Goal: Navigation & Orientation: Find specific page/section

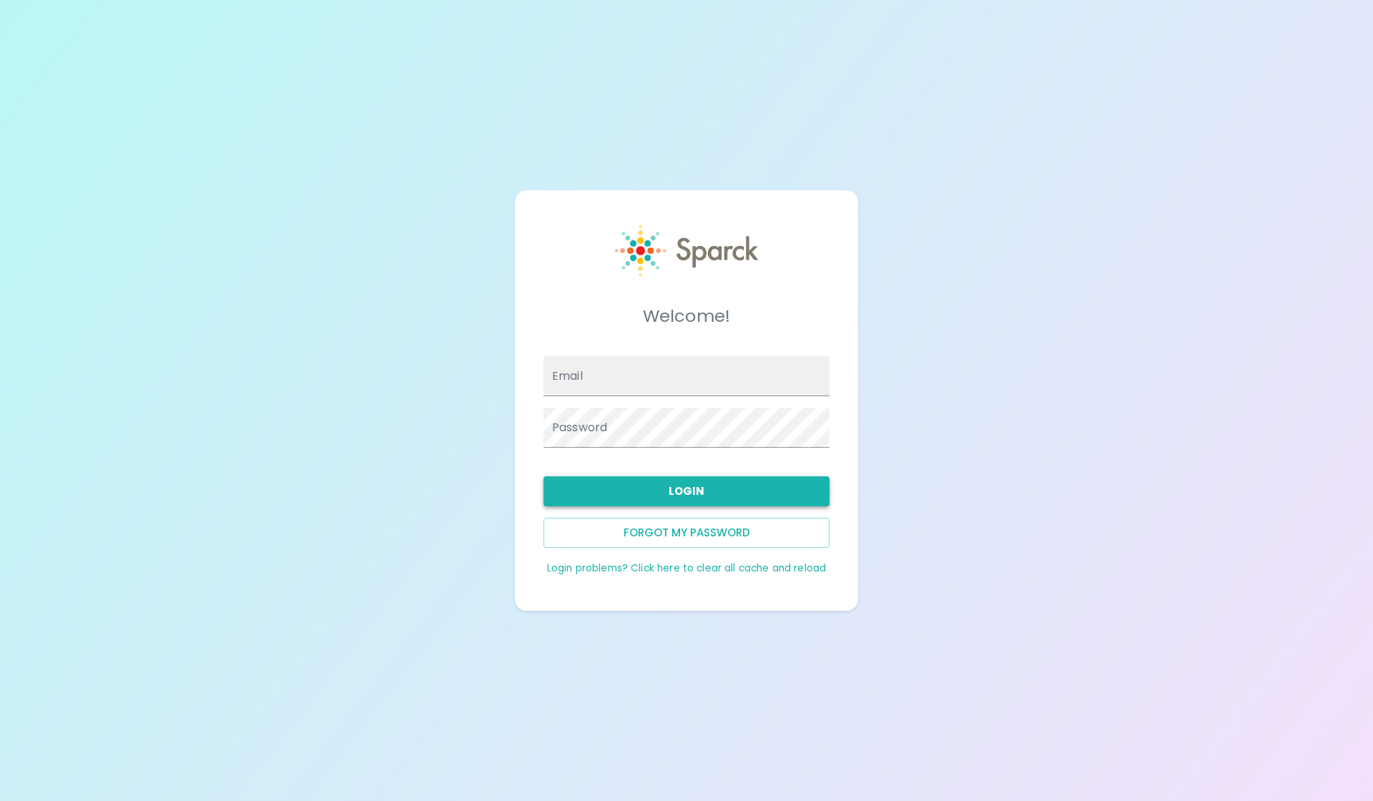
type input "Blopez@SFBayCoffee.com"
click at [692, 495] on button "Login" at bounding box center [686, 491] width 286 height 30
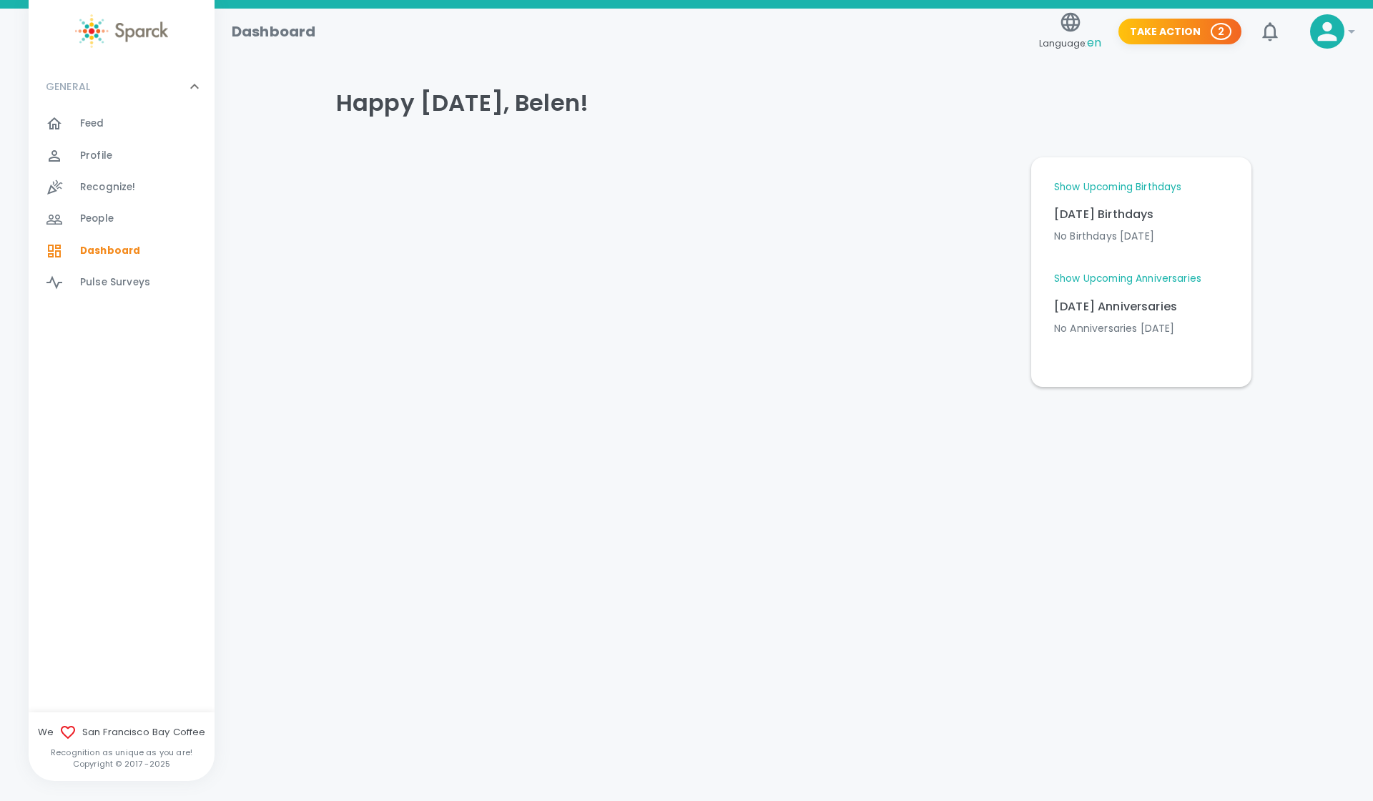
click at [1102, 191] on link "Show Upcoming Birthdays" at bounding box center [1117, 187] width 127 height 14
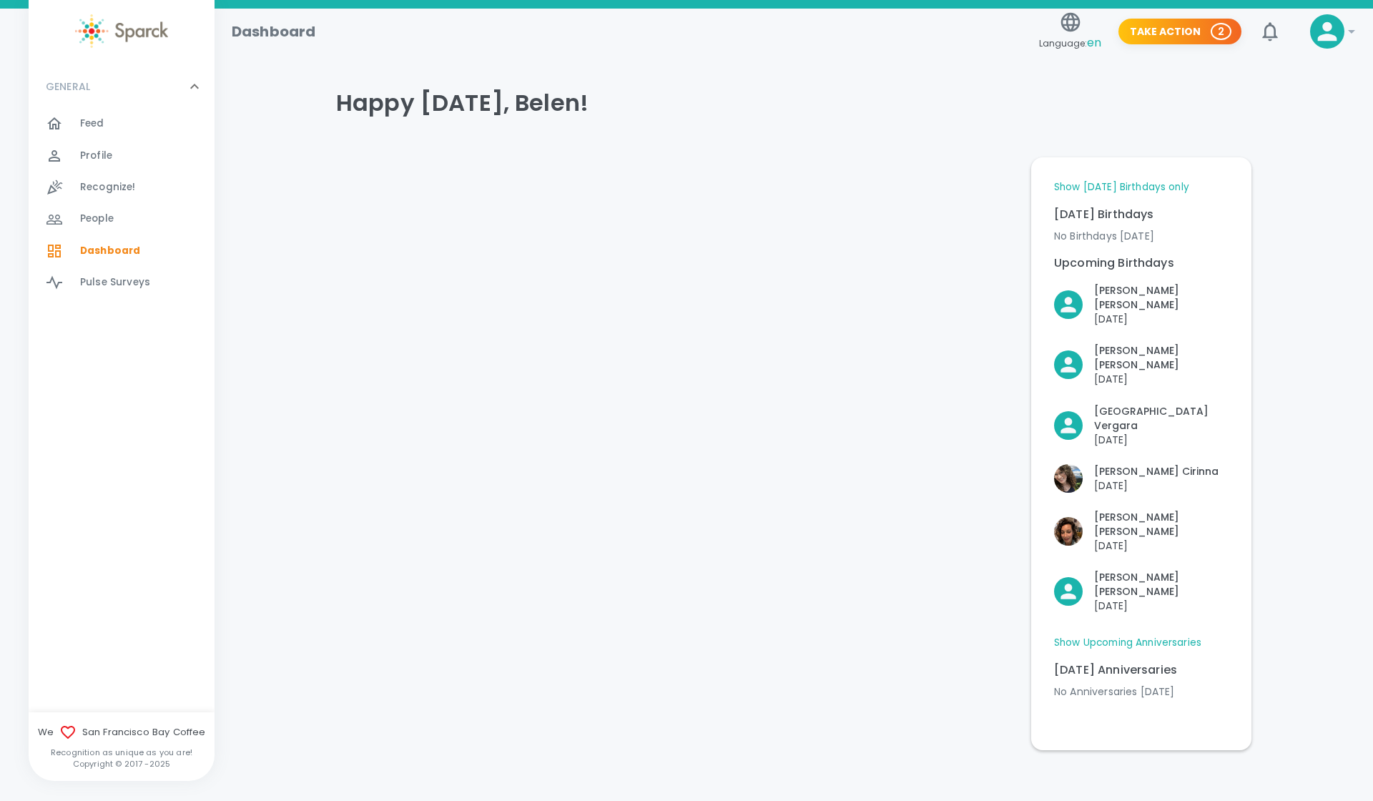
click at [1095, 636] on link "Show Upcoming Anniversaries" at bounding box center [1127, 643] width 147 height 14
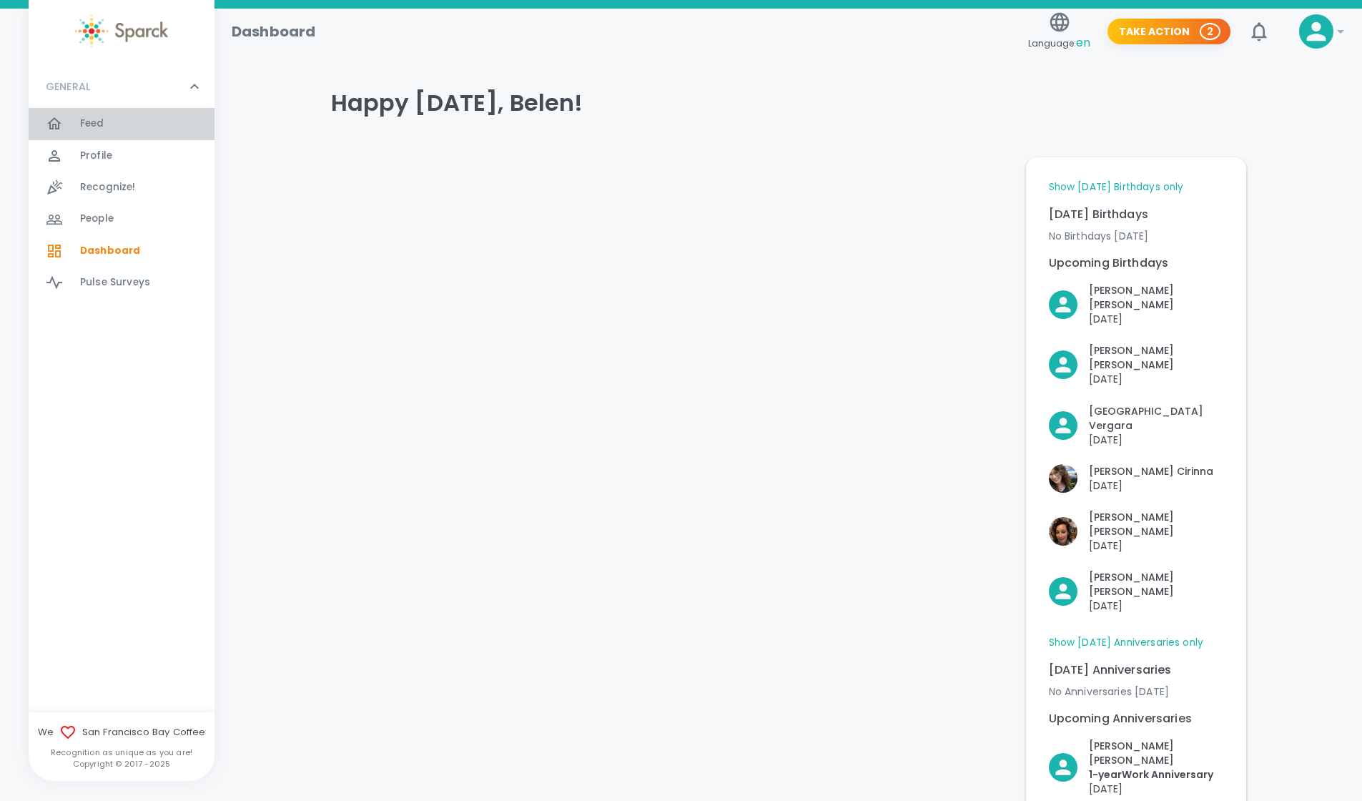
click at [76, 118] on div at bounding box center [63, 123] width 34 height 17
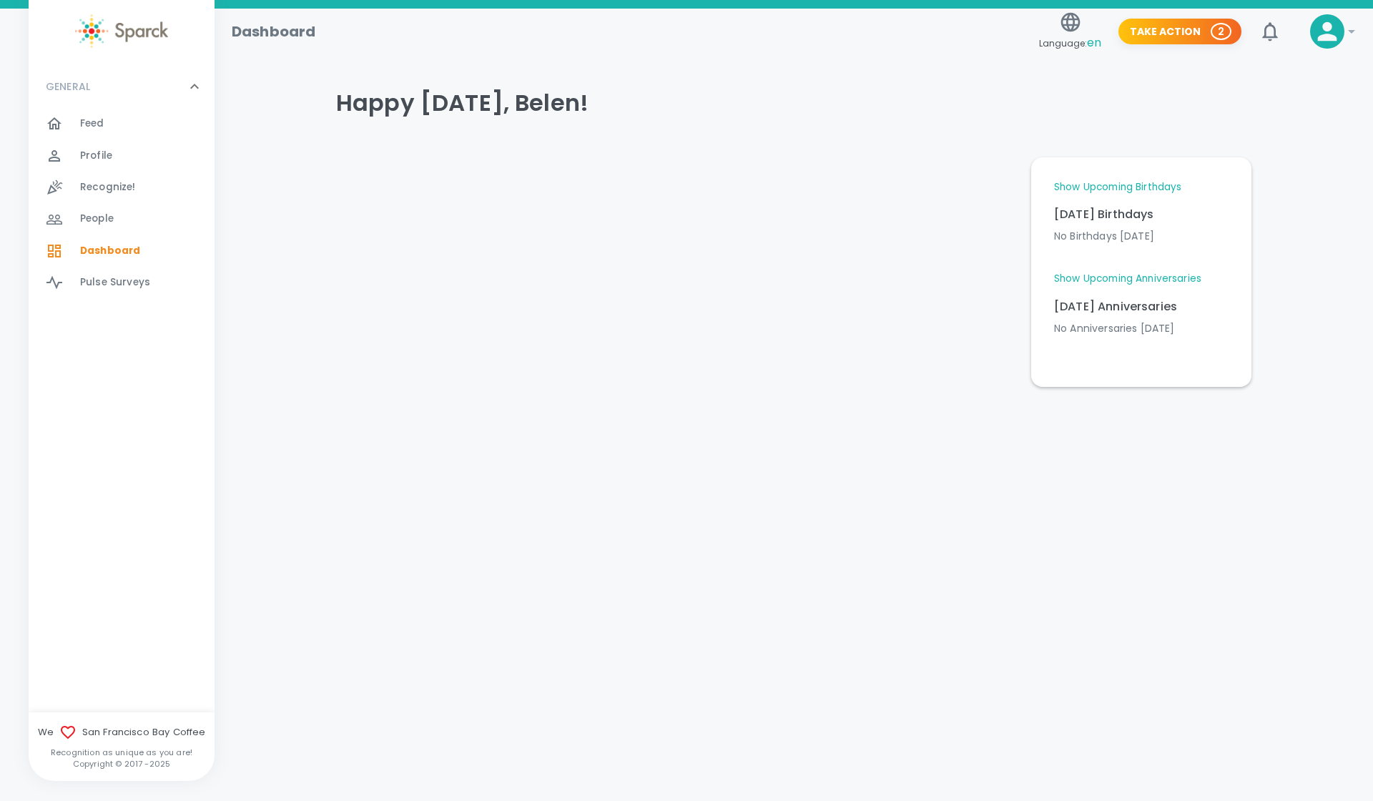
click at [1086, 184] on link "Show Upcoming Birthdays" at bounding box center [1117, 187] width 127 height 14
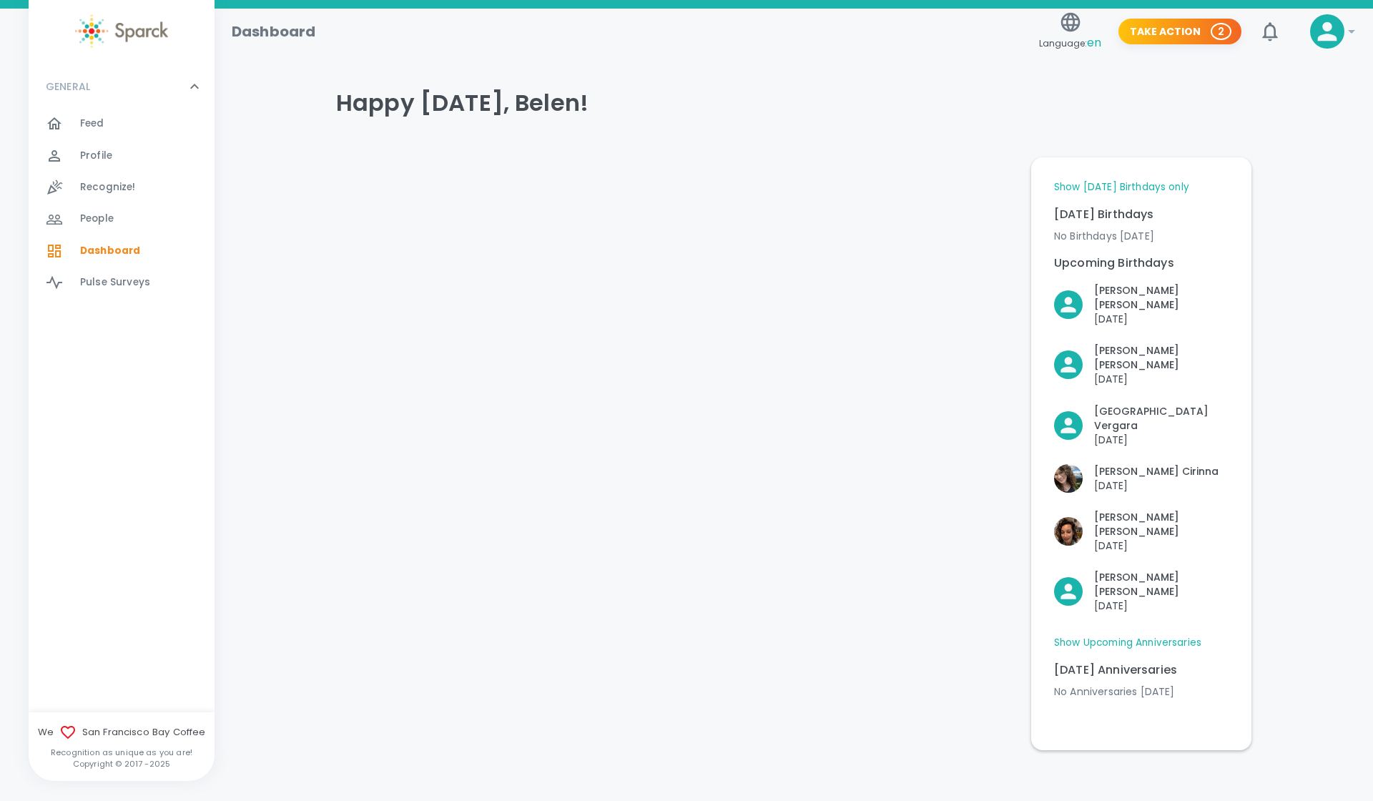
click at [119, 157] on div "Profile 0" at bounding box center [147, 156] width 134 height 20
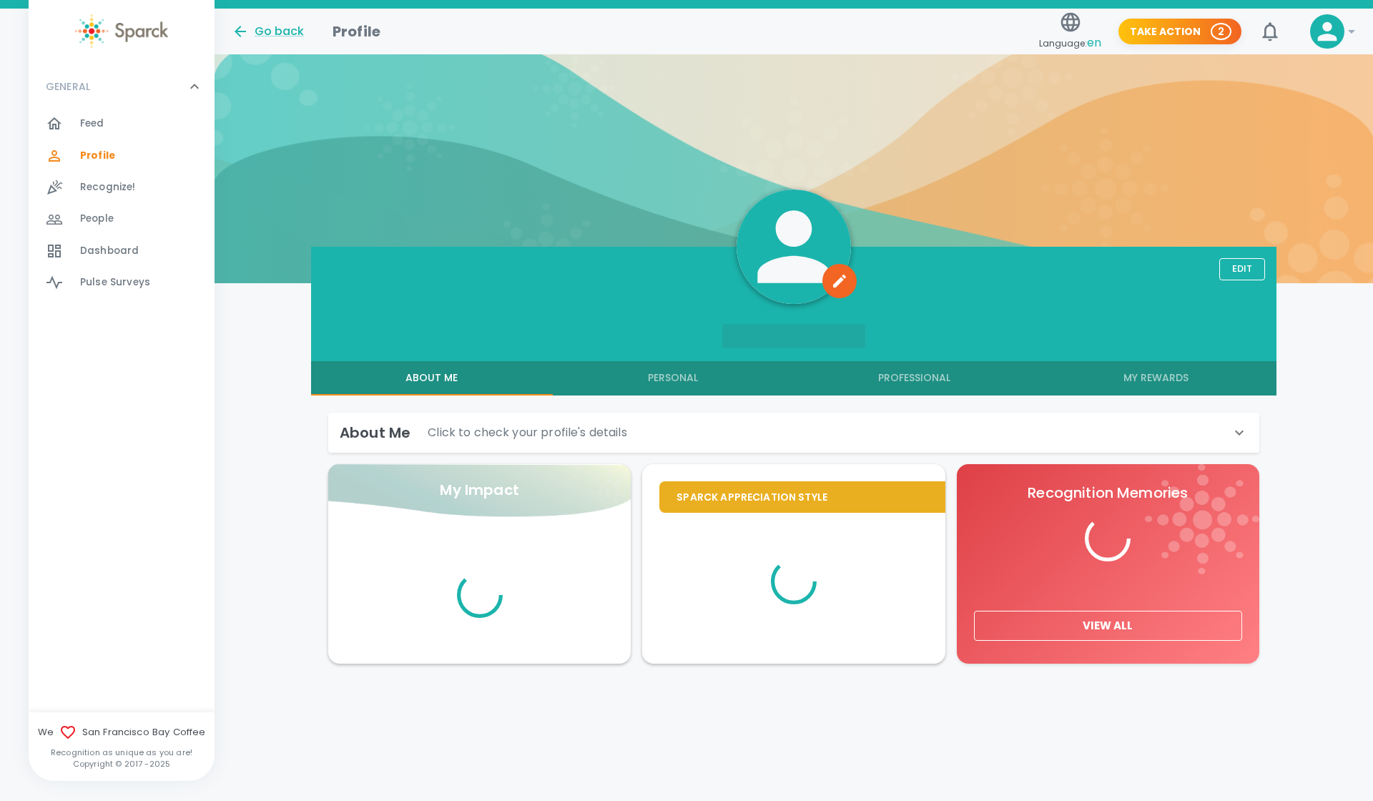
click at [117, 115] on div "Feed 0" at bounding box center [147, 124] width 134 height 20
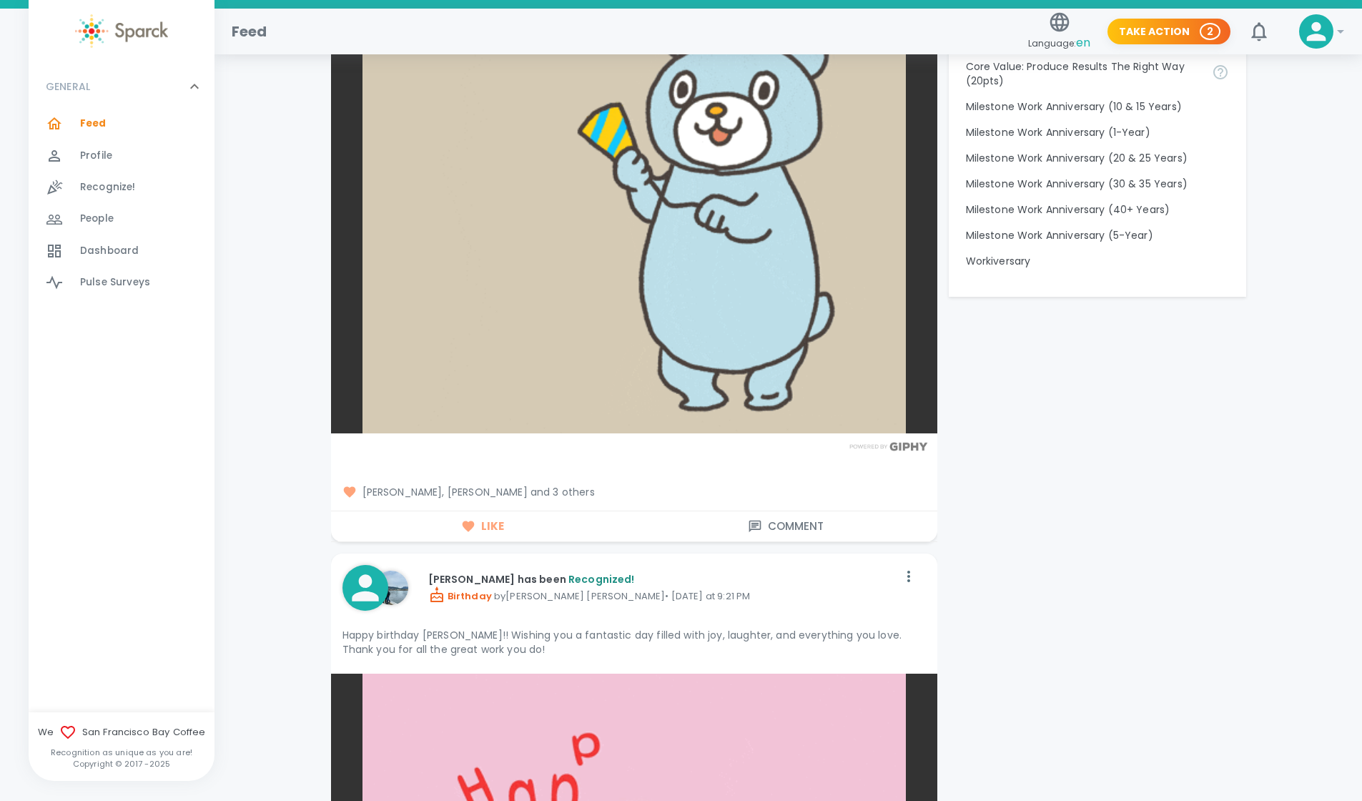
scroll to position [1503, 0]
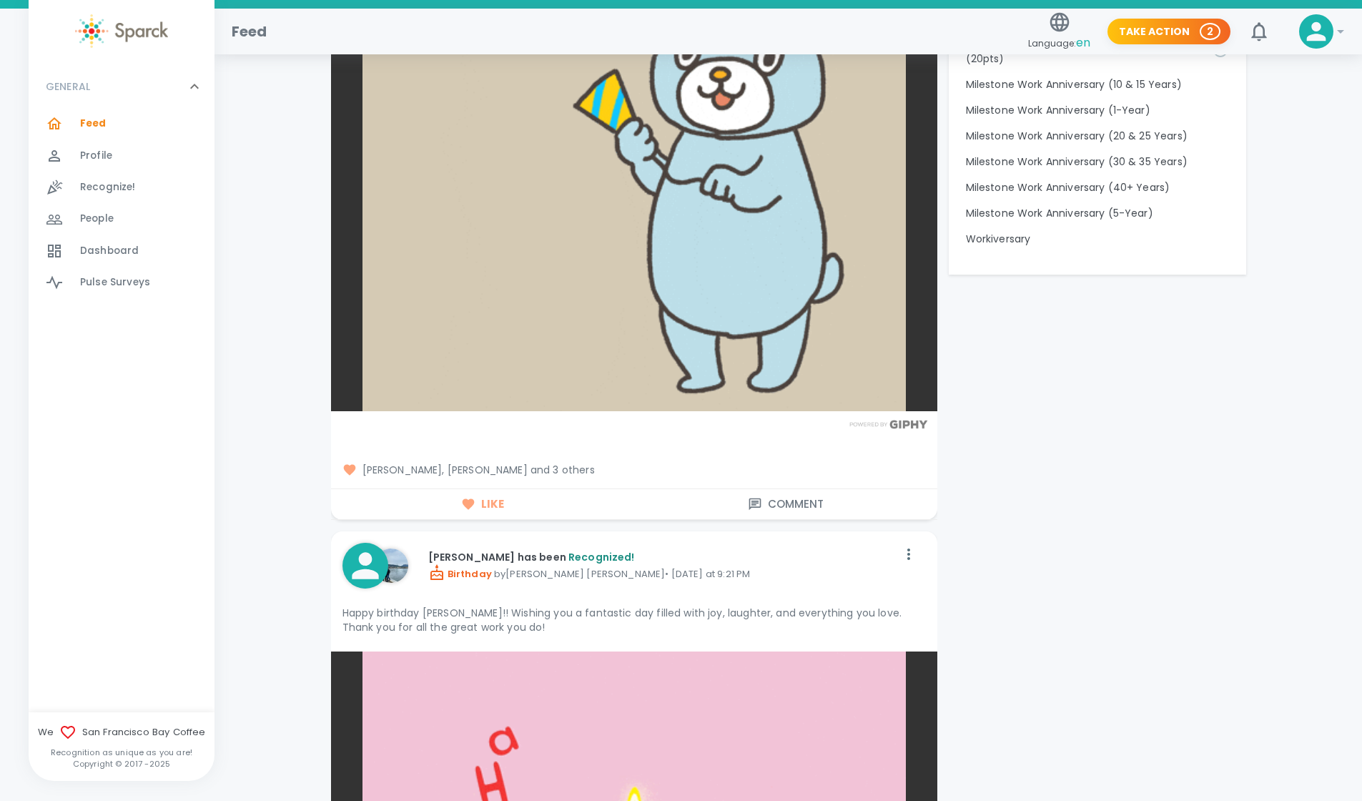
click at [567, 467] on span "[PERSON_NAME], [PERSON_NAME] and 3 others" at bounding box center [633, 470] width 583 height 14
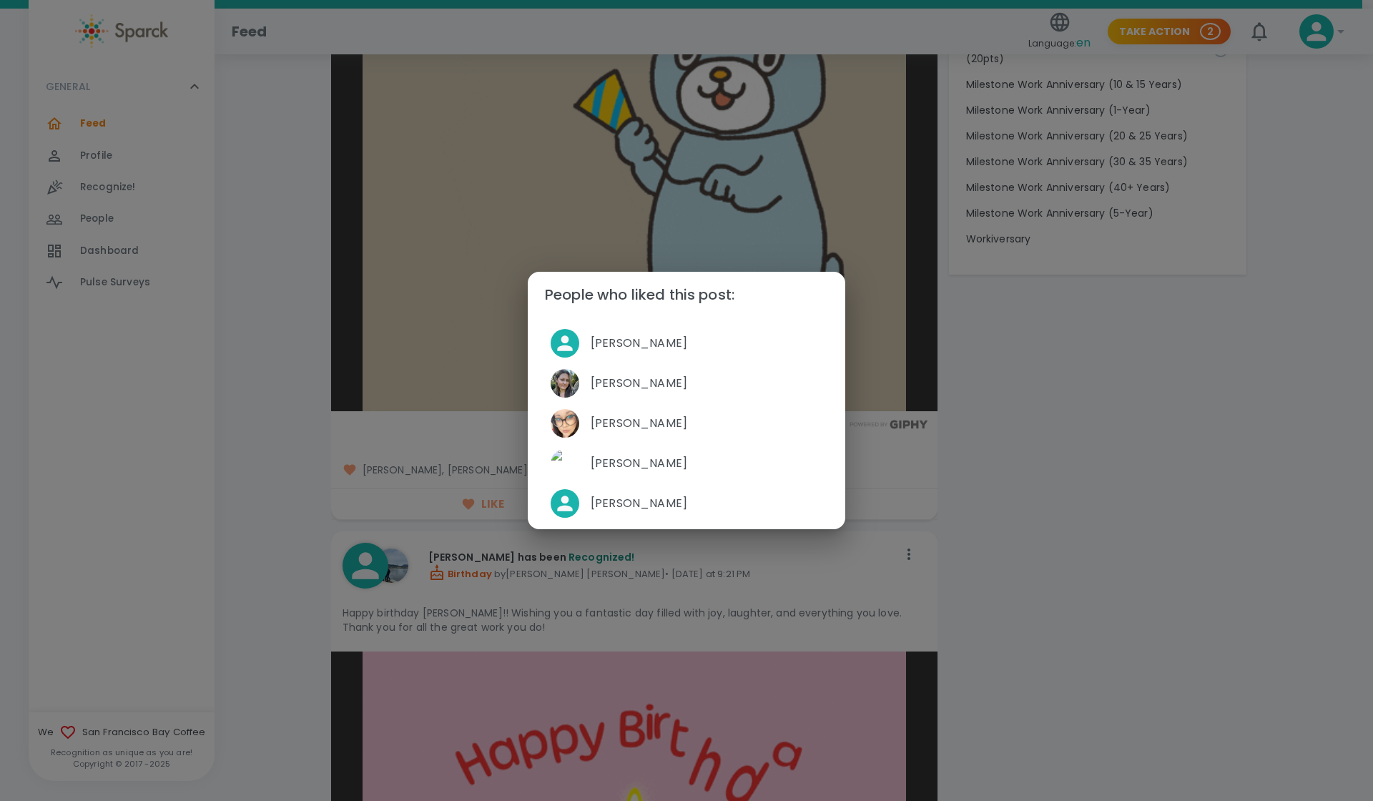
click at [1155, 396] on div "People who liked this post: Belen Caro Lopez Mackenzie Vega Favi Ruiz David Gut…" at bounding box center [686, 400] width 1373 height 801
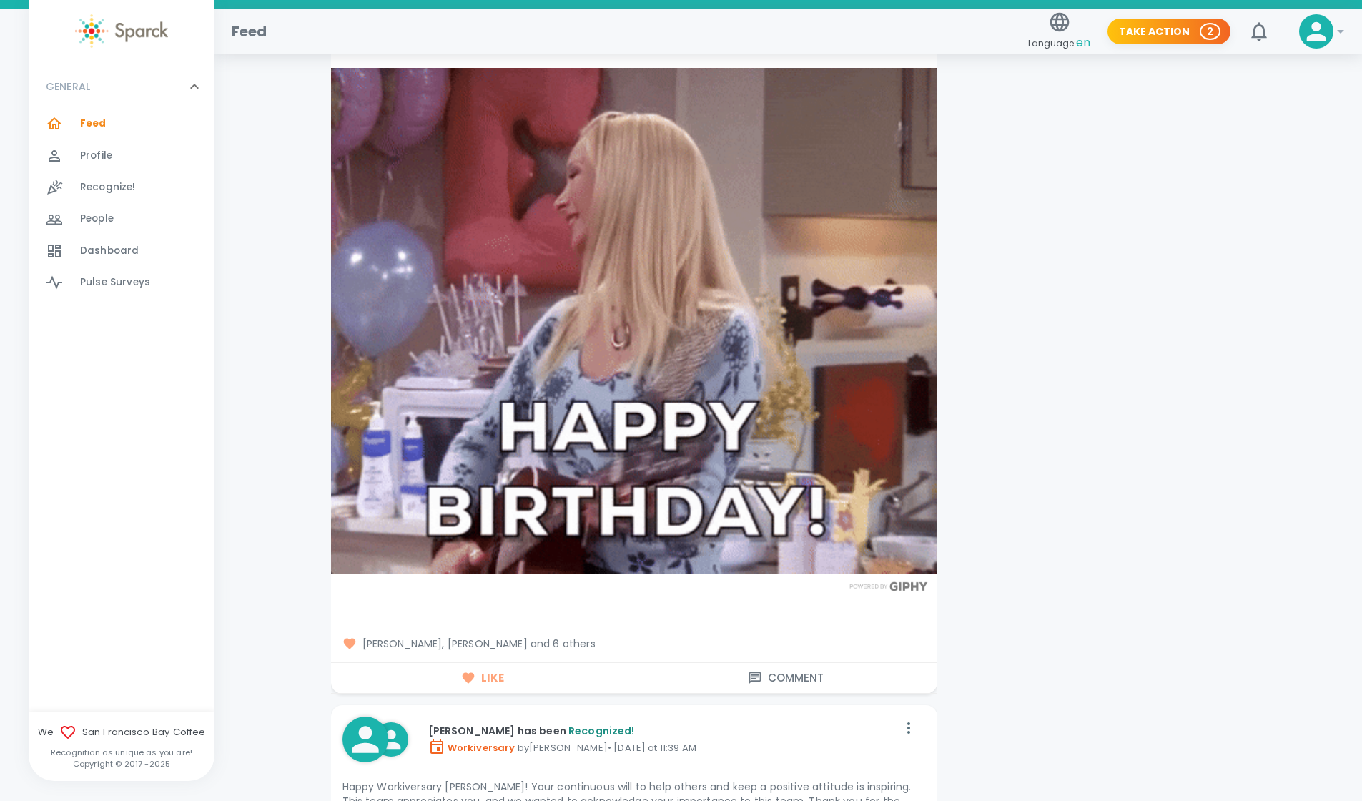
scroll to position [5930, 0]
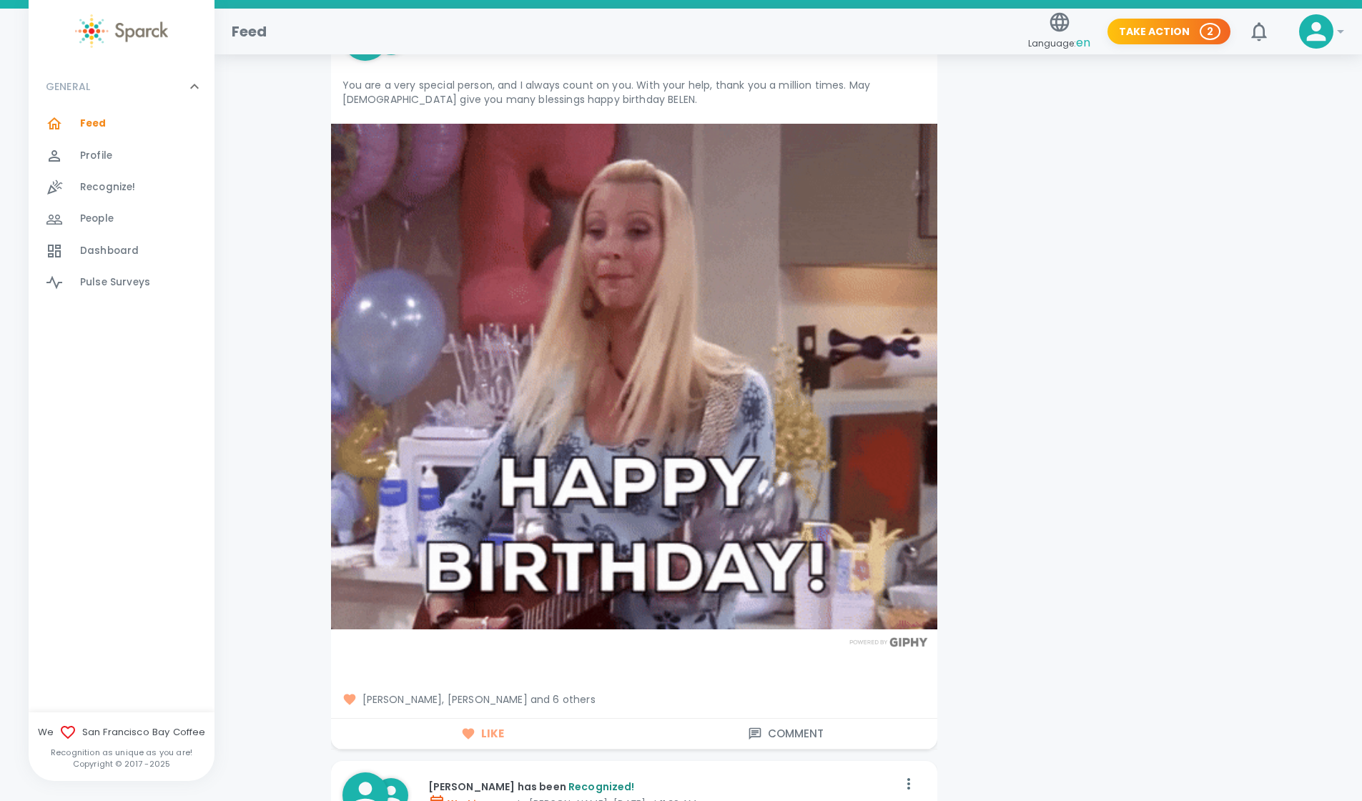
click at [525, 698] on span "[PERSON_NAME], [PERSON_NAME] and 6 others" at bounding box center [633, 699] width 583 height 14
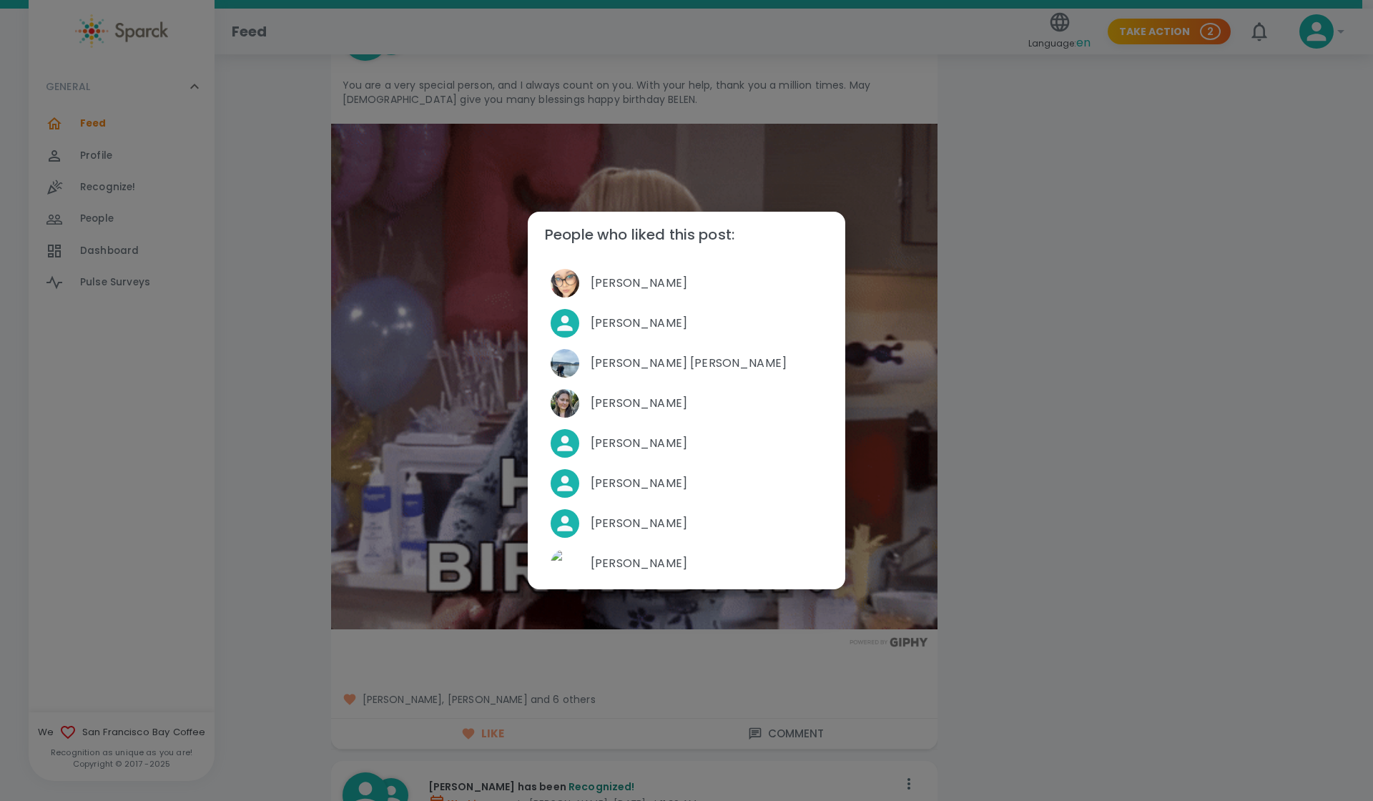
click at [1104, 387] on div "People who liked this post: Favi Ruiz Eric Ansaldo Anna Belle Heredia Mackenzie…" at bounding box center [686, 400] width 1373 height 801
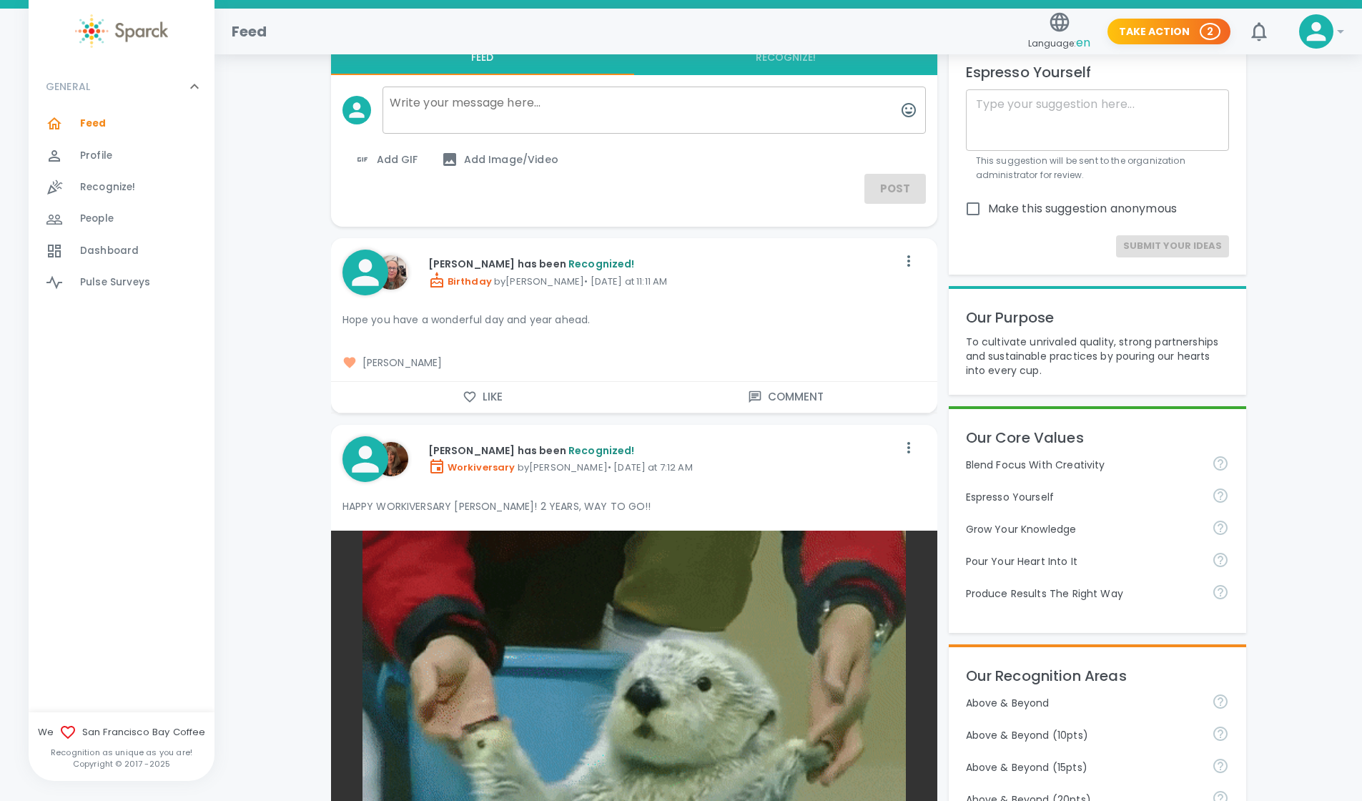
scroll to position [0, 0]
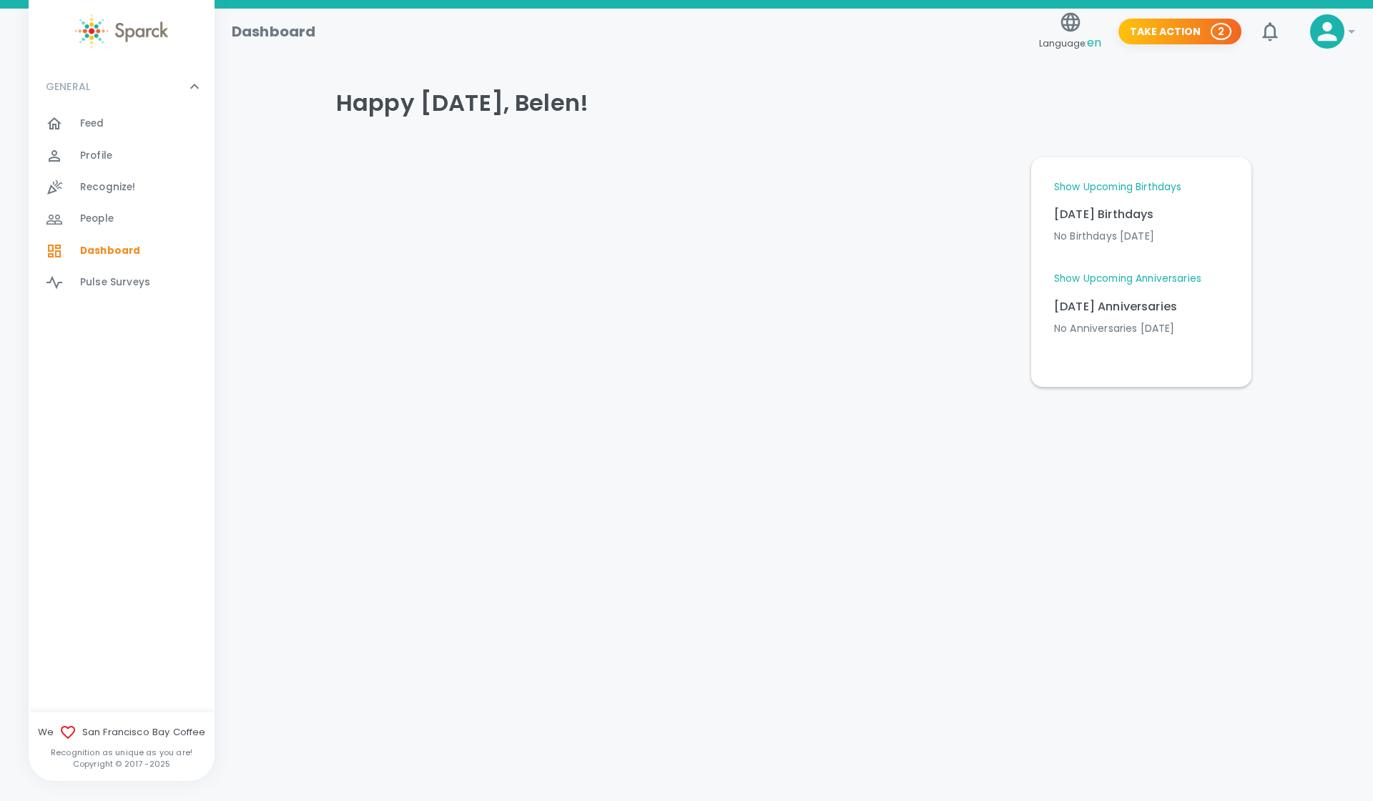
click at [93, 119] on span "Feed" at bounding box center [92, 124] width 24 height 14
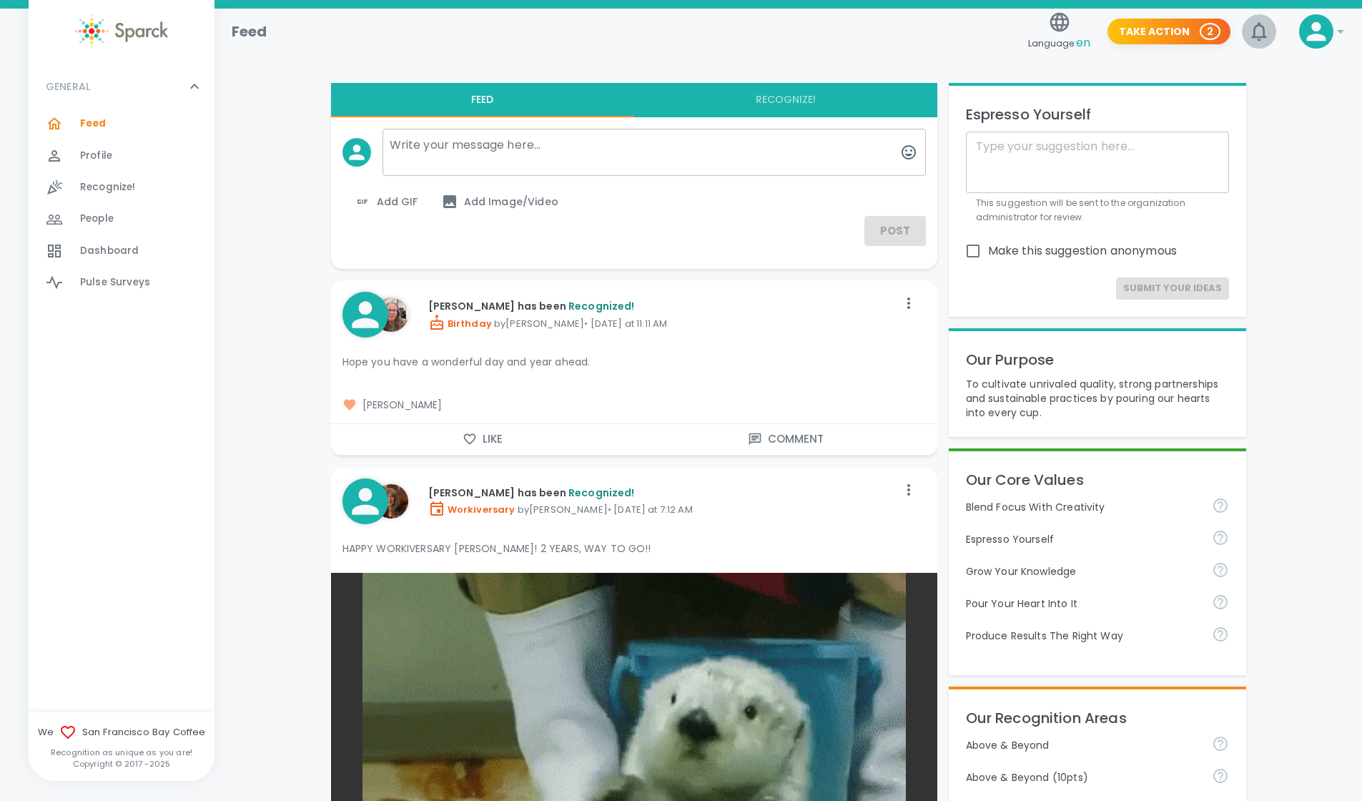
click at [1259, 33] on icon "button" at bounding box center [1258, 31] width 23 height 23
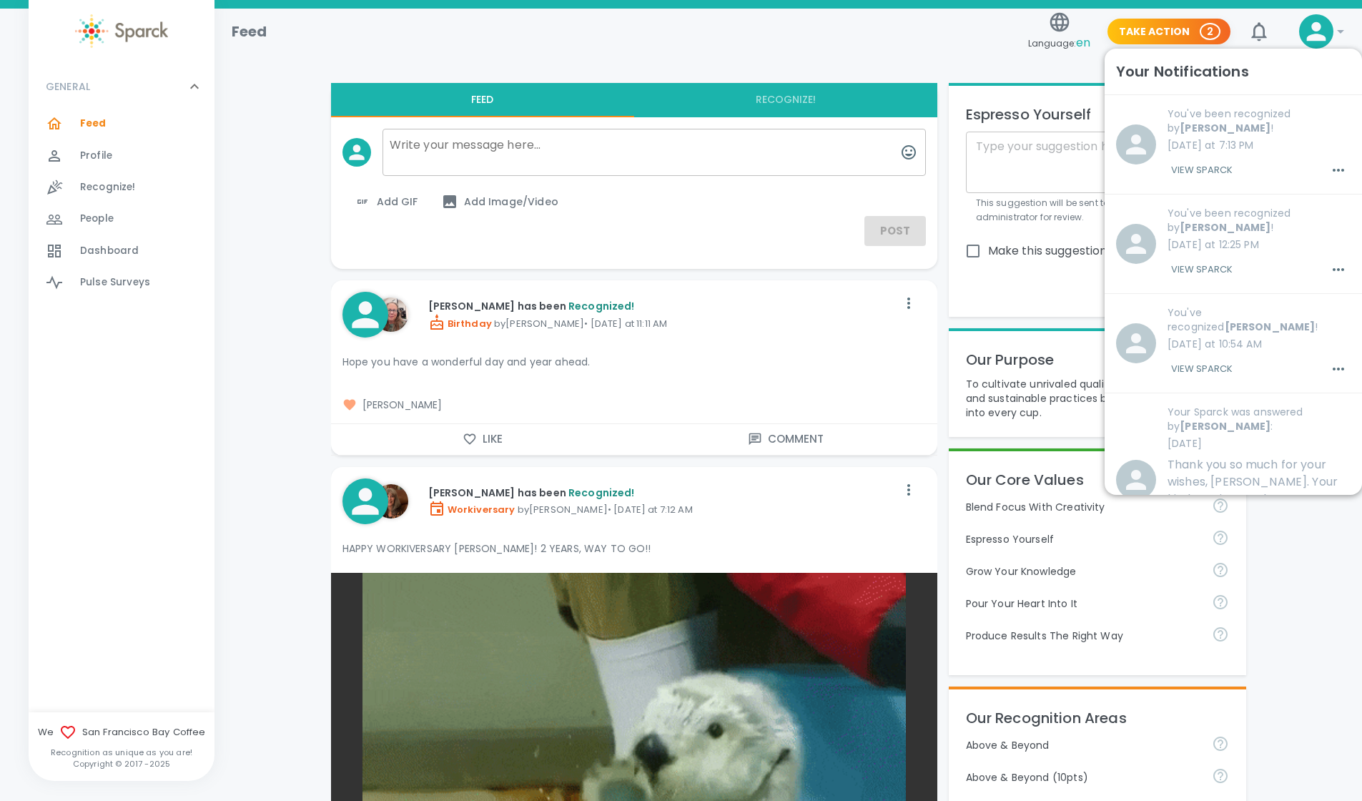
click at [954, 37] on div "Feed" at bounding box center [621, 26] width 802 height 34
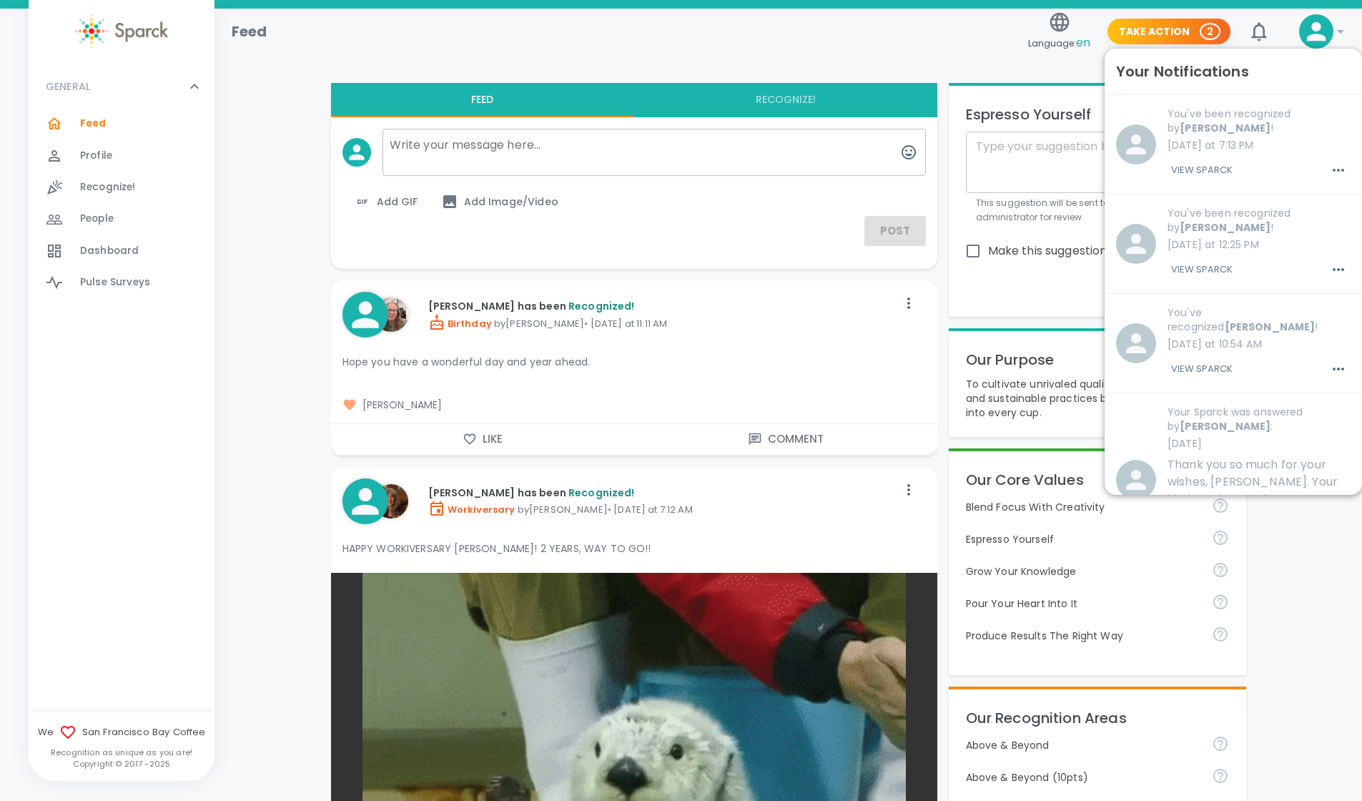
click at [985, 59] on div at bounding box center [788, 49] width 1113 height 46
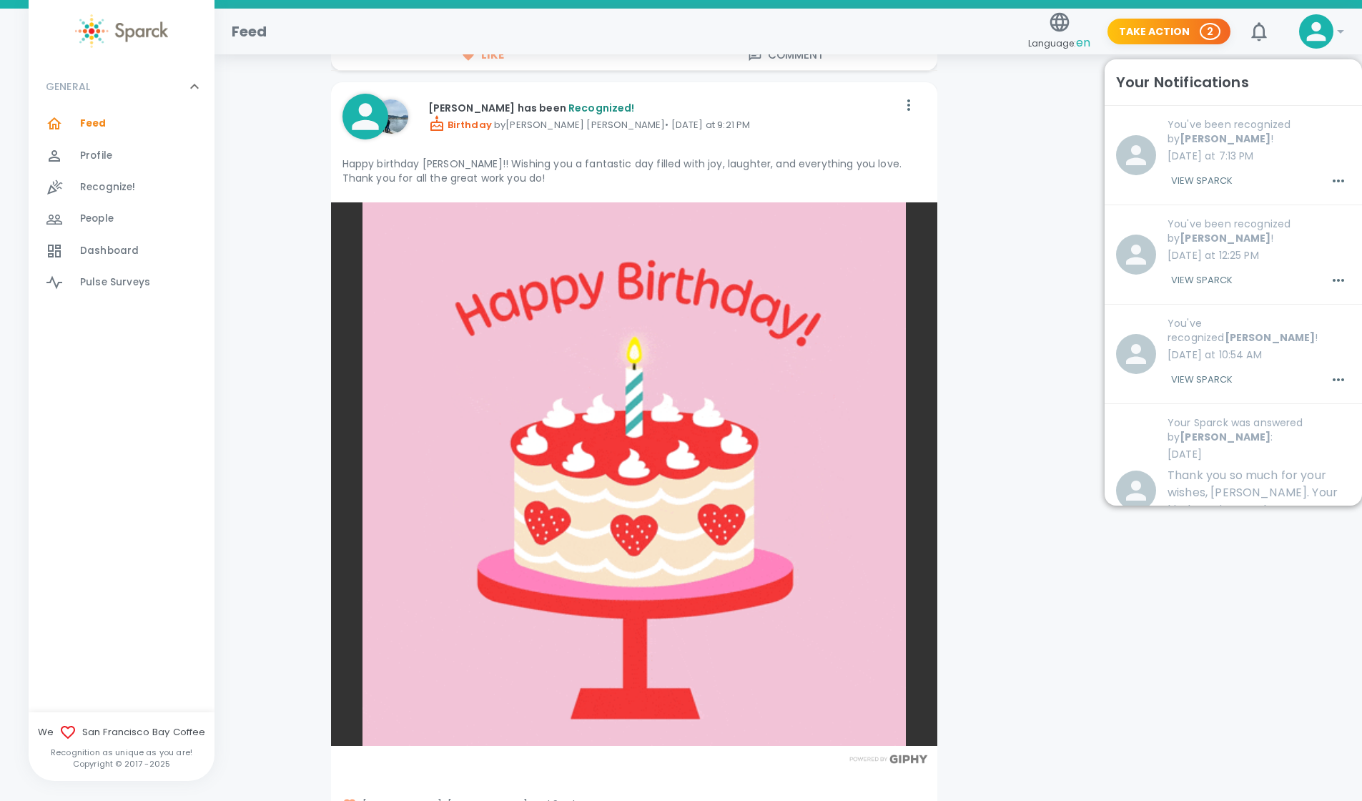
scroll to position [1962, 0]
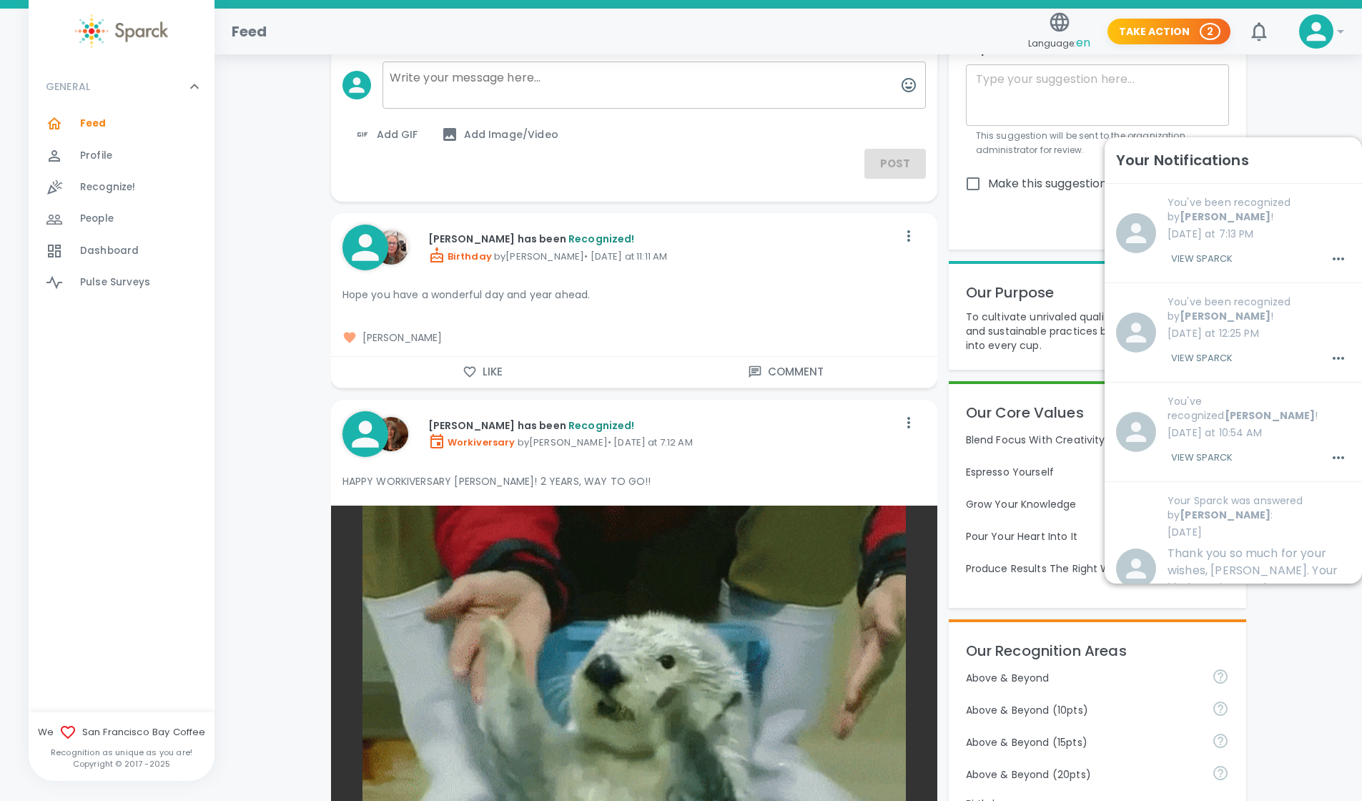
scroll to position [0, 0]
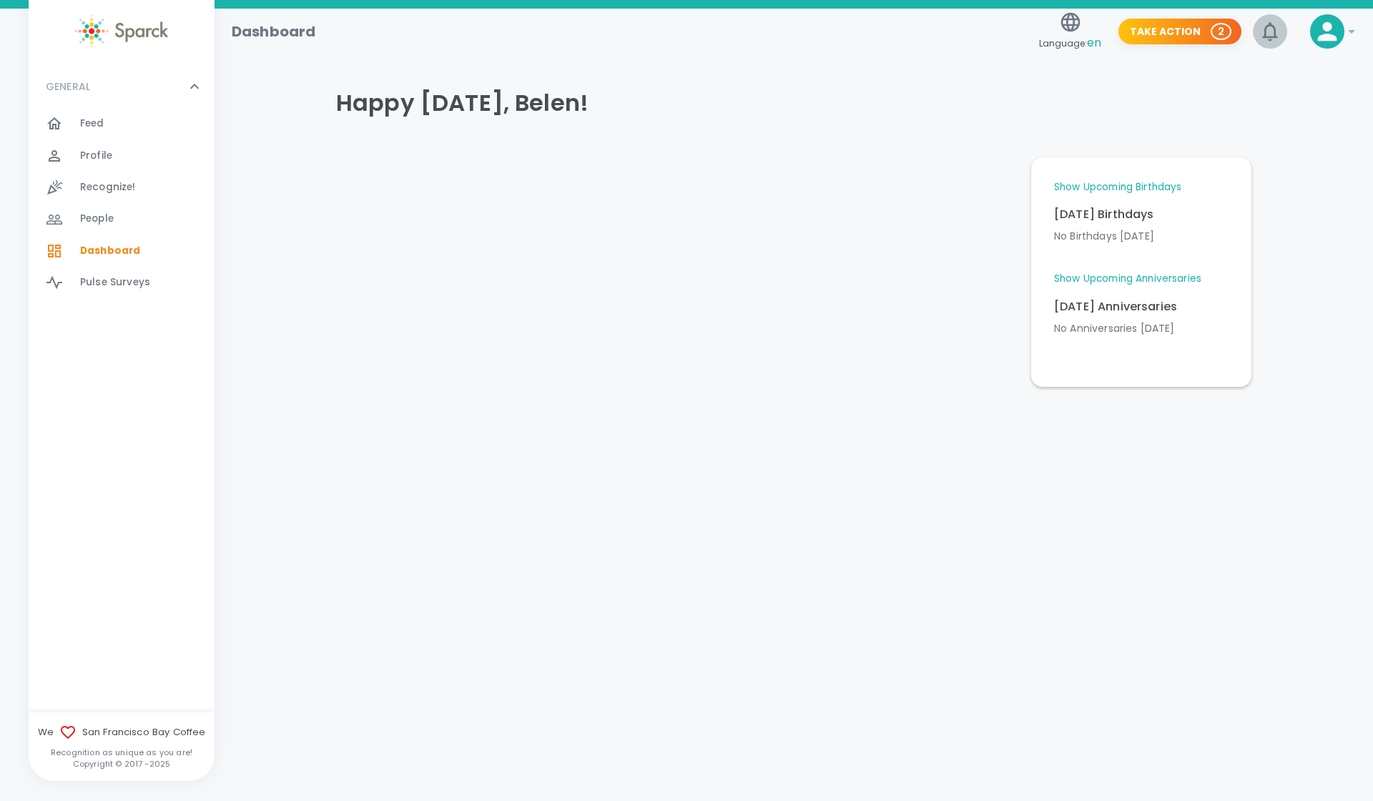
click at [1265, 28] on icon "button" at bounding box center [1269, 31] width 15 height 19
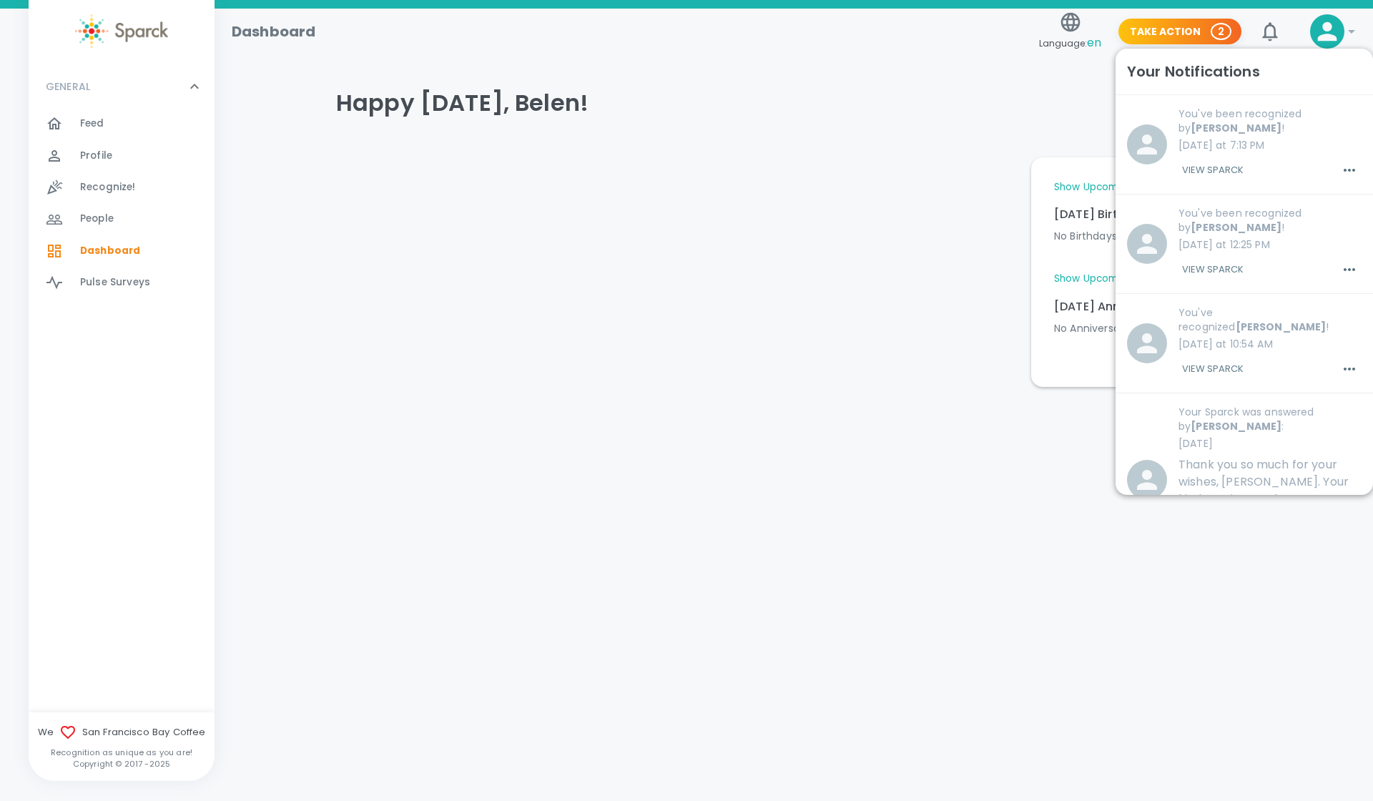
drag, startPoint x: 593, startPoint y: 508, endPoint x: 585, endPoint y: 508, distance: 7.9
click at [590, 461] on html "Skip Navigation Dashboard Language: en Take Action 2 0 ! GENERAL 0 Feed 0 Profi…" at bounding box center [686, 230] width 1373 height 461
click at [64, 177] on div "Recognize! 0" at bounding box center [130, 187] width 169 height 20
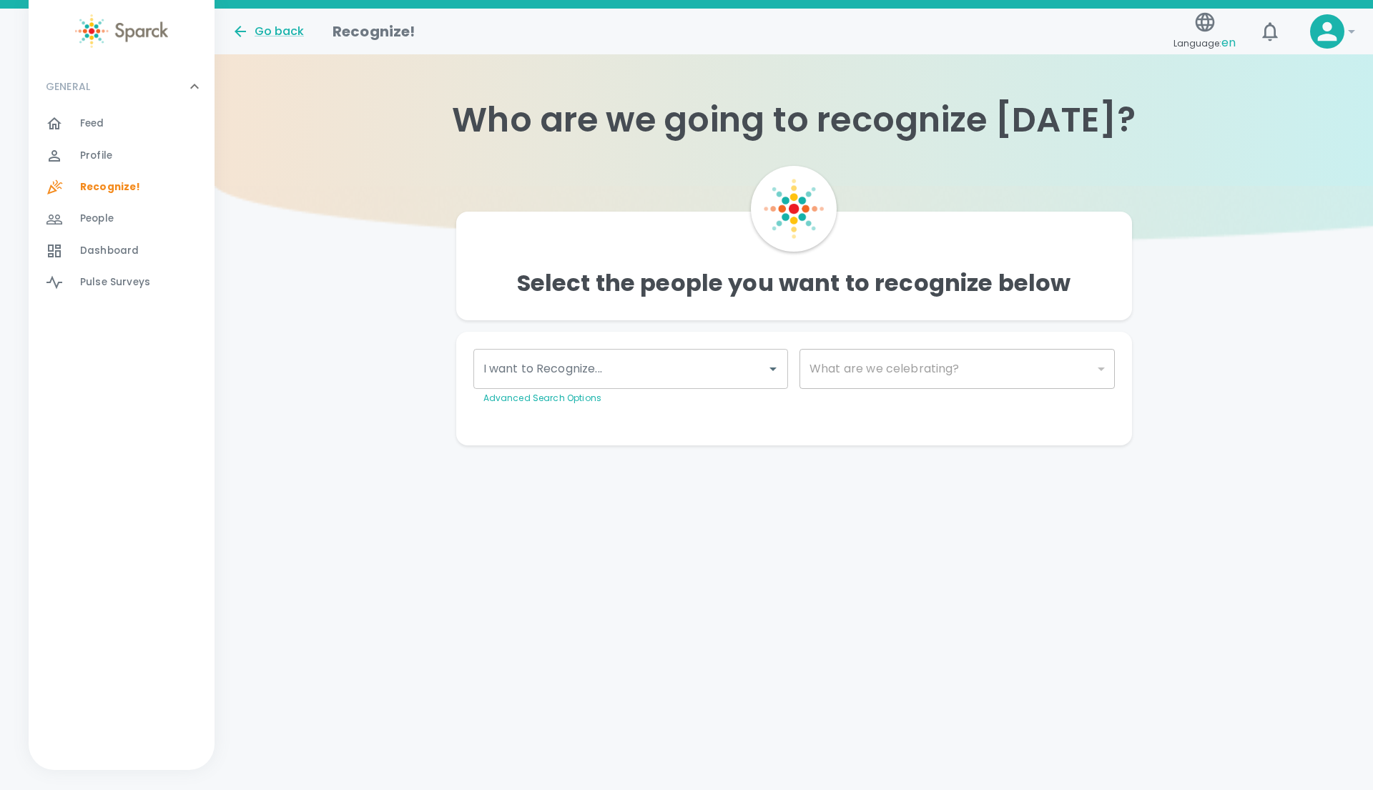
click at [75, 153] on div at bounding box center [63, 155] width 34 height 17
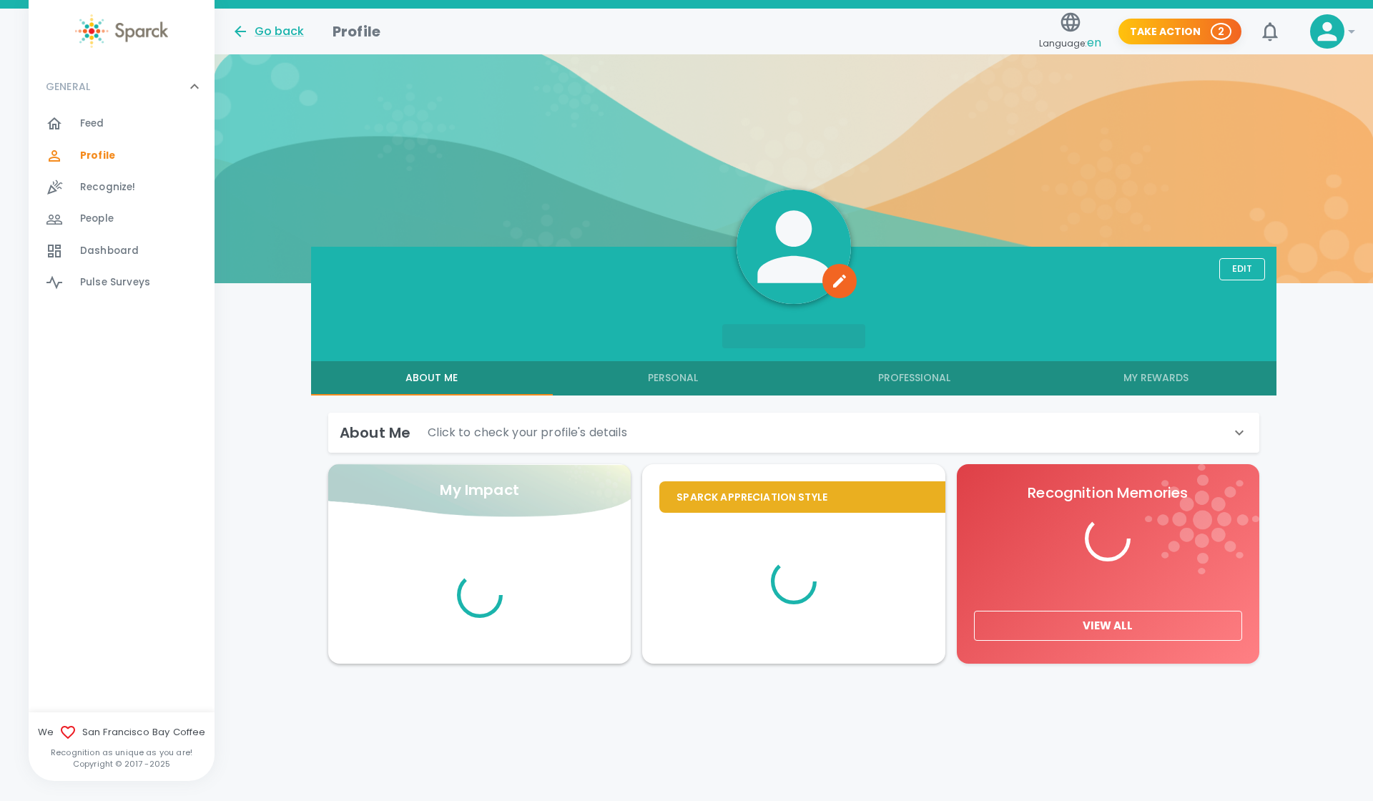
click at [1237, 260] on button "Edit" at bounding box center [1242, 269] width 46 height 22
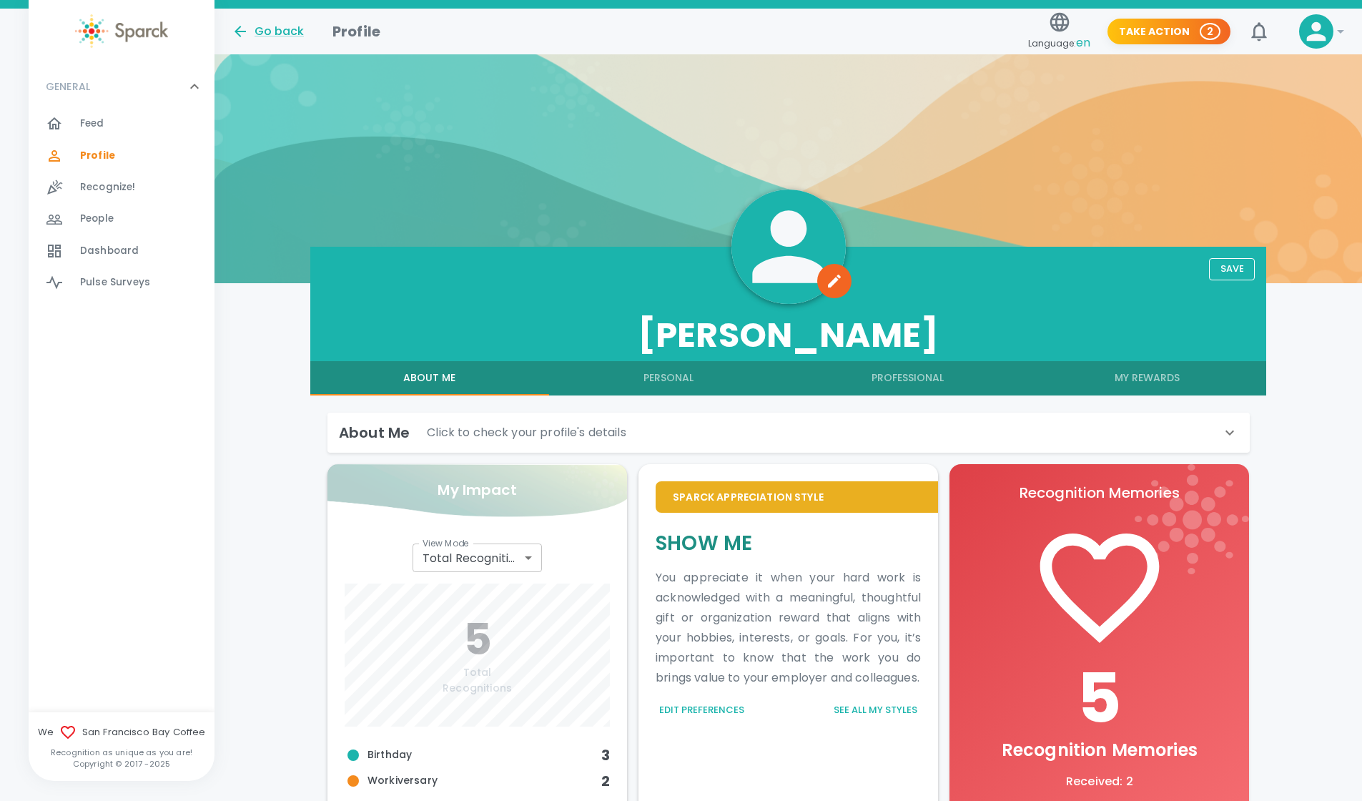
click at [1334, 28] on icon at bounding box center [1340, 31] width 17 height 17
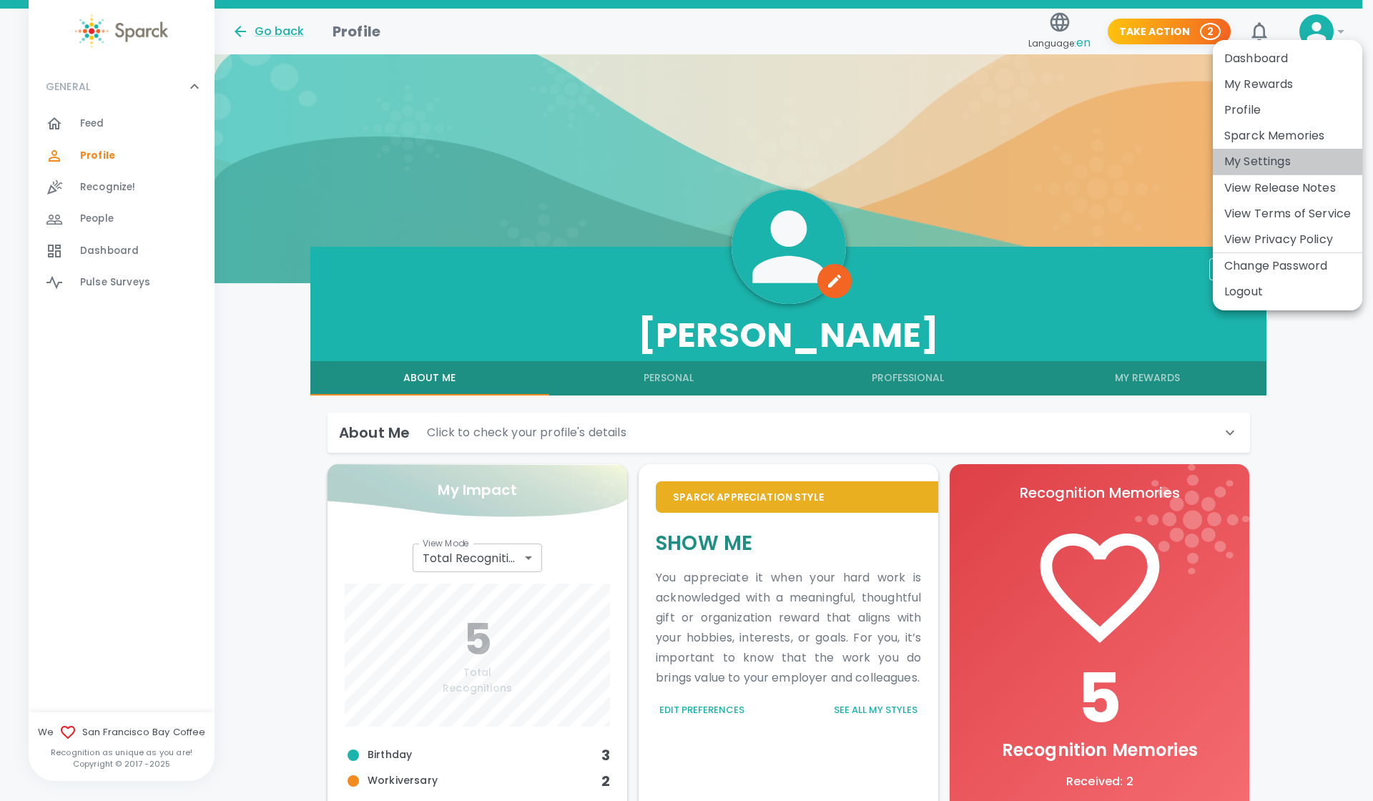
click at [1285, 159] on li "My Settings" at bounding box center [1286, 162] width 149 height 26
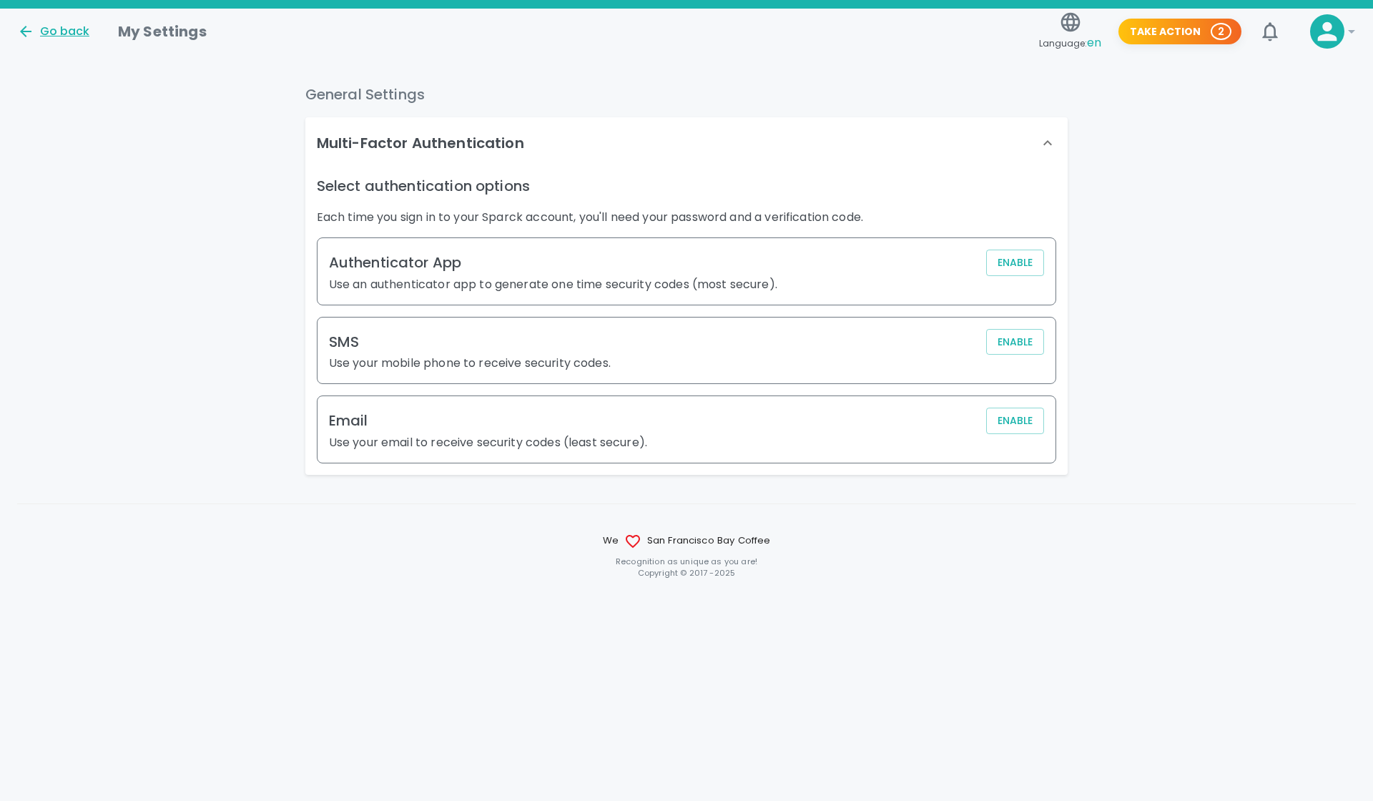
click at [45, 29] on div "Go back" at bounding box center [53, 31] width 72 height 17
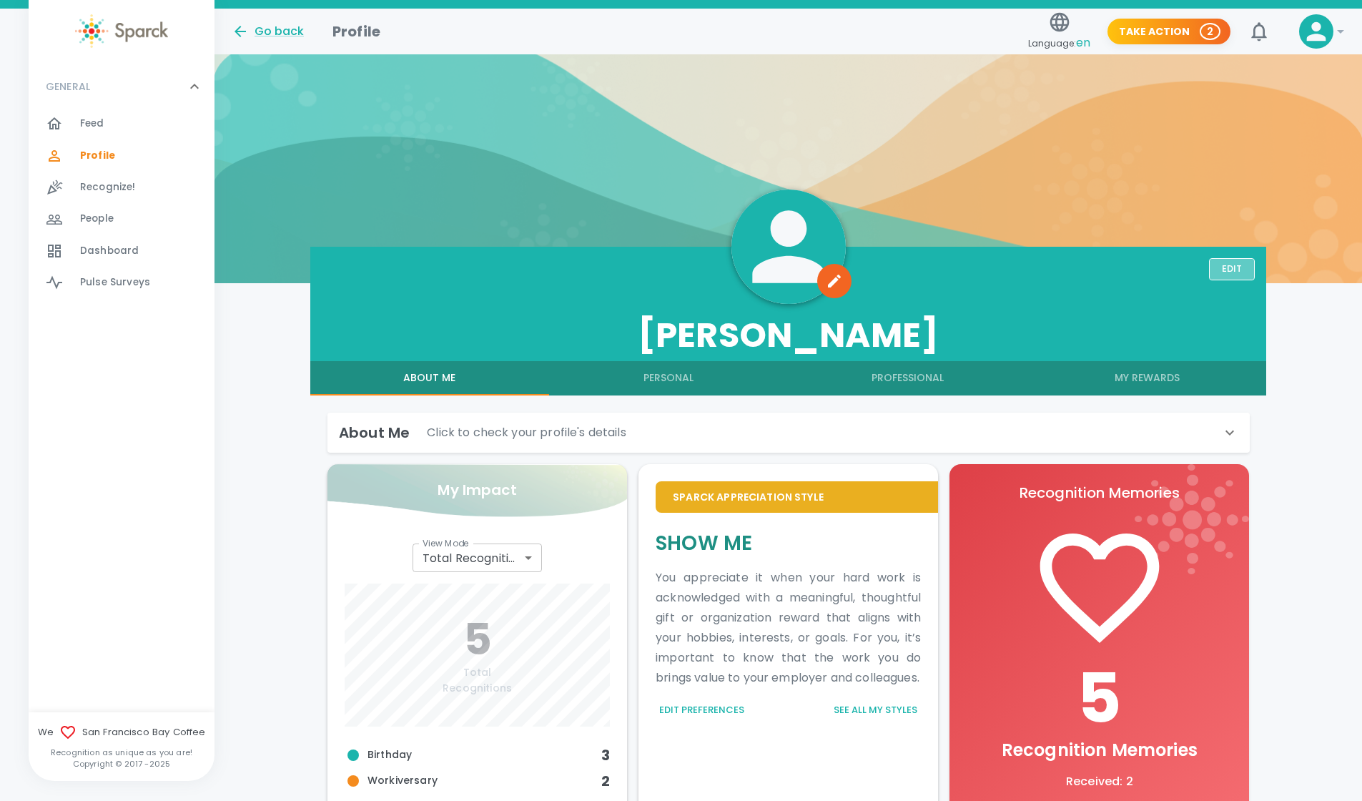
click at [1234, 262] on button "Edit" at bounding box center [1232, 269] width 46 height 22
click at [1231, 266] on button "Save" at bounding box center [1232, 269] width 46 height 22
click at [1231, 266] on icon "button" at bounding box center [1231, 269] width 23 height 23
radio input "false"
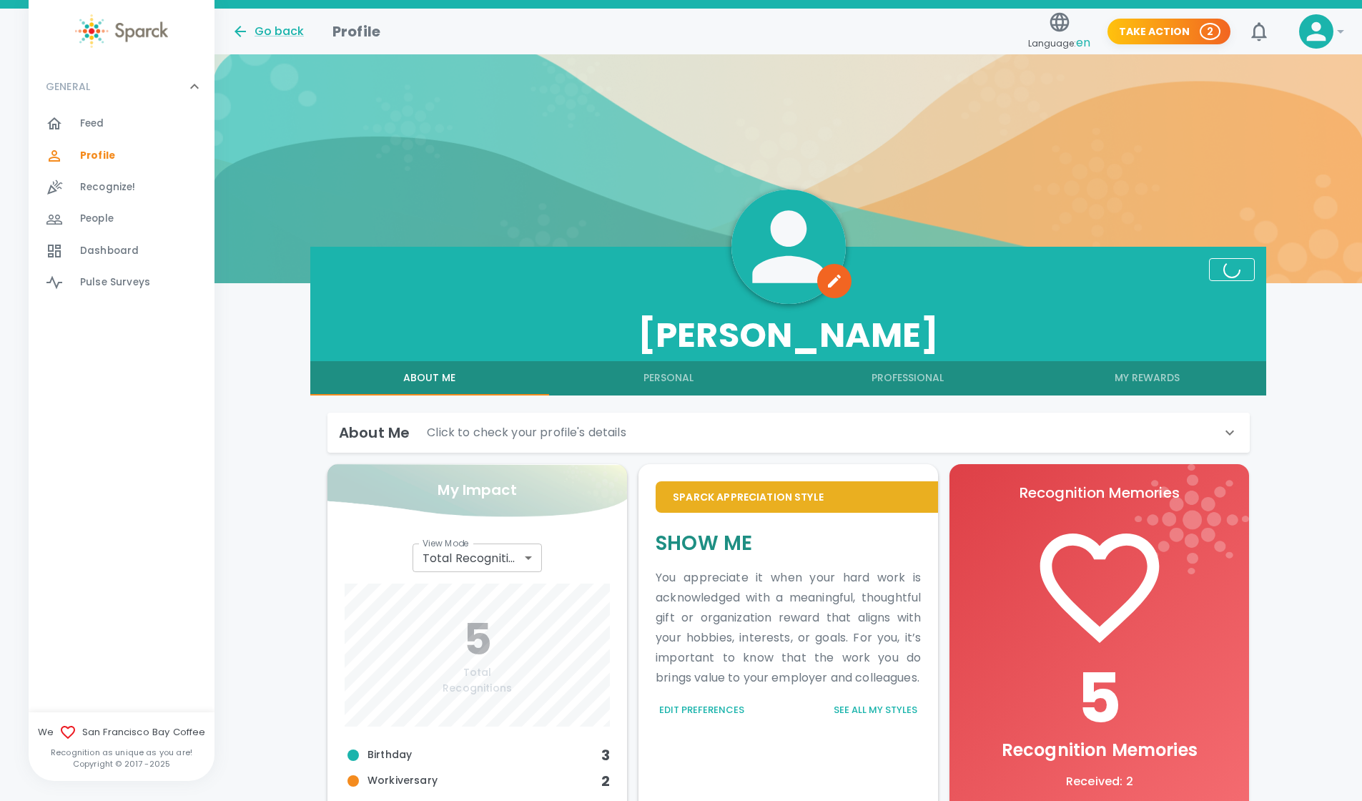
radio input "false"
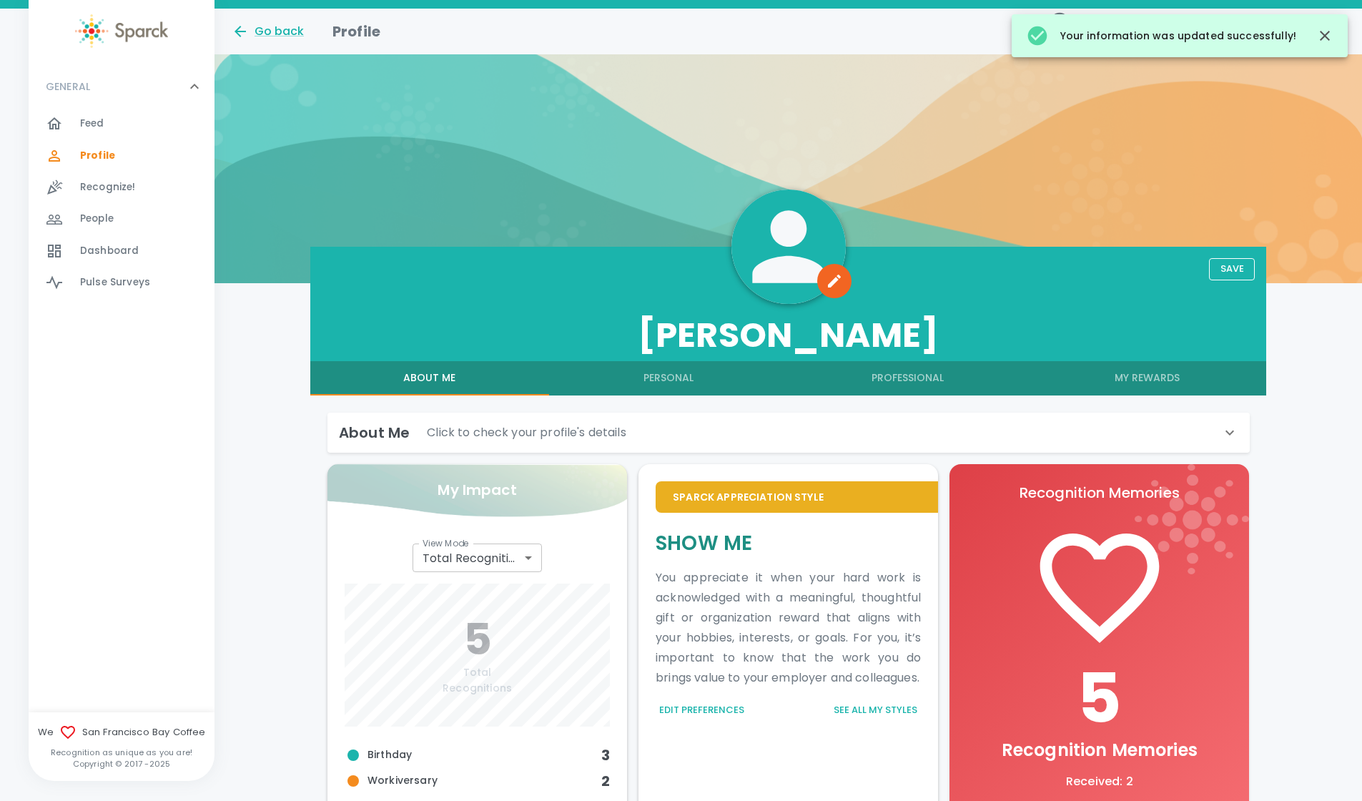
click at [674, 384] on button "Personal" at bounding box center [668, 378] width 239 height 34
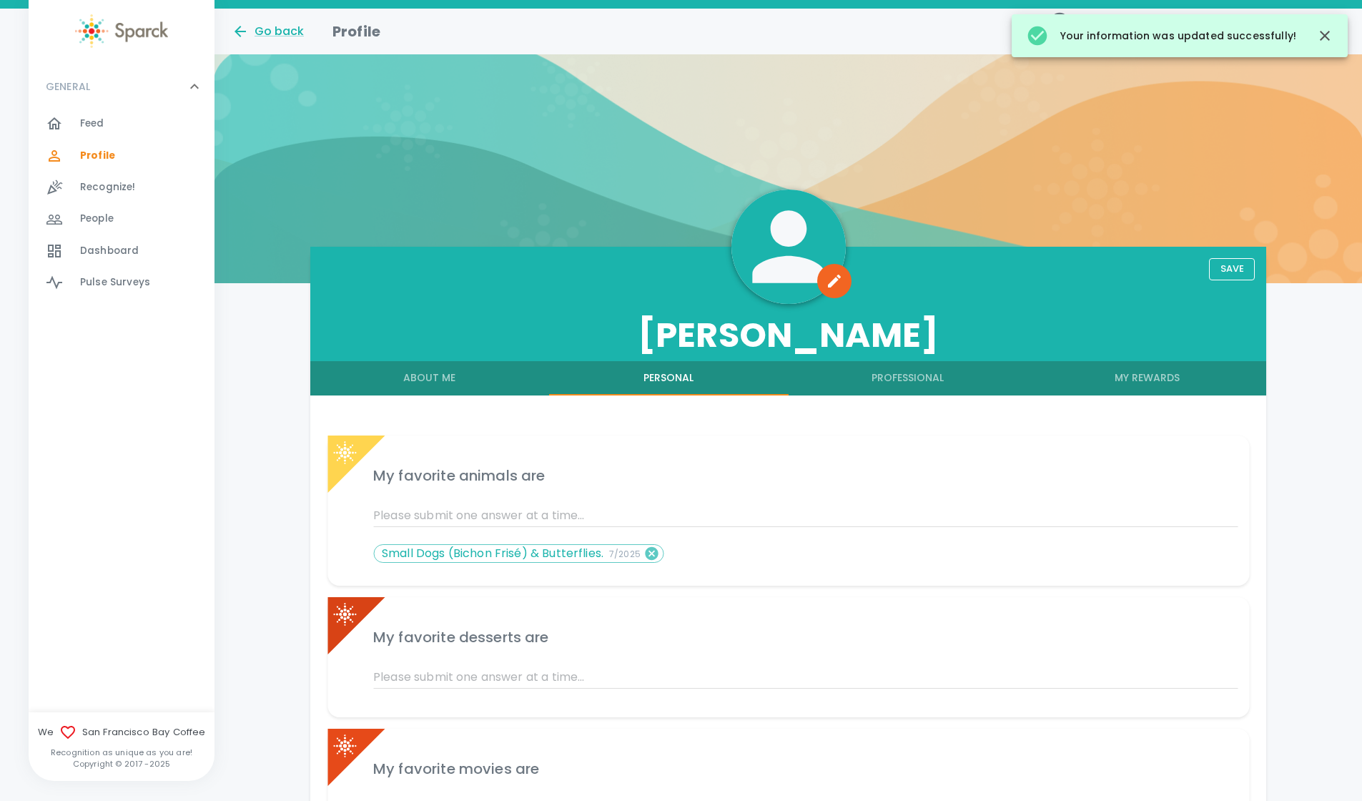
click at [917, 382] on button "Professional" at bounding box center [907, 378] width 239 height 34
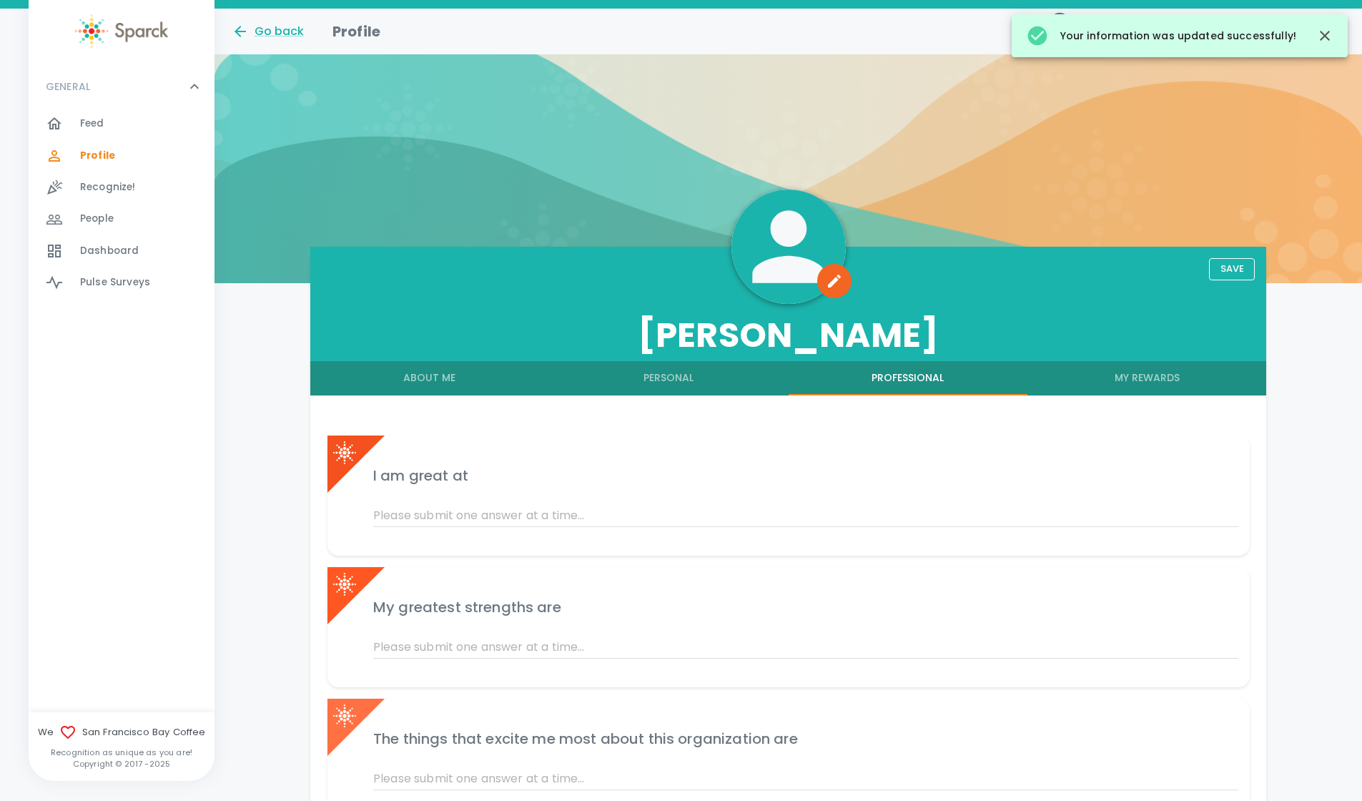
click at [95, 261] on span "Dashboard 0" at bounding box center [109, 251] width 59 height 20
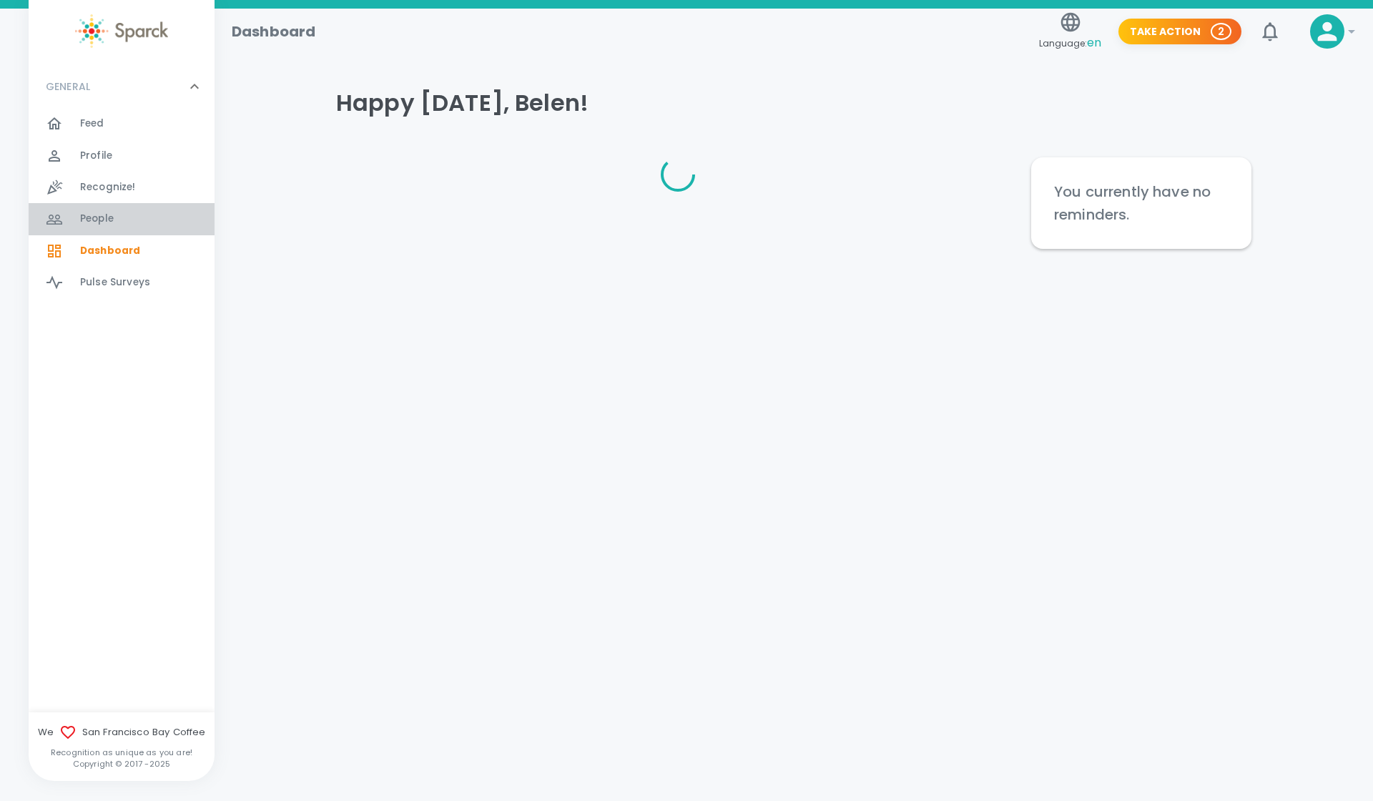
click at [100, 220] on span "People" at bounding box center [97, 219] width 34 height 14
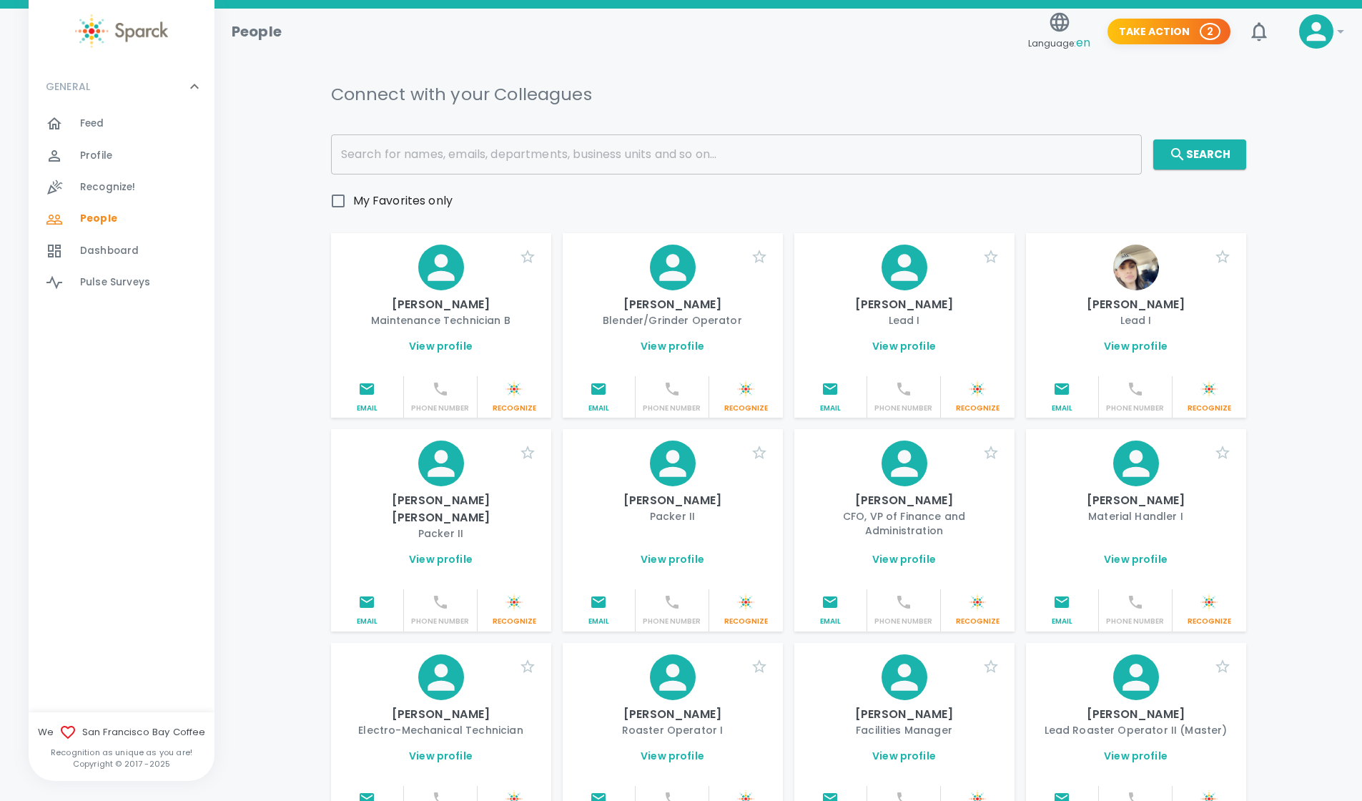
click at [137, 191] on div "Recognize! 0" at bounding box center [147, 187] width 134 height 20
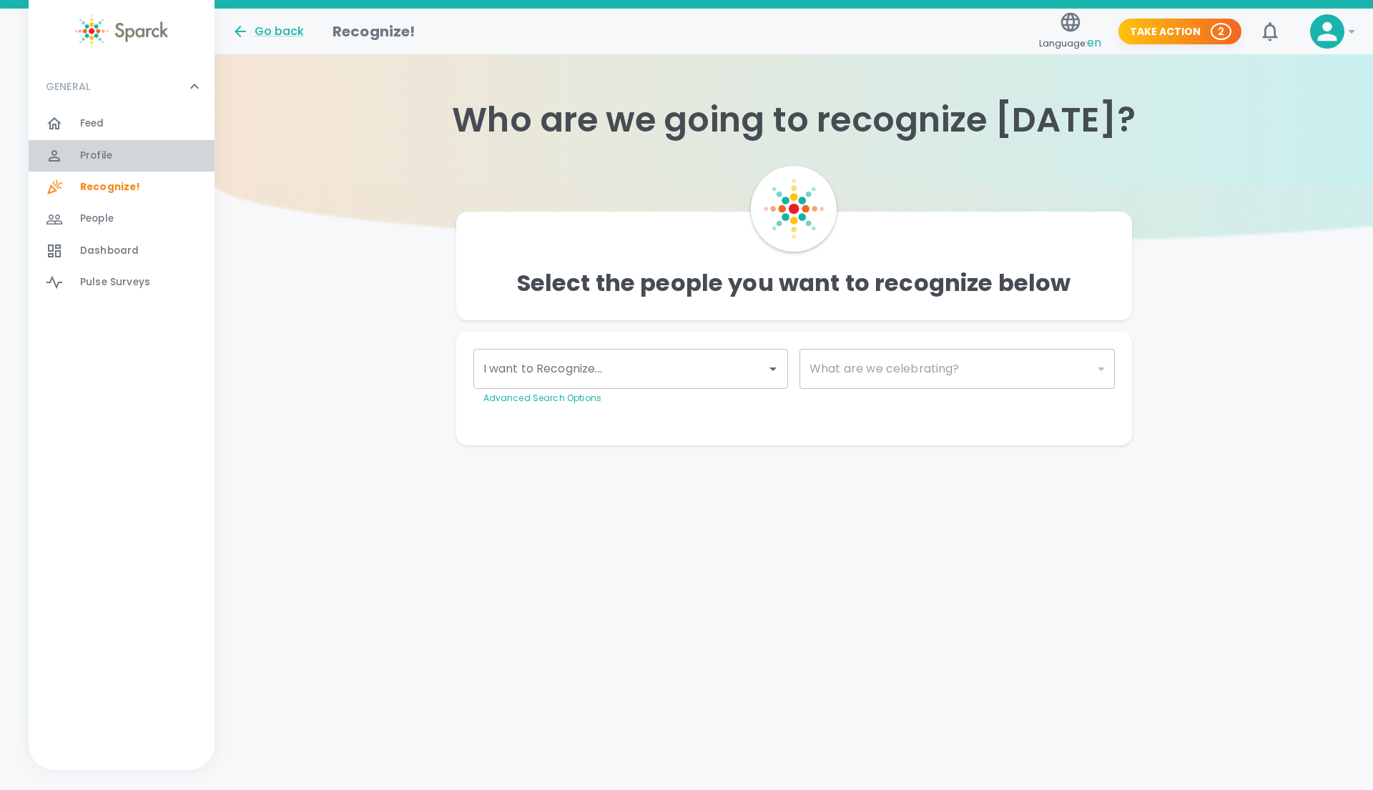
click at [107, 151] on span "Profile" at bounding box center [96, 156] width 32 height 14
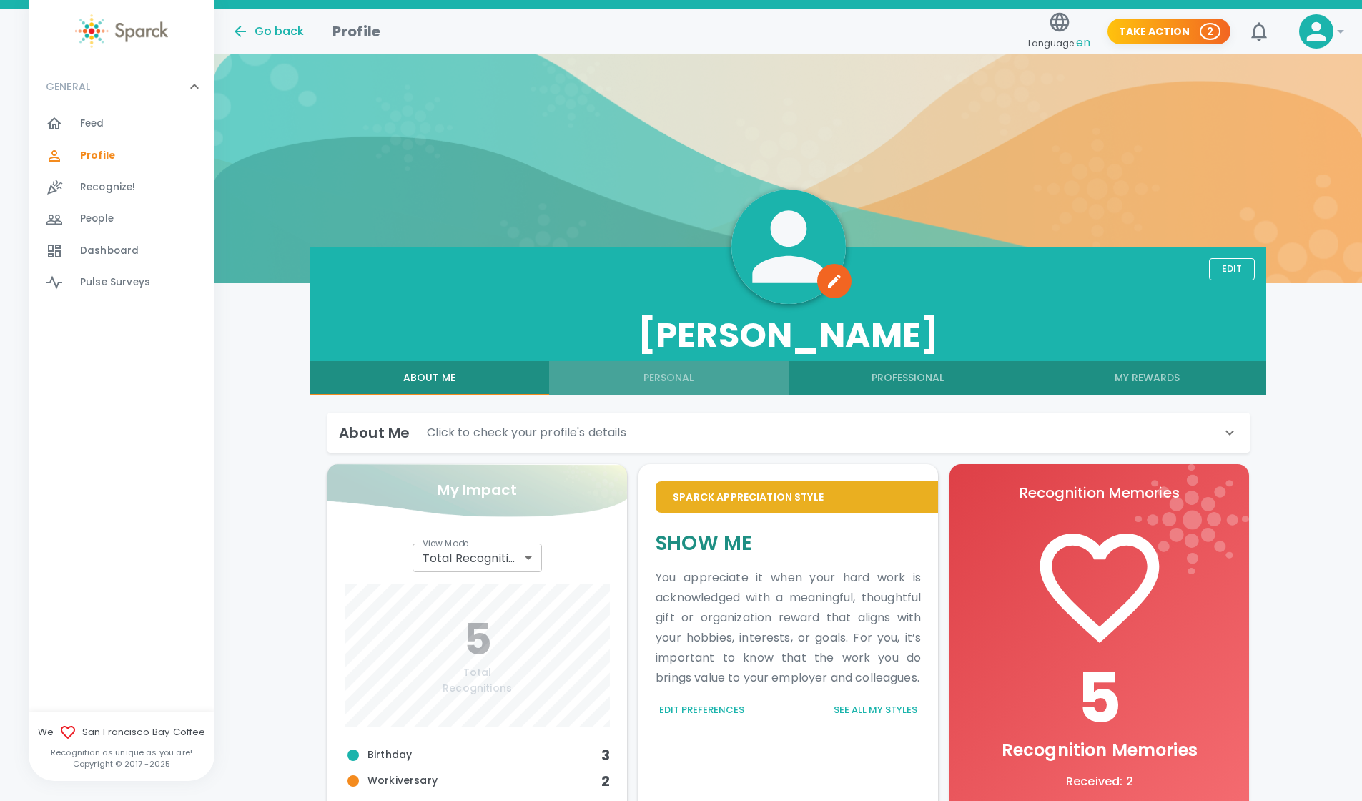
click at [630, 370] on button "Personal" at bounding box center [668, 378] width 239 height 34
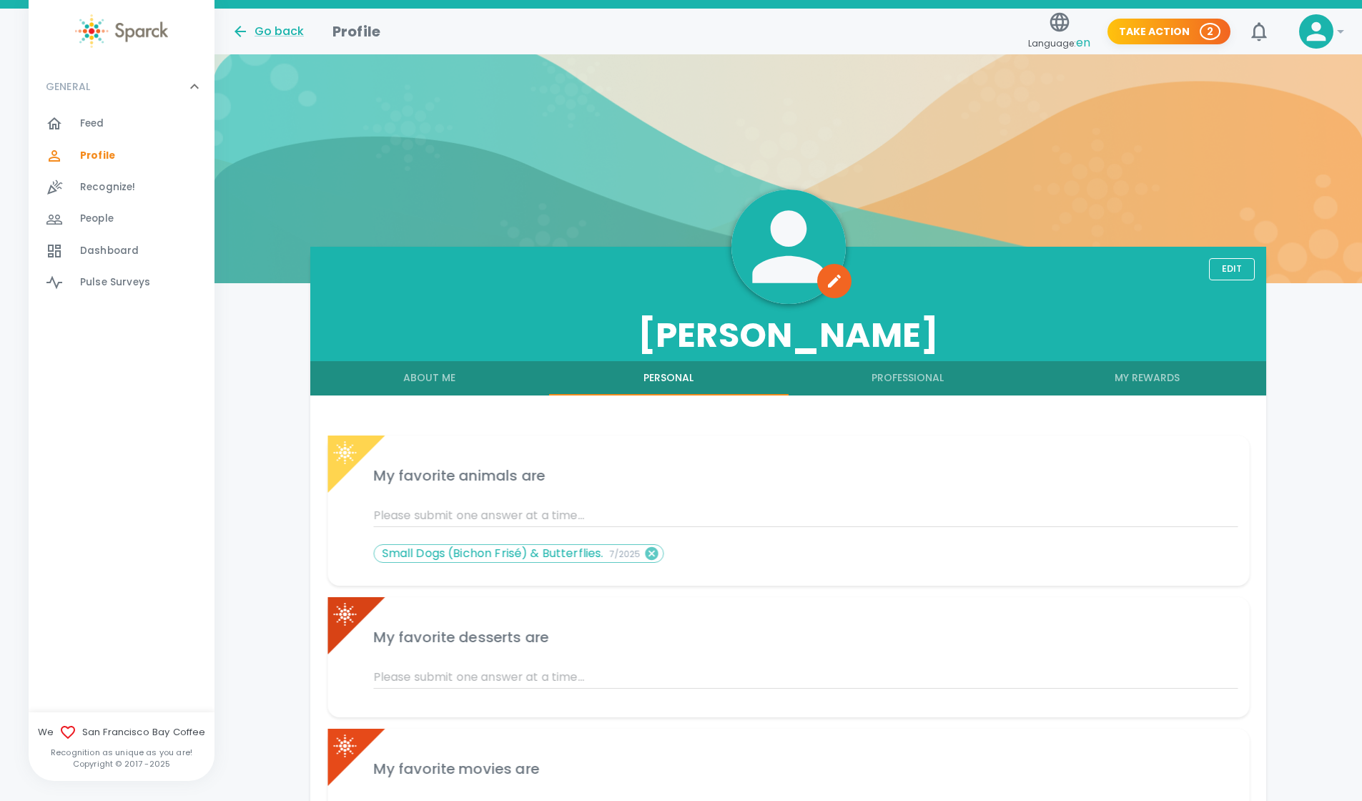
click at [92, 222] on span "People" at bounding box center [97, 219] width 34 height 14
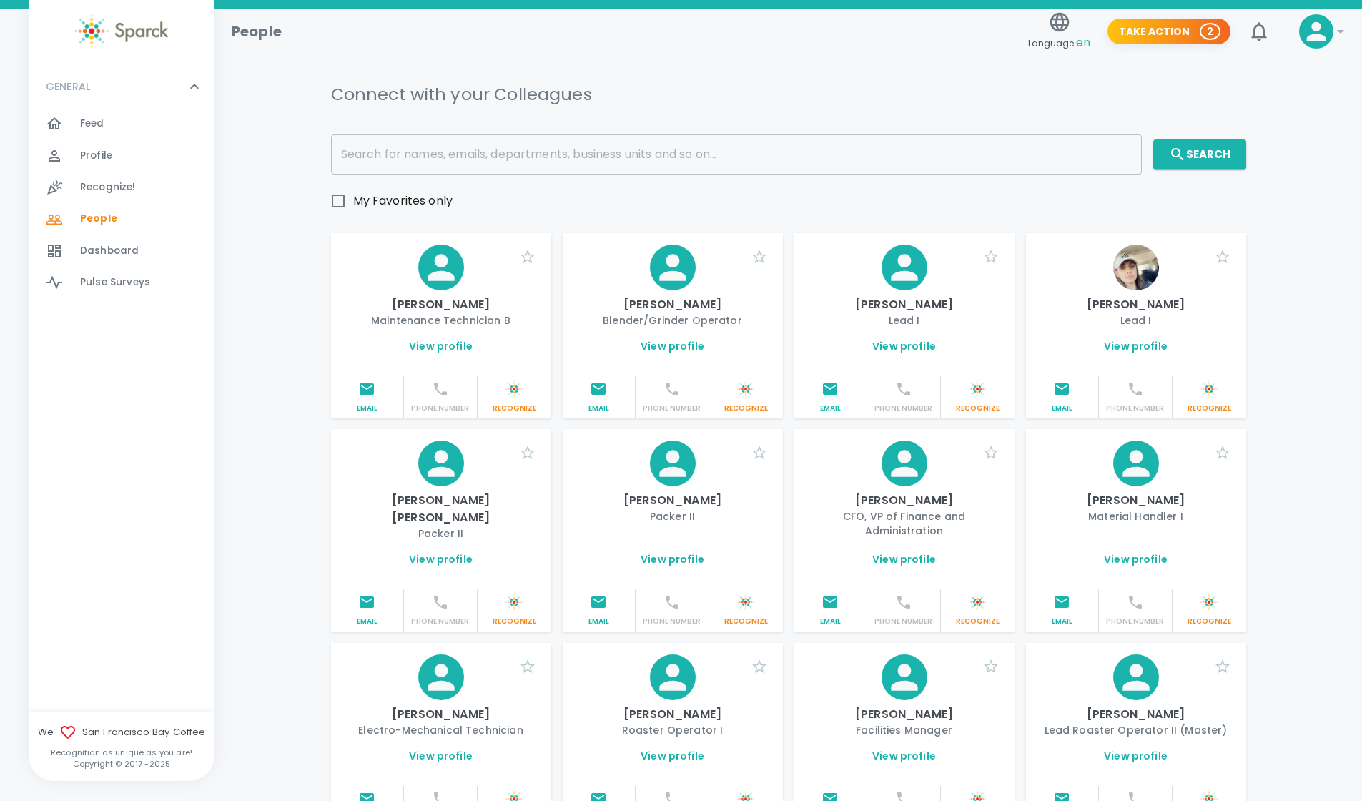
click at [508, 162] on input "text" at bounding box center [736, 154] width 811 height 40
click at [791, 353] on div "Adriana Aldrete Lead I View profile Email Phone Number Recognize" at bounding box center [899, 320] width 232 height 196
click at [1120, 351] on link "View profile" at bounding box center [1136, 346] width 64 height 14
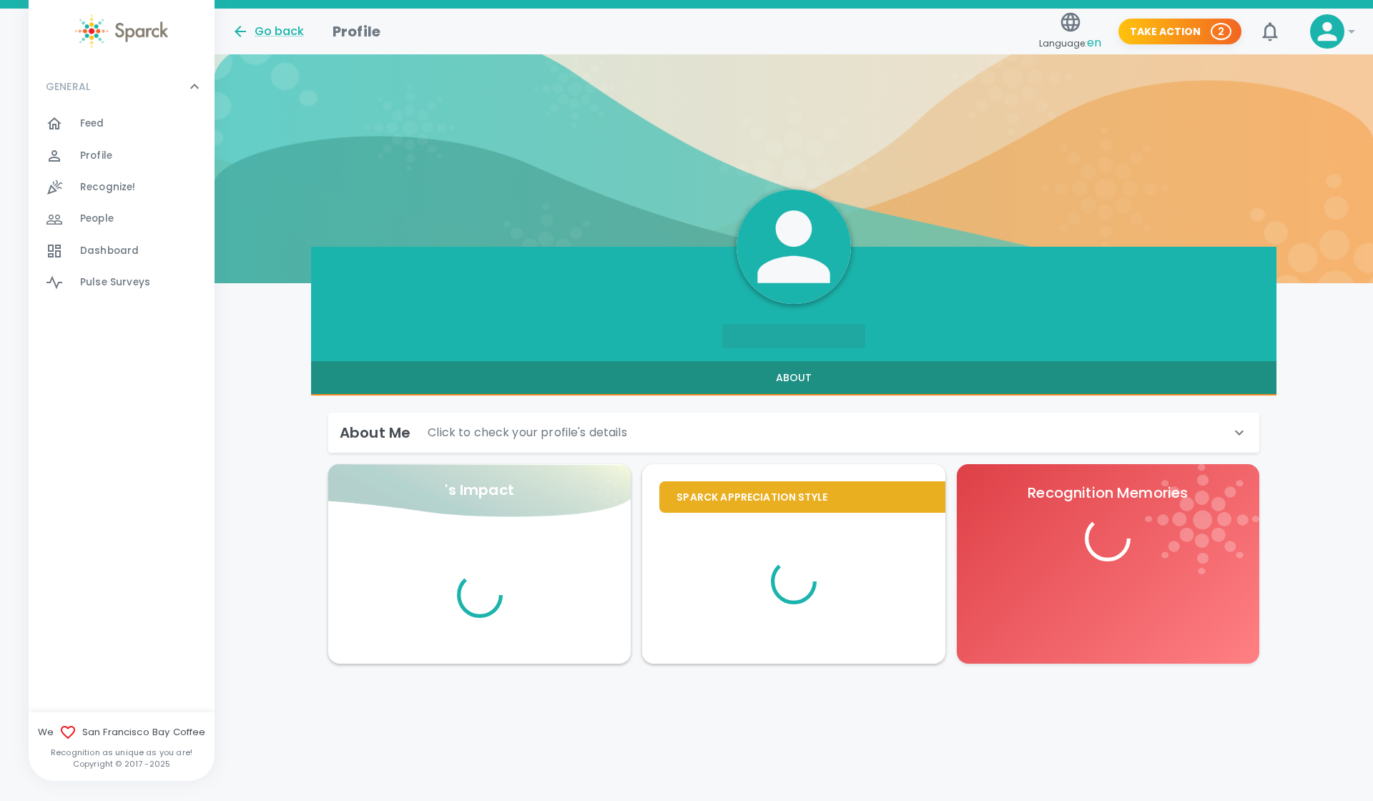
click at [773, 443] on div "About Me Click to check your profile's details" at bounding box center [785, 432] width 891 height 23
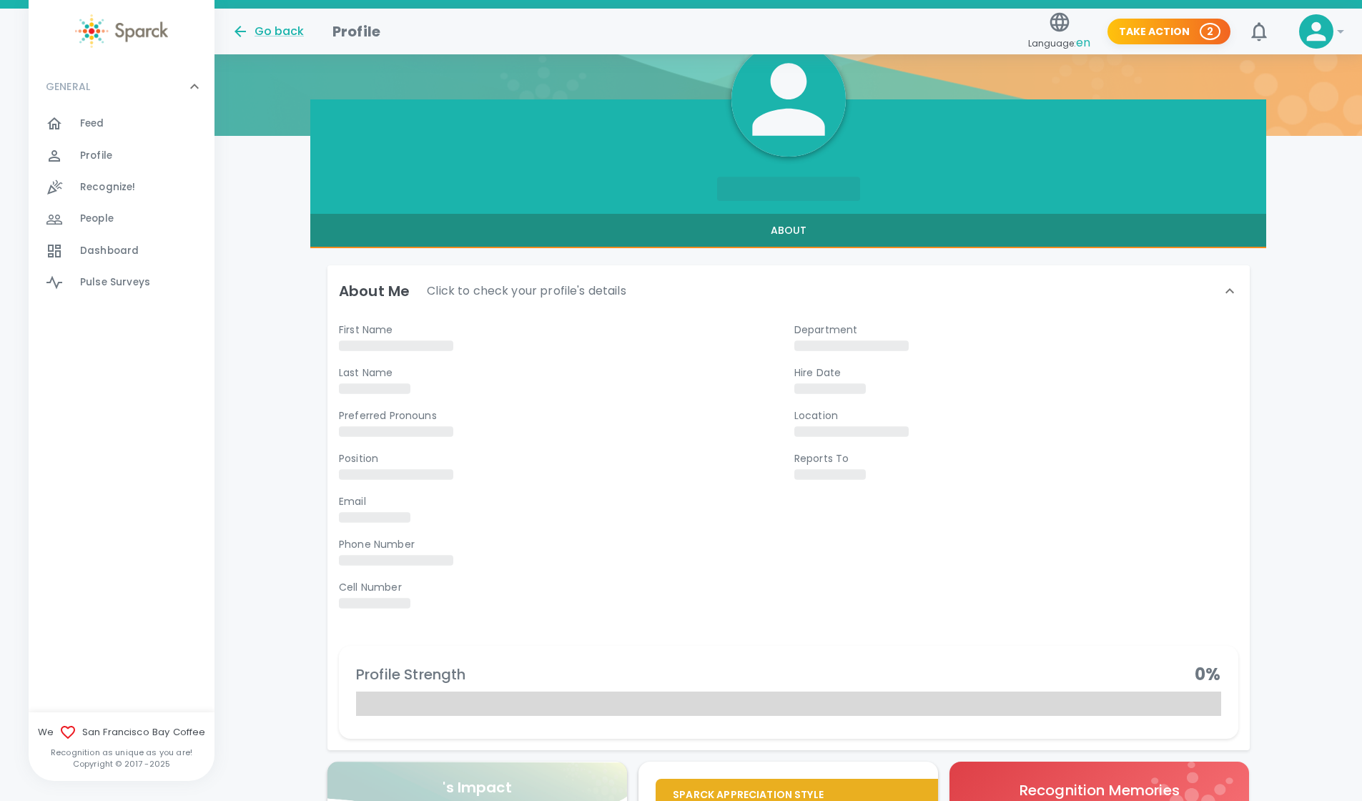
scroll to position [153, 0]
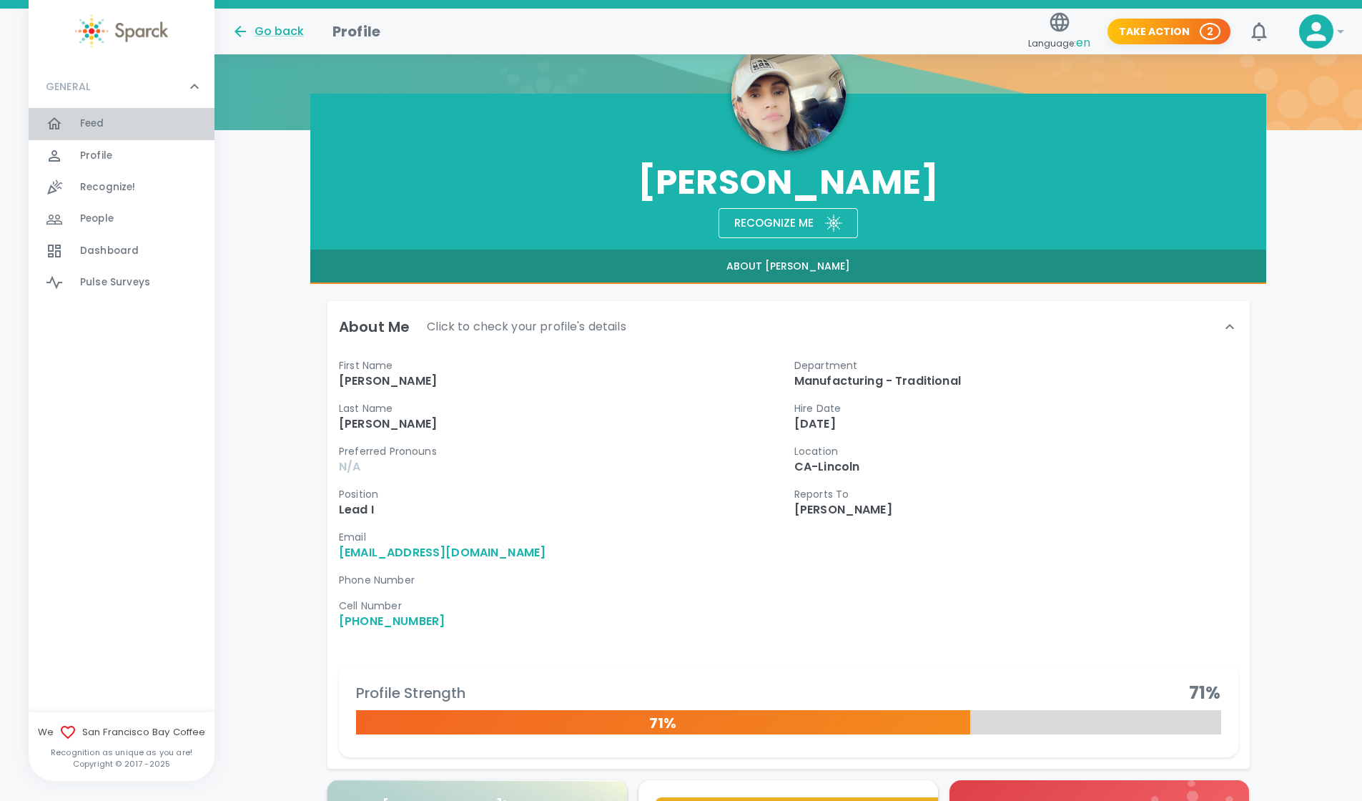
click at [107, 124] on div "Feed 0" at bounding box center [147, 124] width 134 height 20
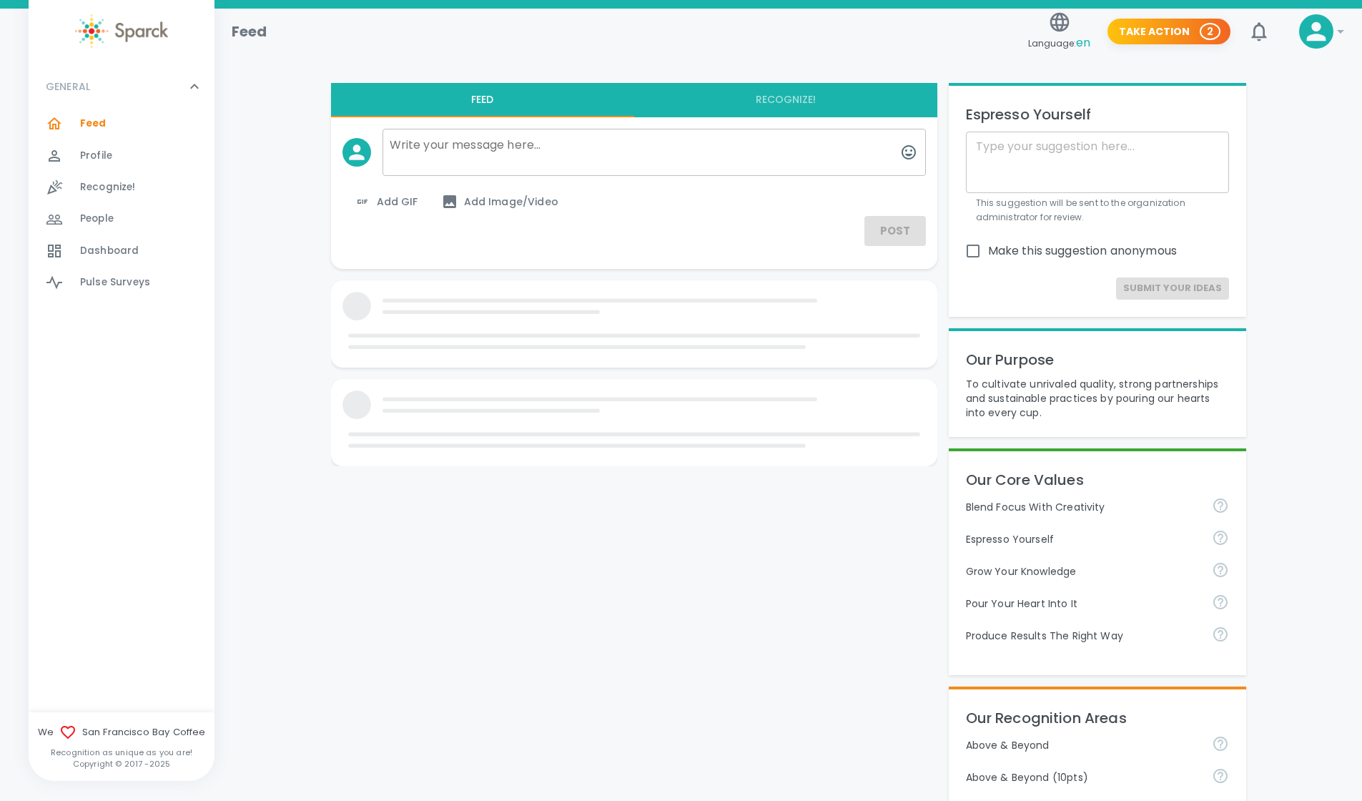
click at [109, 146] on span "Profile 0" at bounding box center [96, 156] width 32 height 20
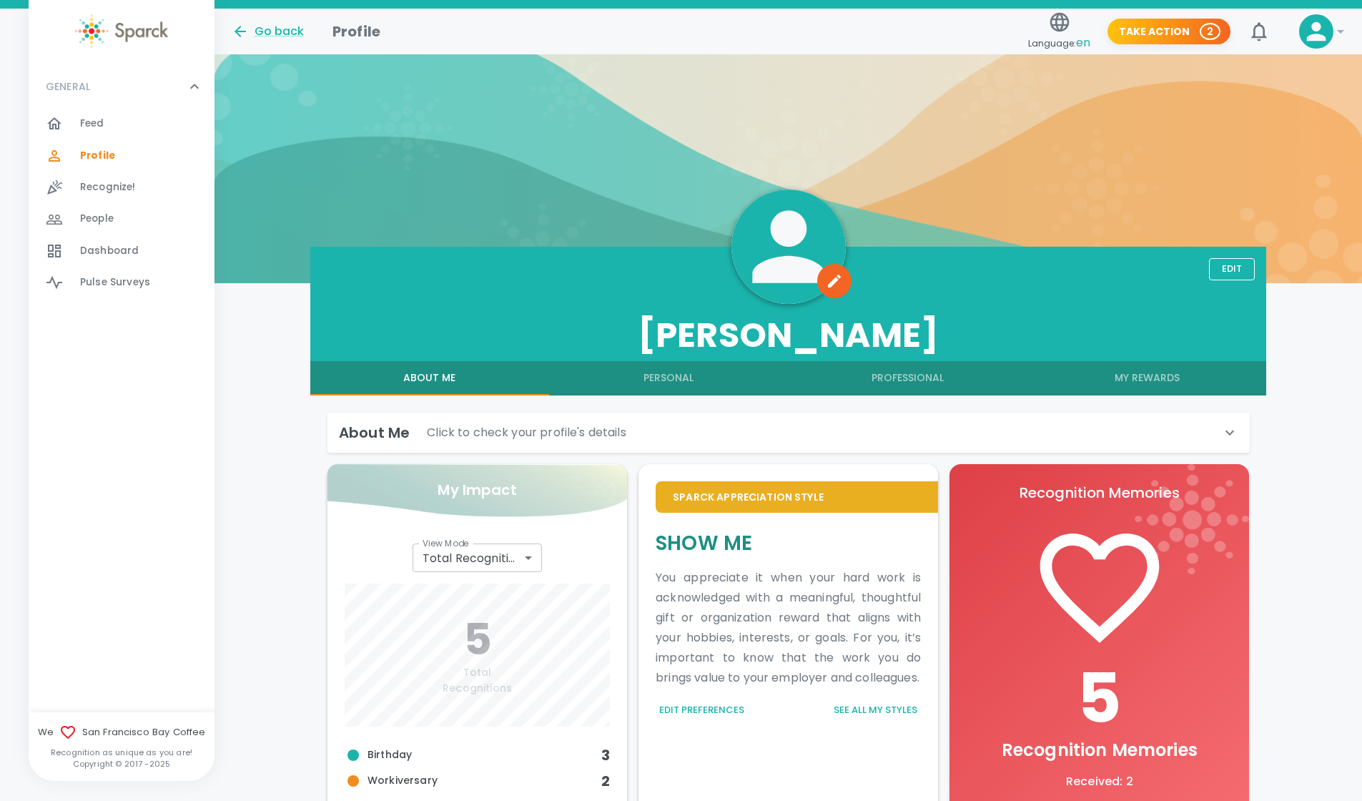
click at [674, 383] on button "Personal" at bounding box center [668, 378] width 239 height 34
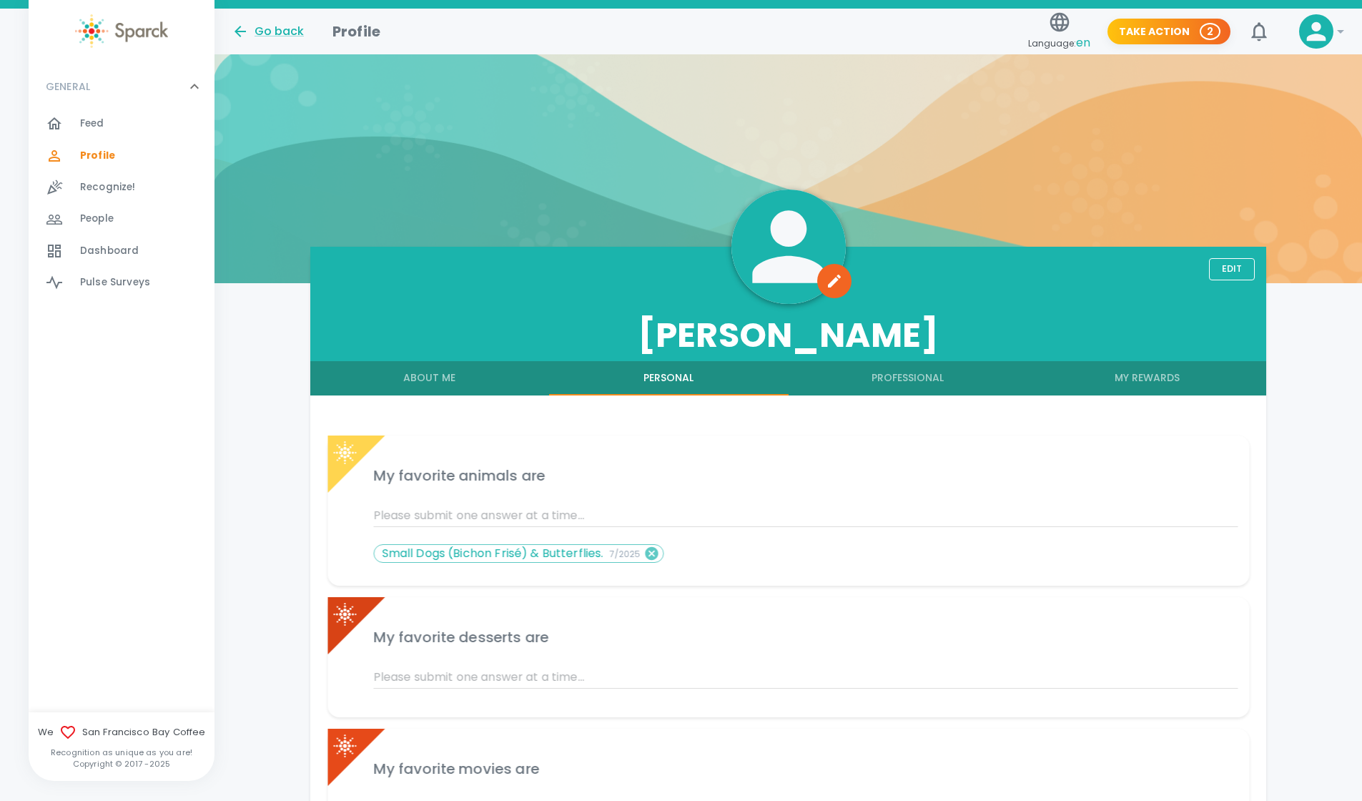
click at [475, 380] on button "About Me" at bounding box center [429, 378] width 239 height 34
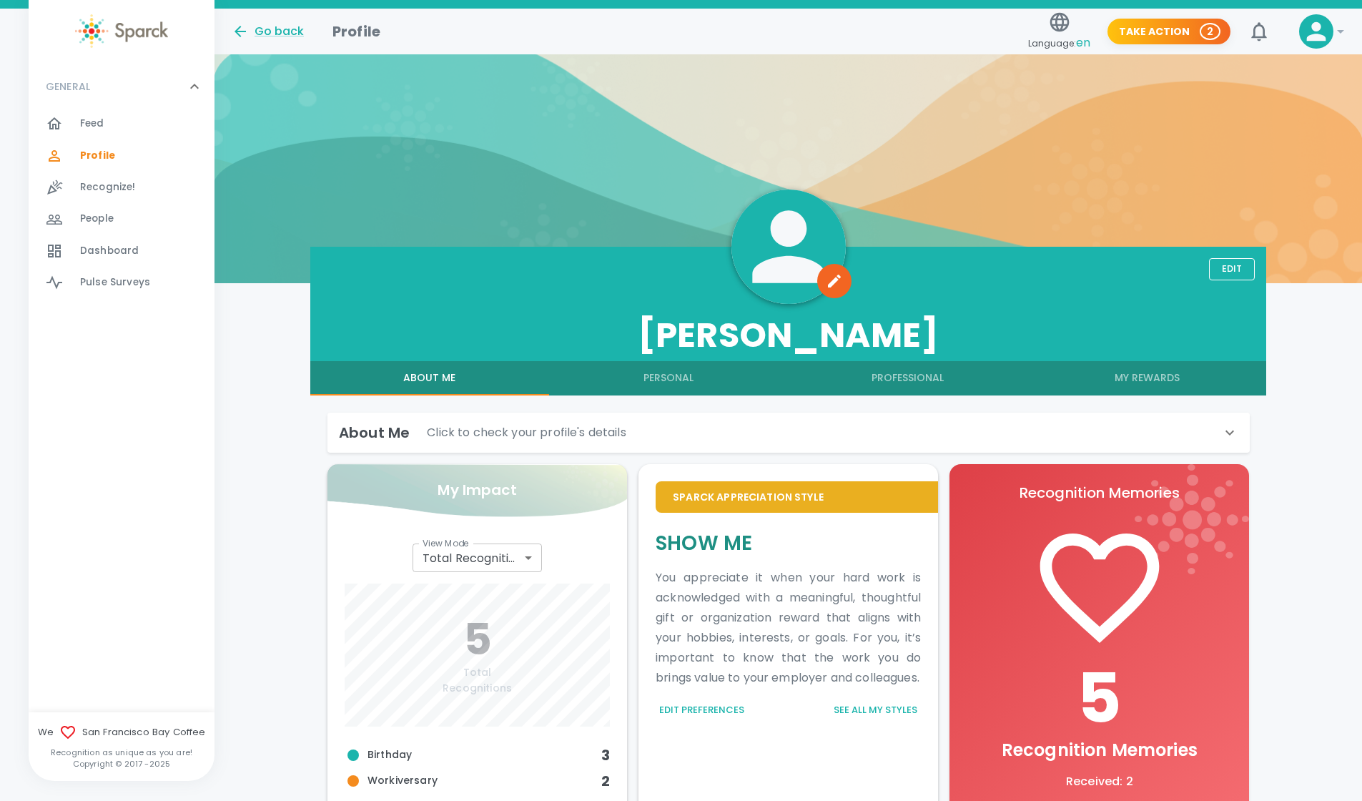
click at [551, 434] on p "Click to check your profile's details" at bounding box center [526, 432] width 199 height 17
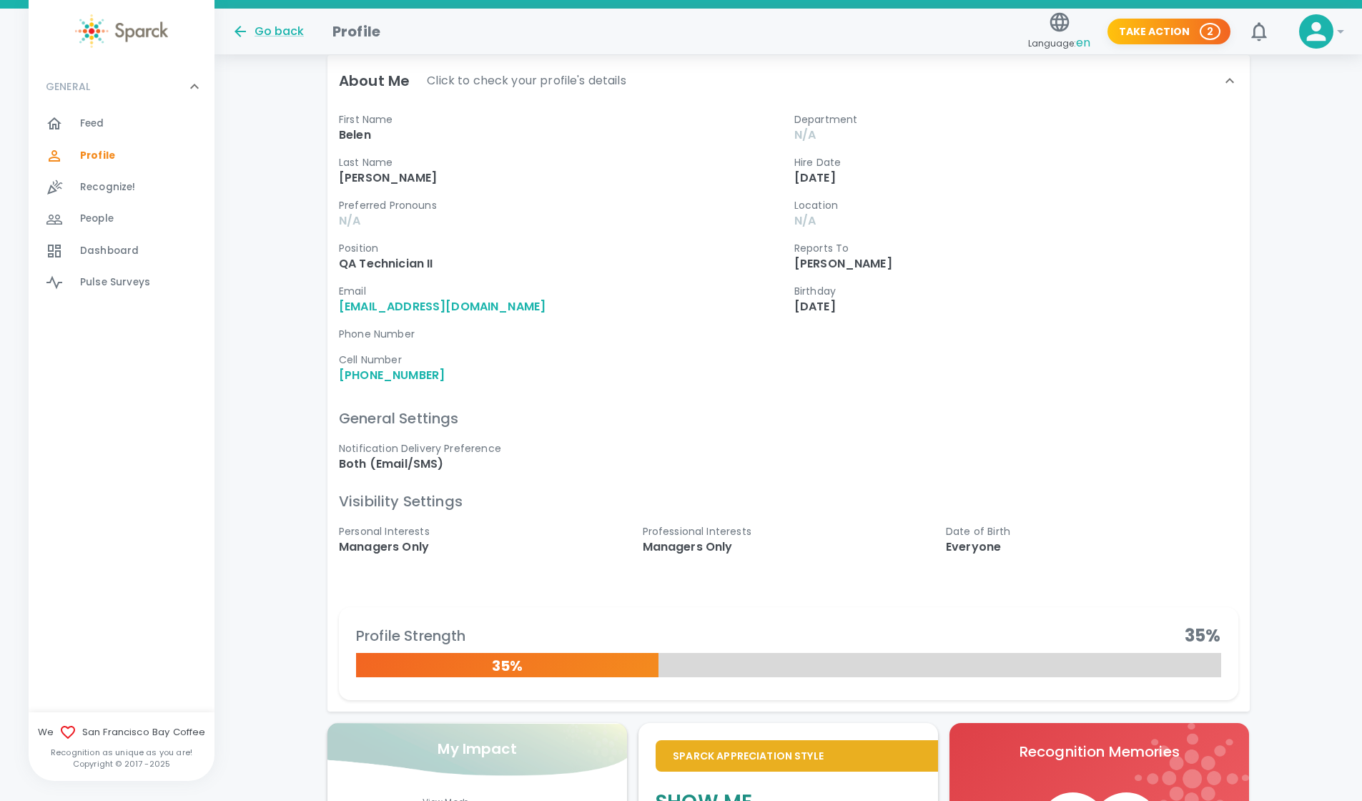
scroll to position [375, 0]
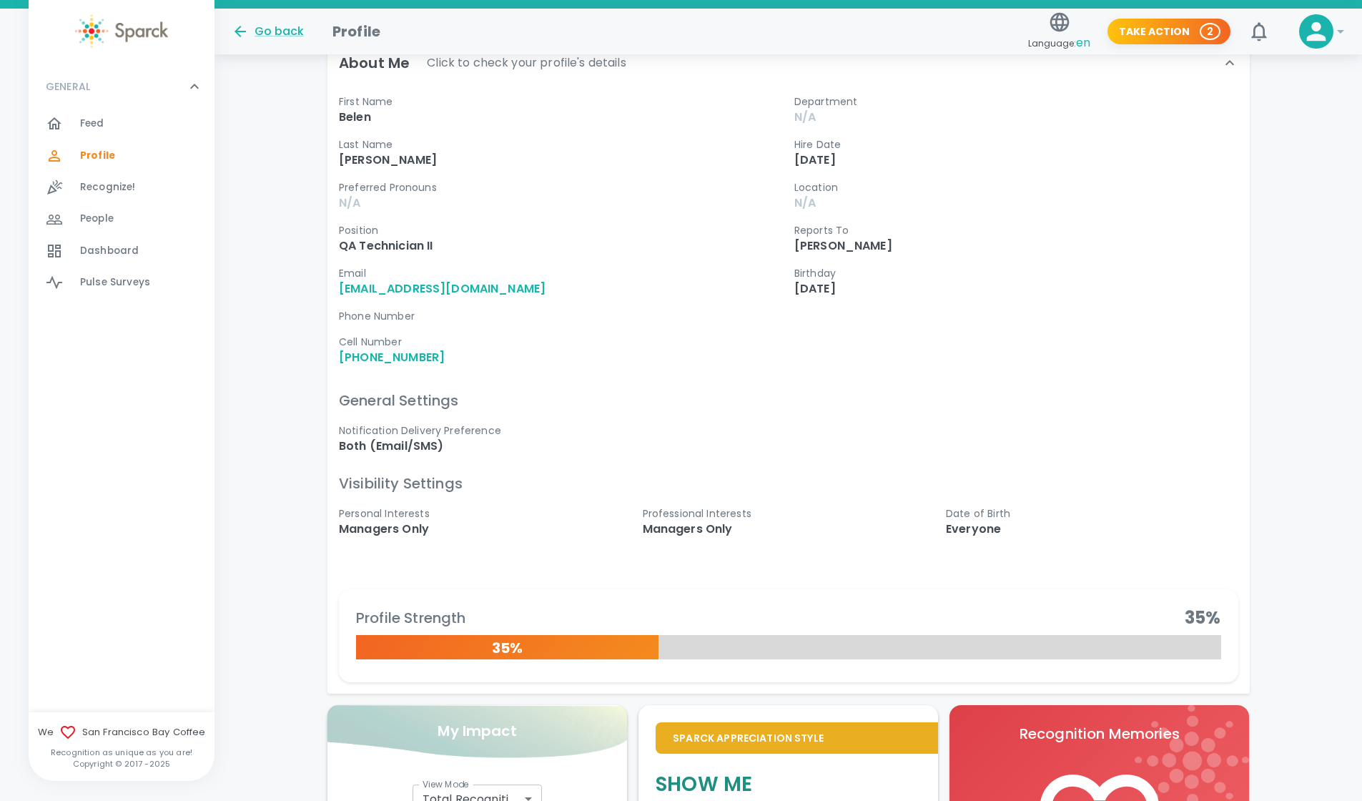
click at [975, 528] on p "Everyone" at bounding box center [1092, 528] width 292 height 17
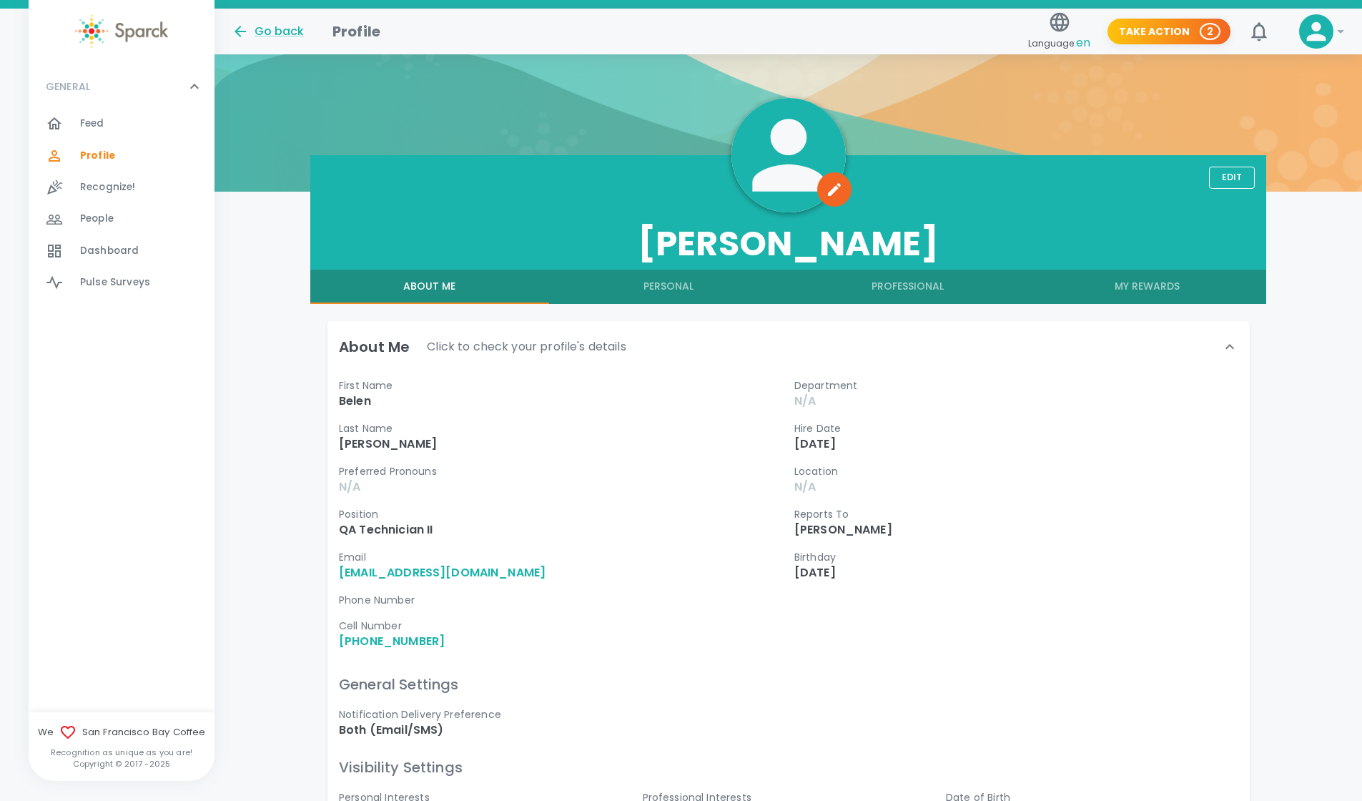
scroll to position [0, 0]
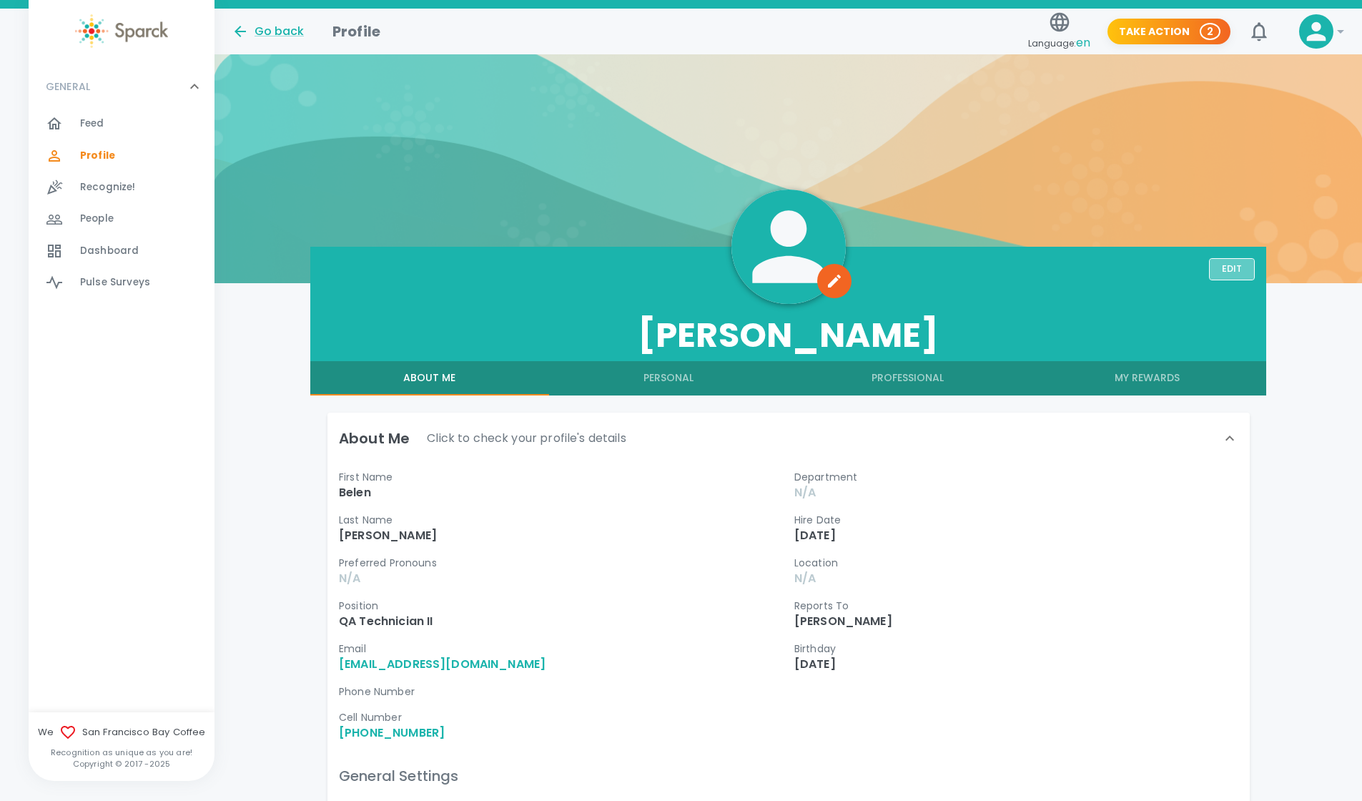
click at [1244, 269] on button "Edit" at bounding box center [1232, 269] width 46 height 22
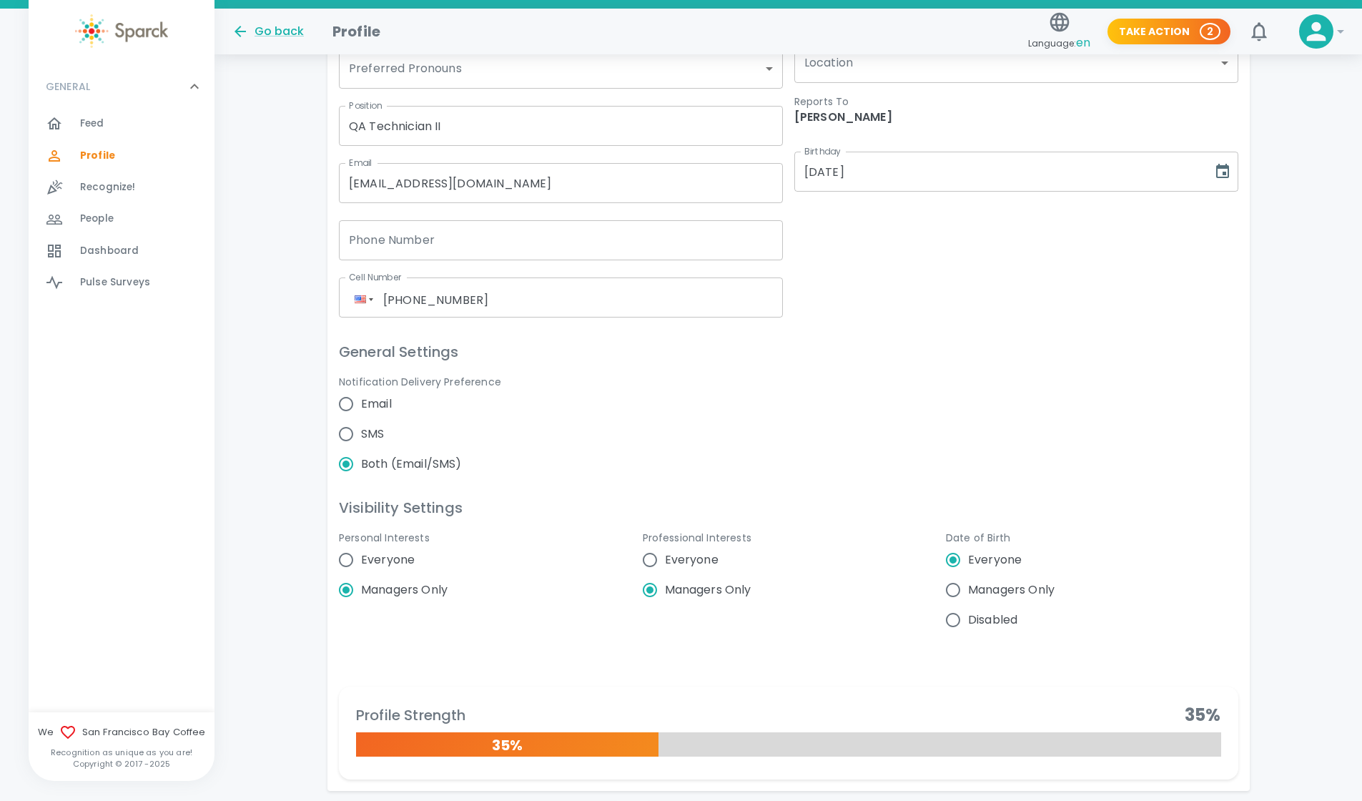
scroll to position [556, 0]
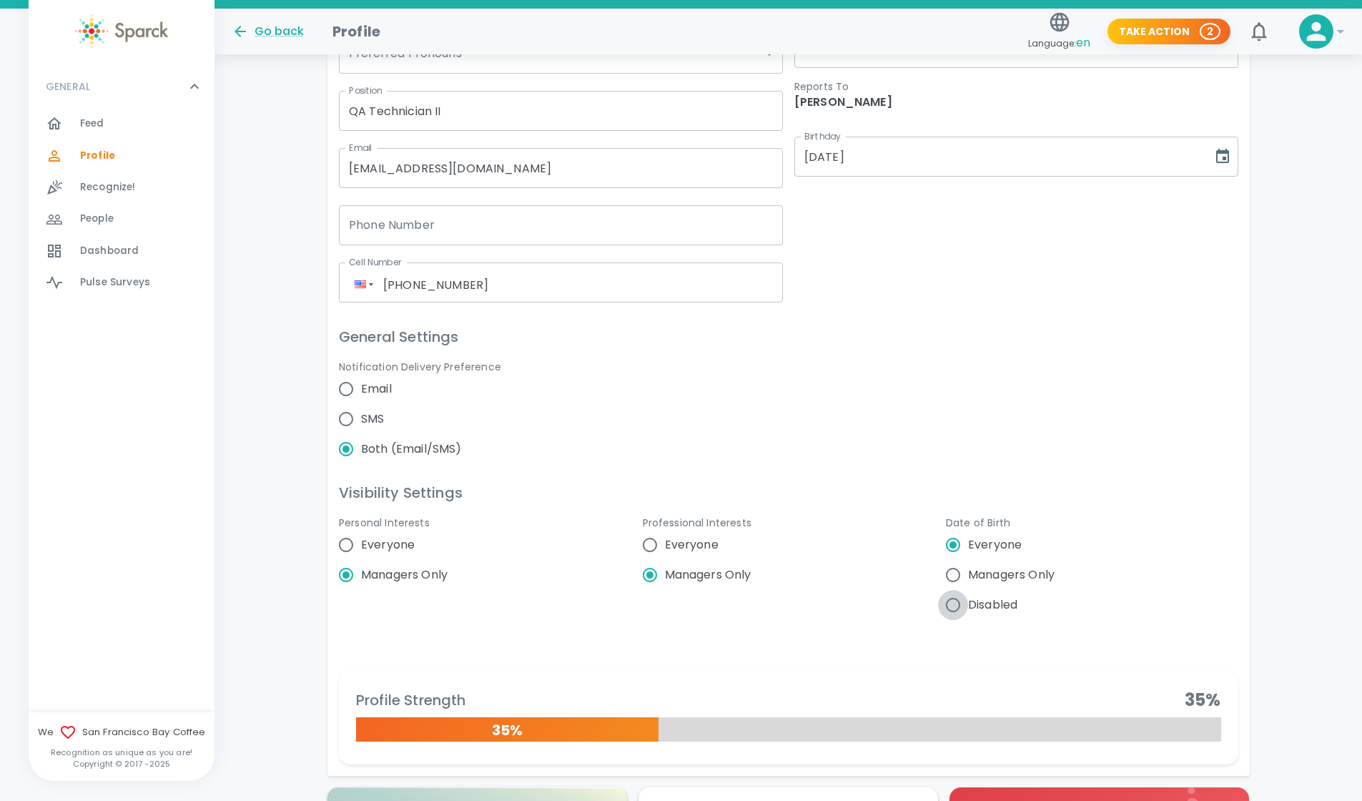
click at [956, 610] on input "Disabled" at bounding box center [953, 605] width 30 height 30
radio input "false"
radio input "true"
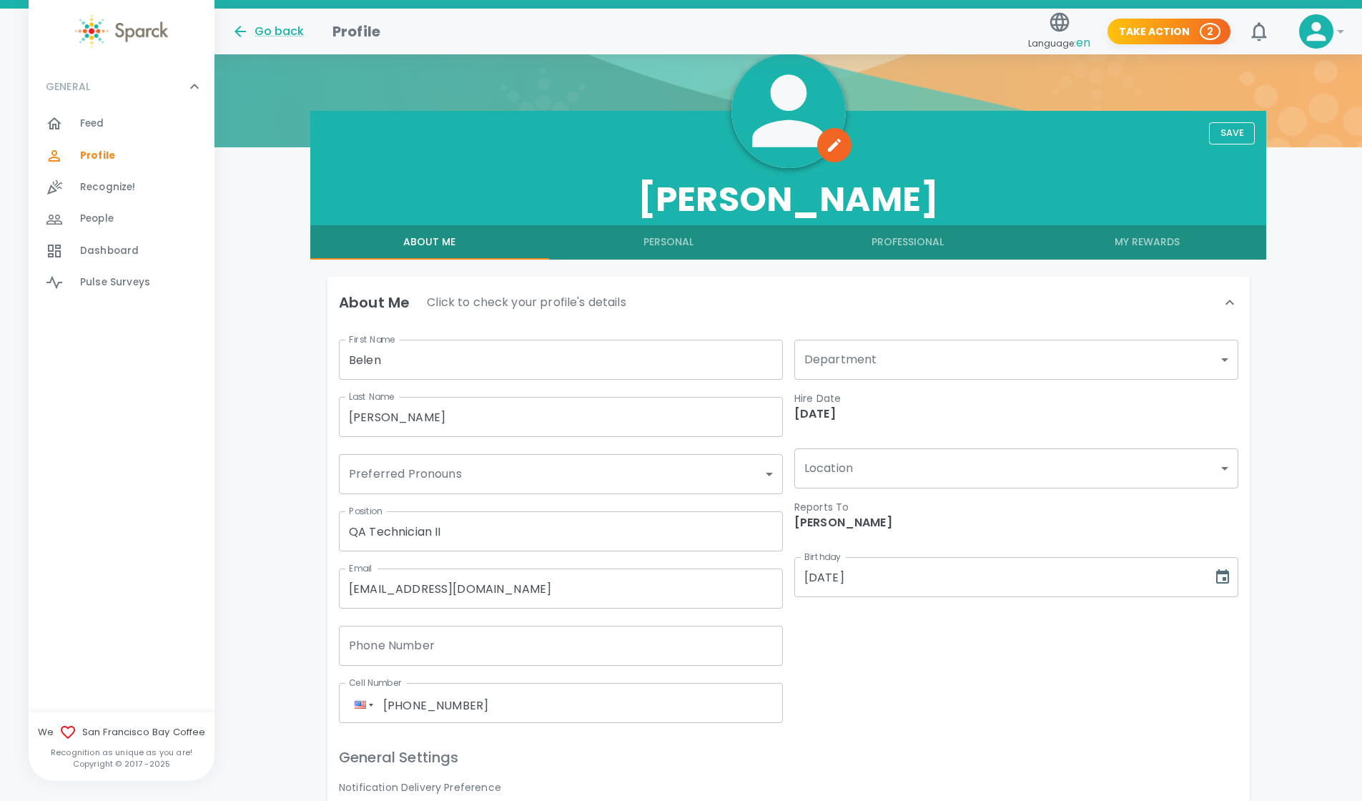
scroll to position [128, 0]
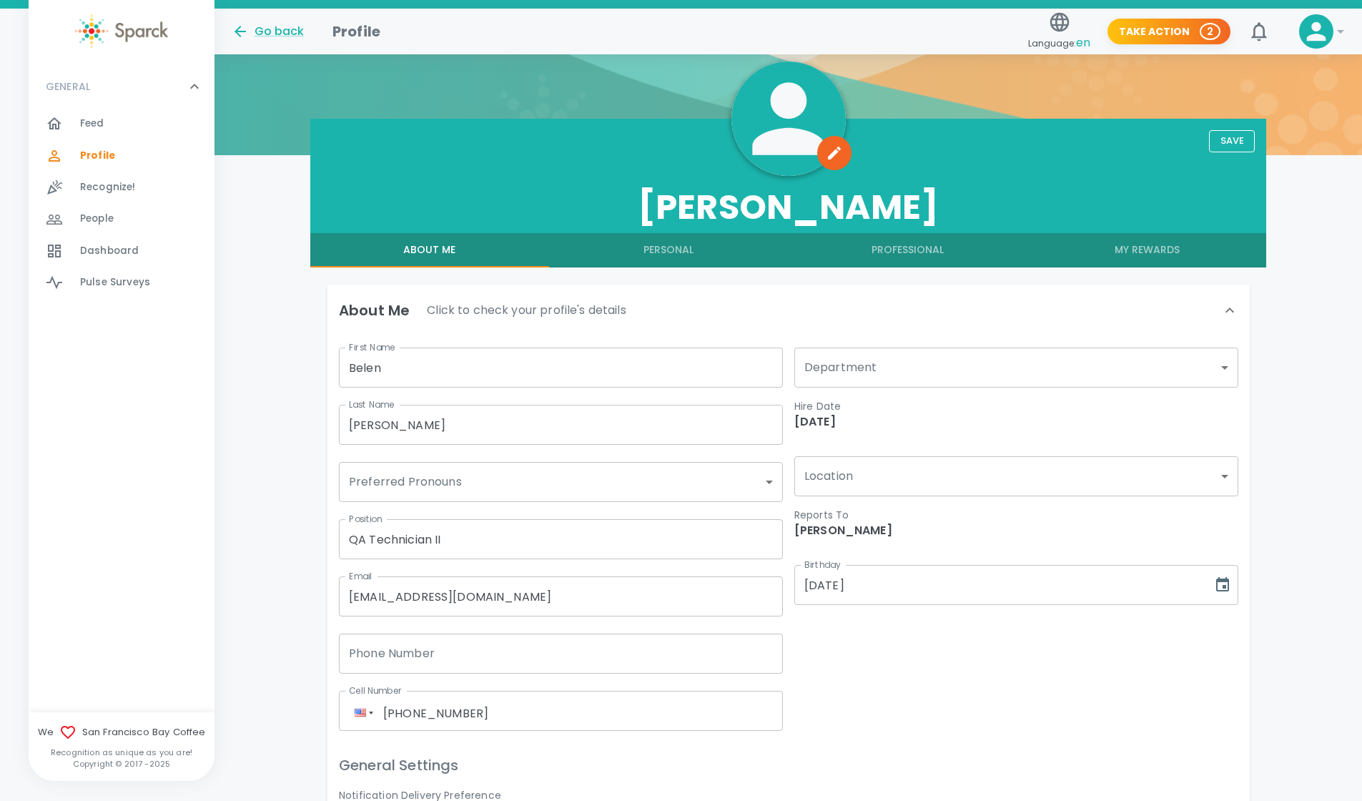
radio input "true"
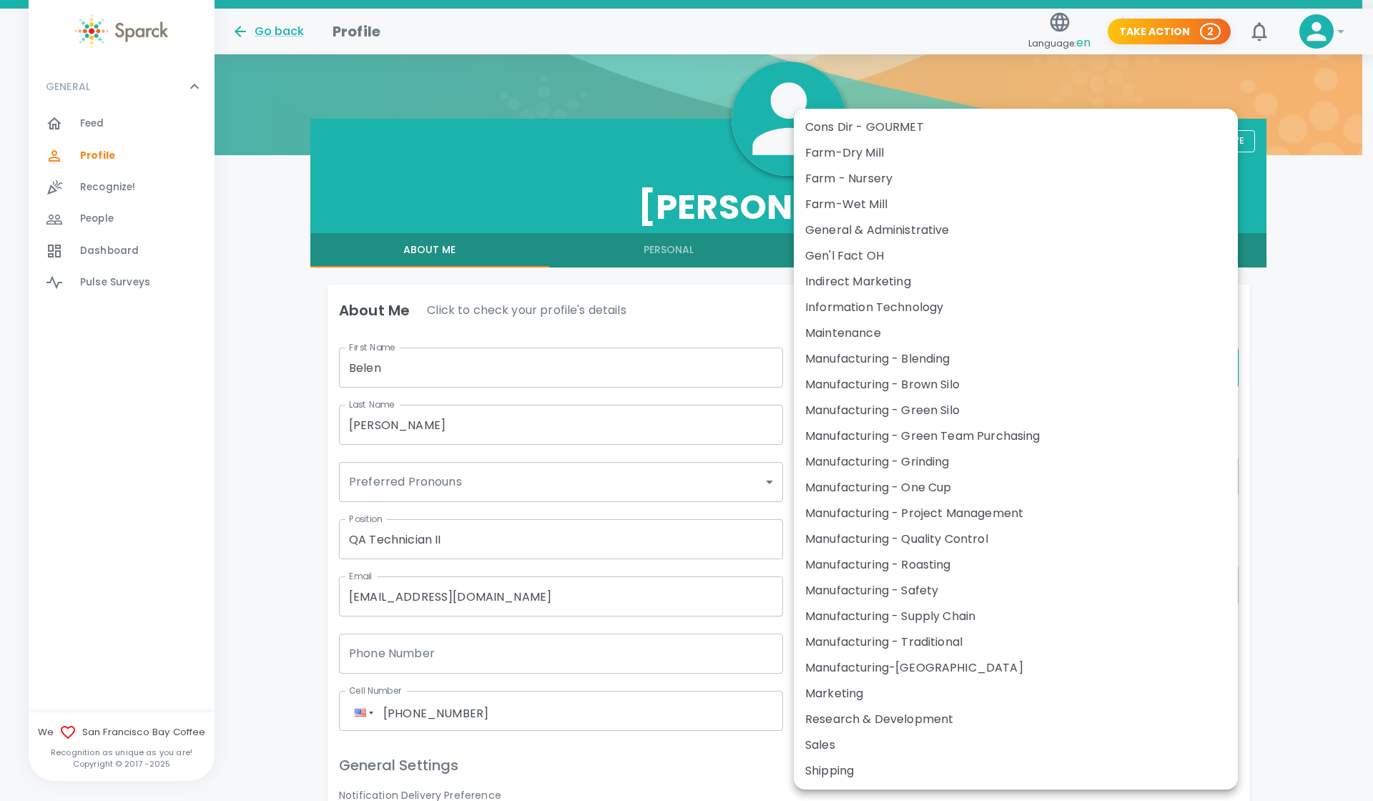
click at [1335, 427] on div at bounding box center [686, 400] width 1373 height 801
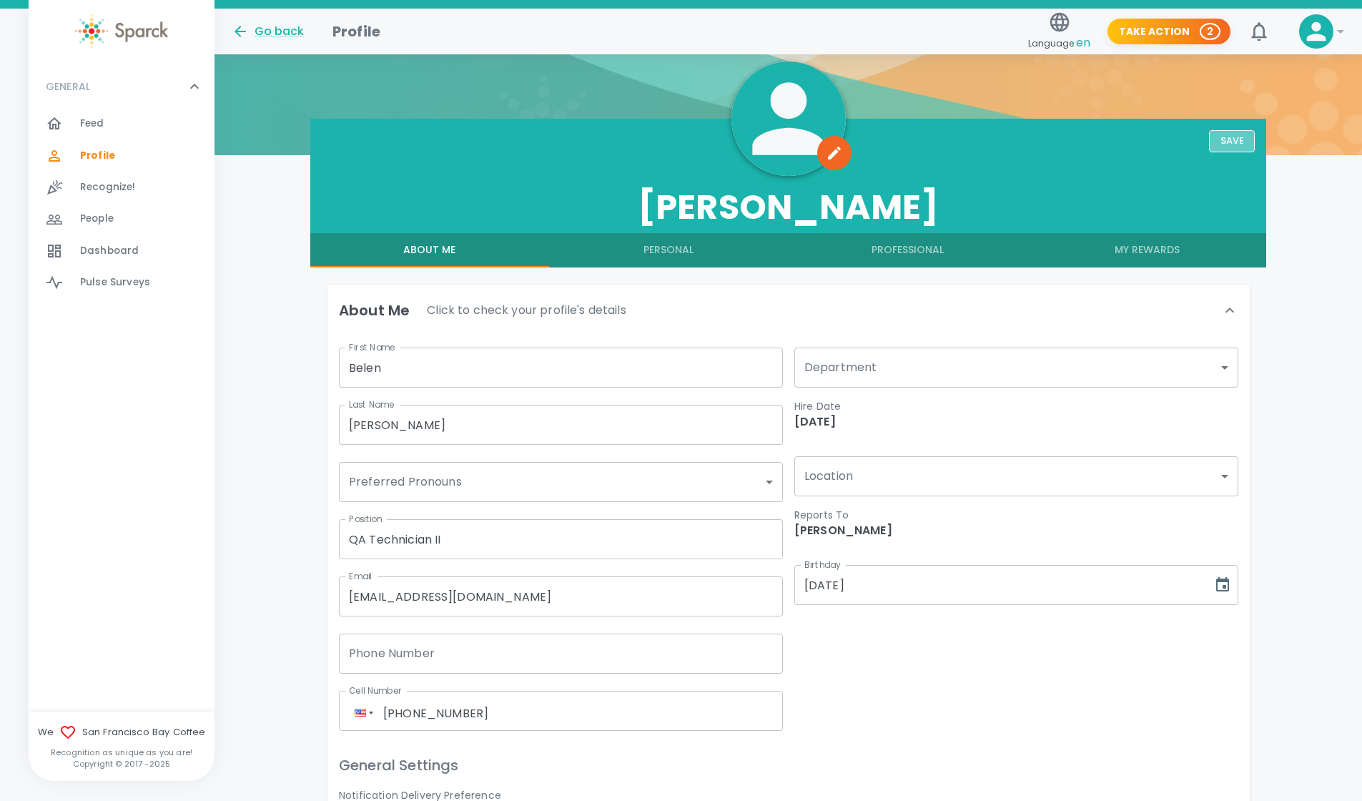
click at [1228, 146] on button "Save" at bounding box center [1232, 141] width 46 height 22
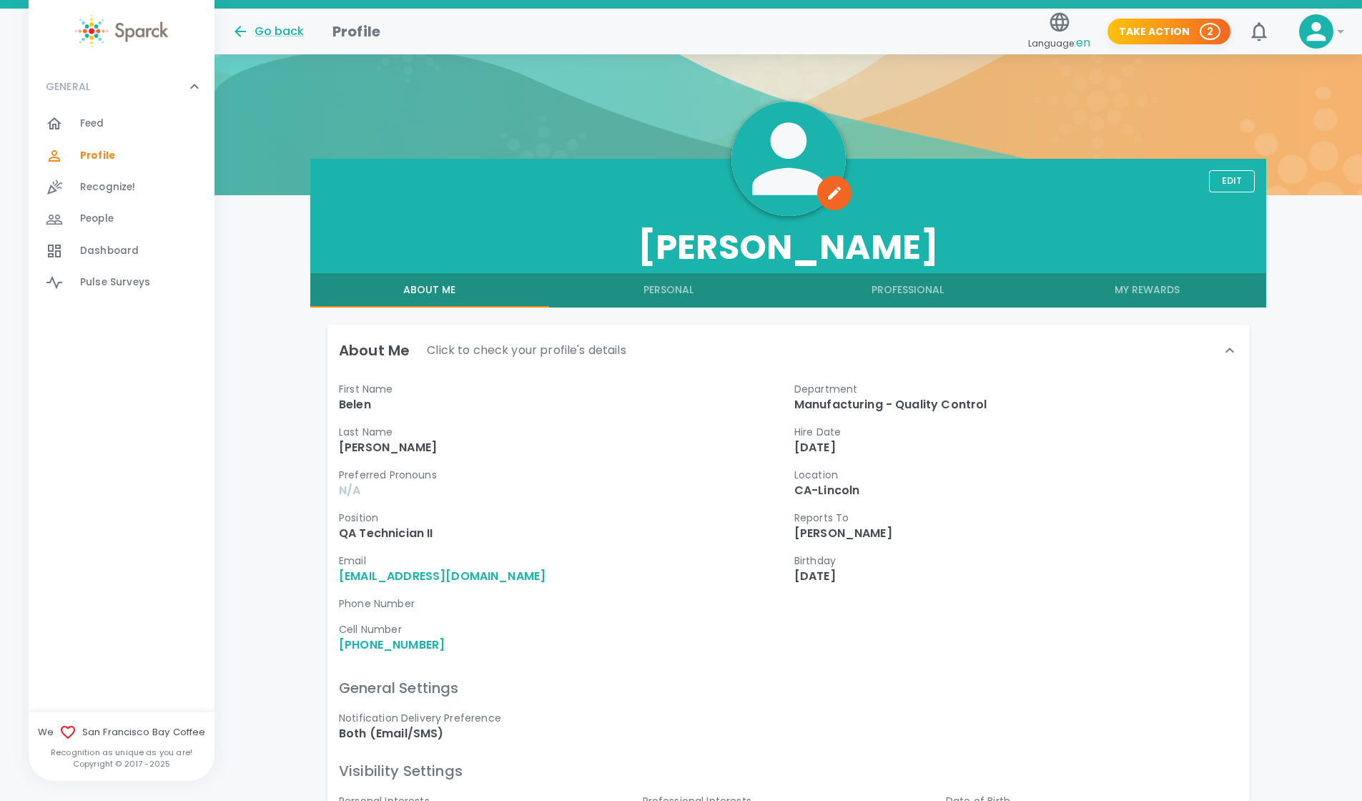
scroll to position [53, 0]
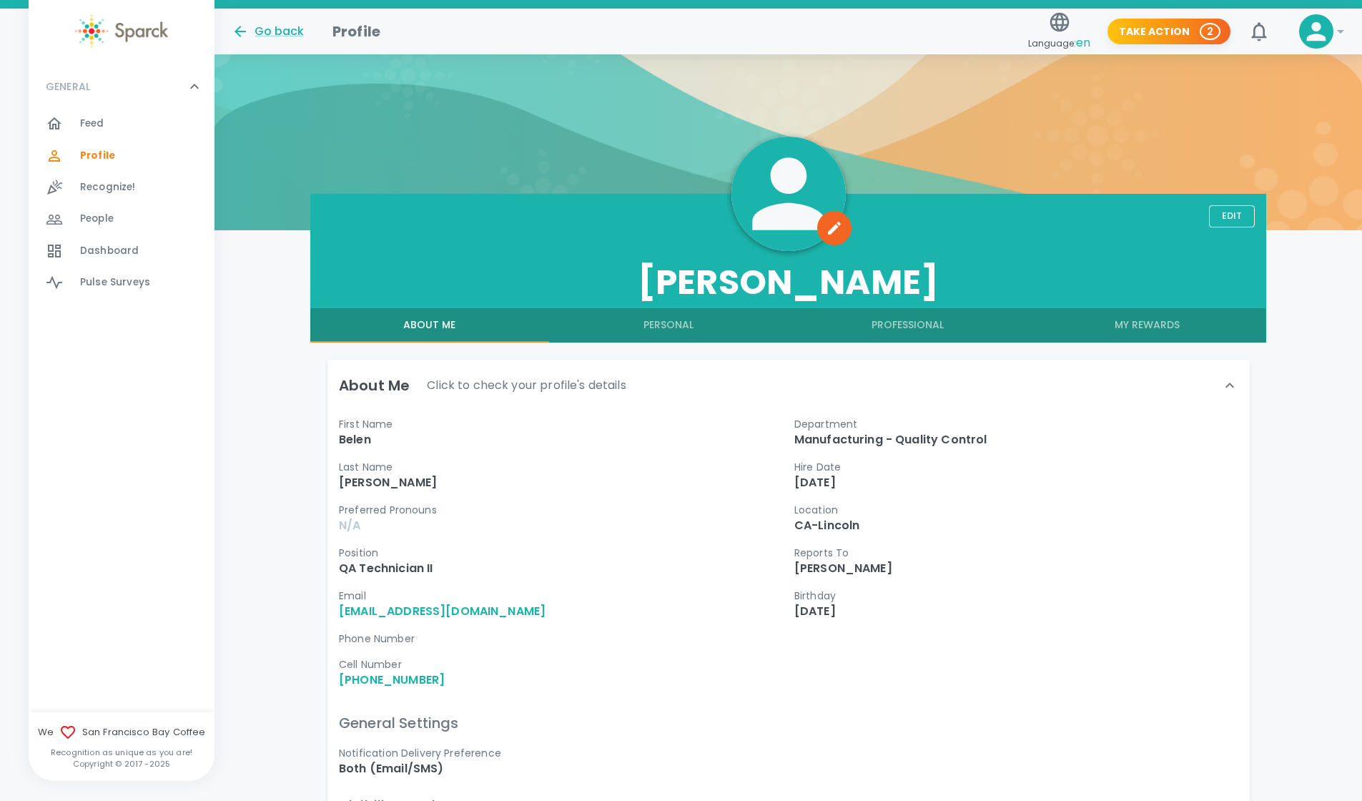
click at [102, 114] on span "Feed 0" at bounding box center [92, 124] width 24 height 20
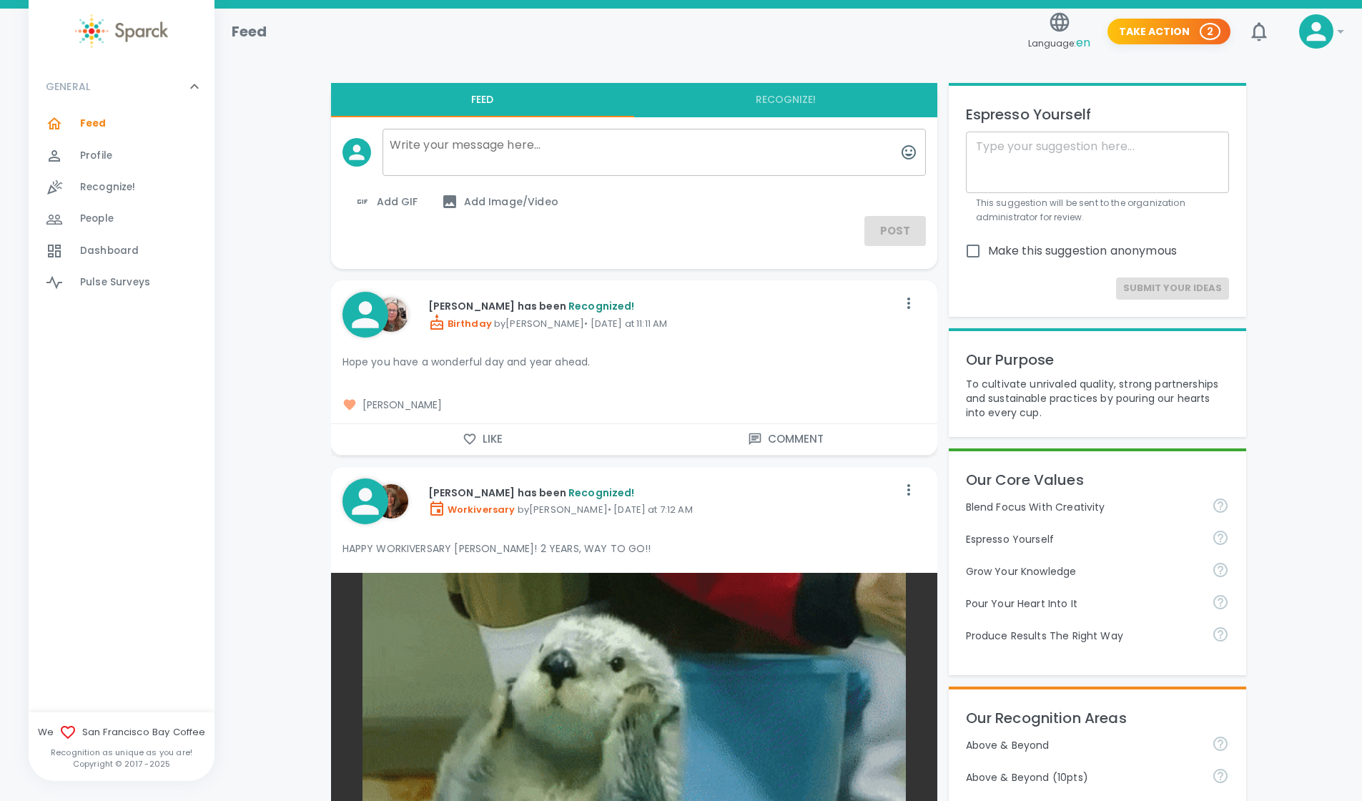
click at [92, 160] on span "Profile" at bounding box center [96, 156] width 32 height 14
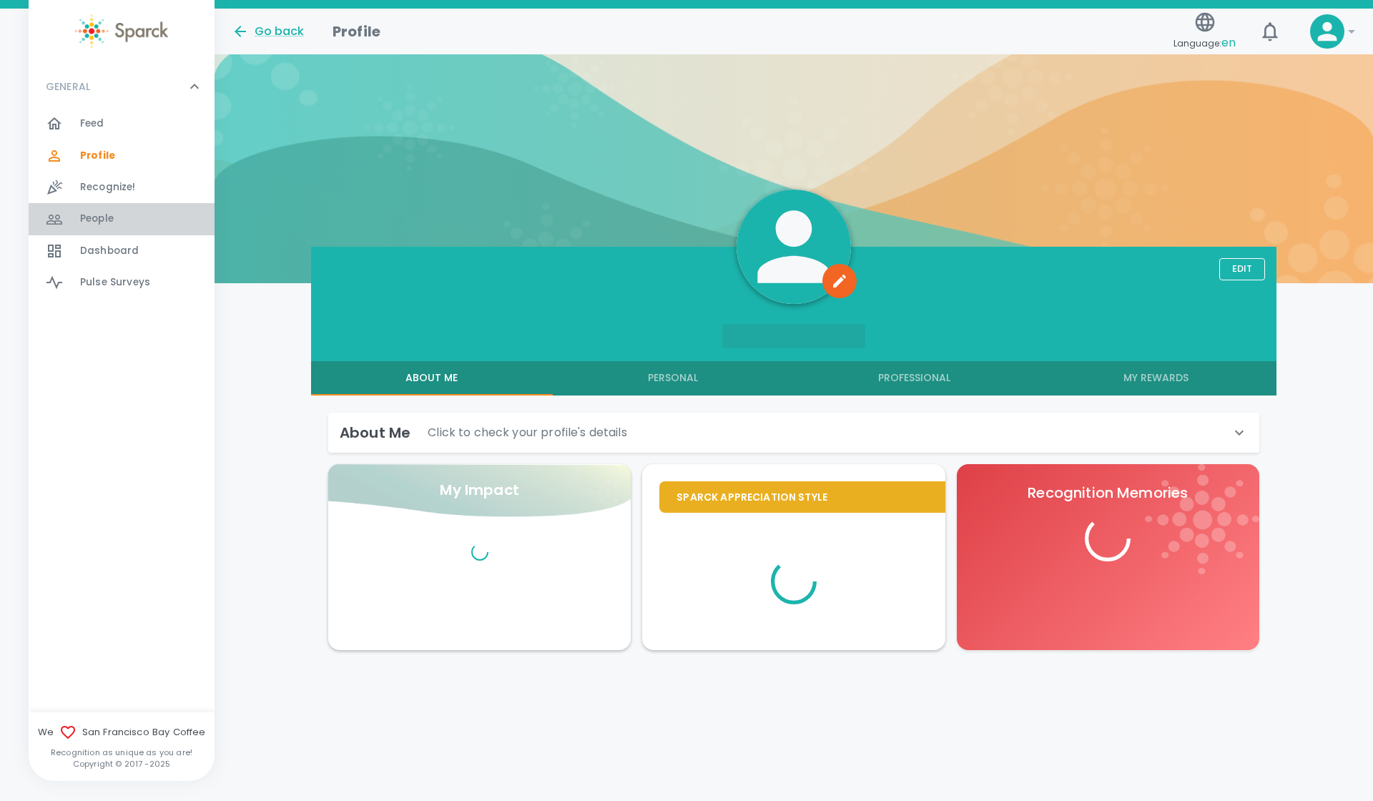
click at [107, 221] on span "People" at bounding box center [97, 219] width 34 height 14
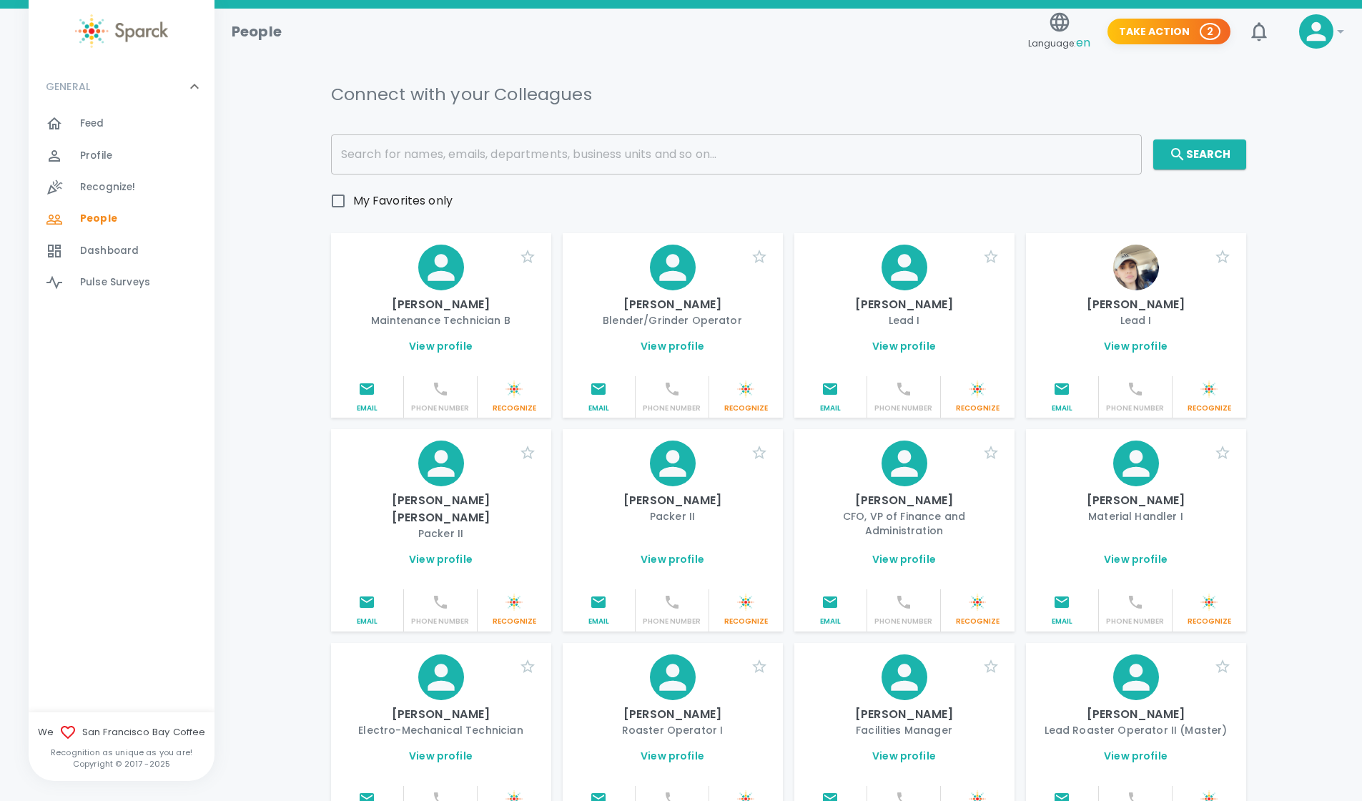
click at [671, 160] on input "text" at bounding box center [736, 154] width 811 height 40
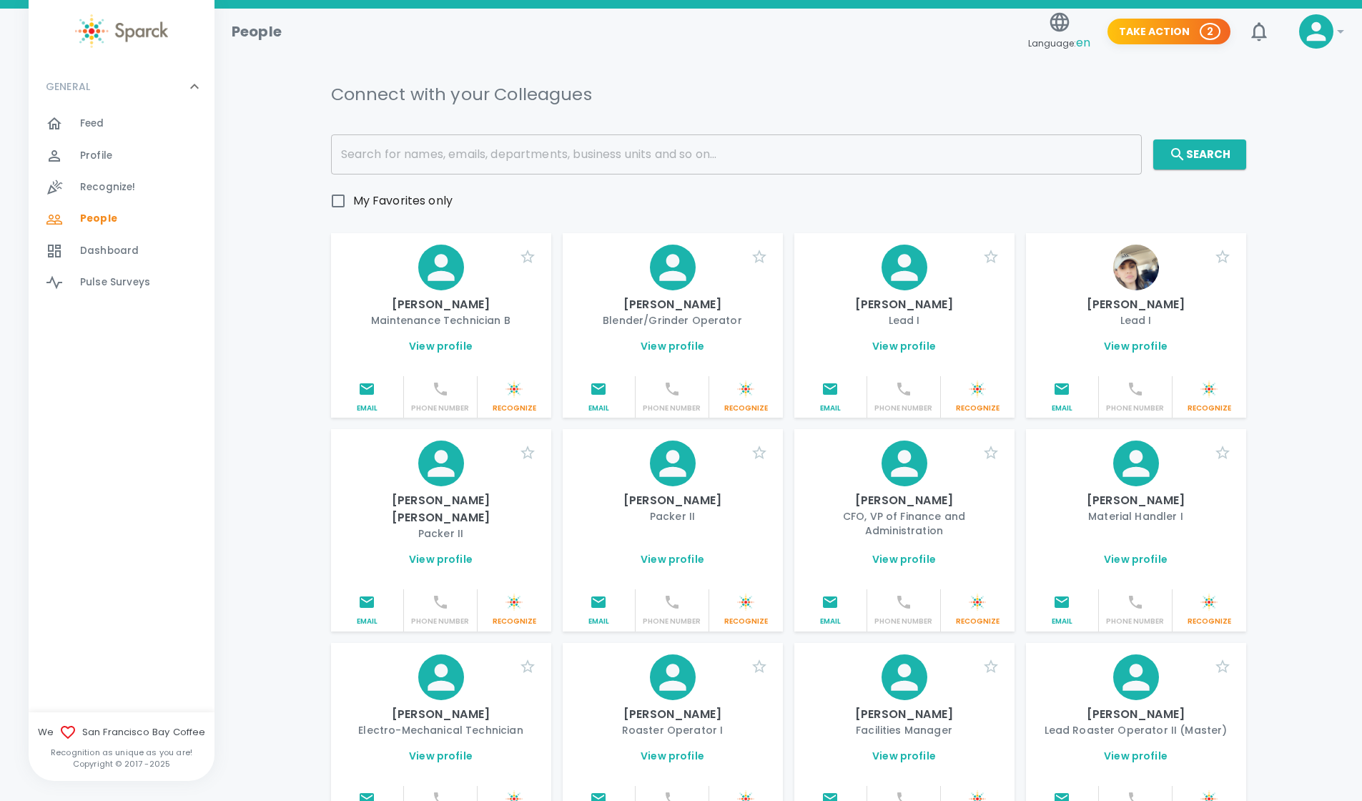
click at [465, 168] on input "text" at bounding box center [736, 154] width 811 height 40
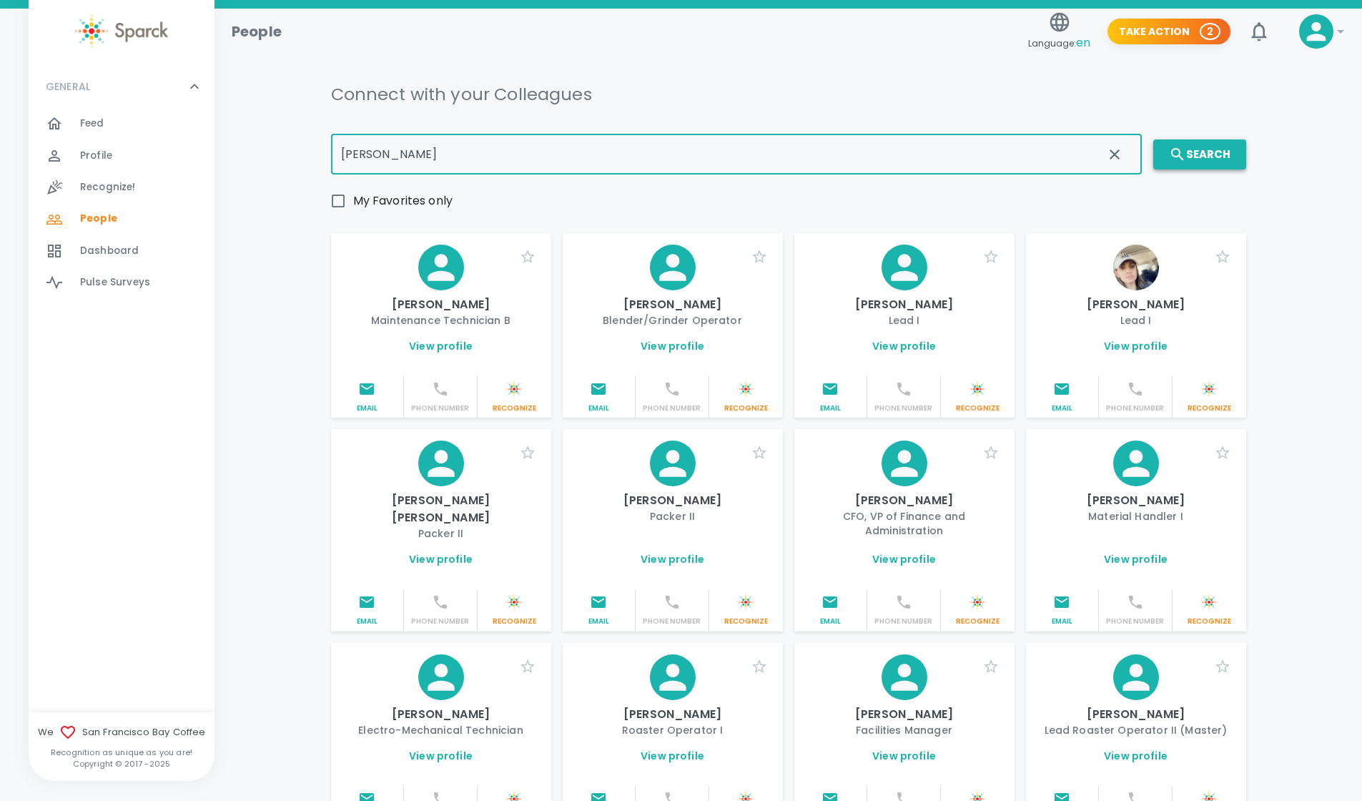
type input "simon"
click at [1197, 153] on button "Search" at bounding box center [1199, 154] width 93 height 30
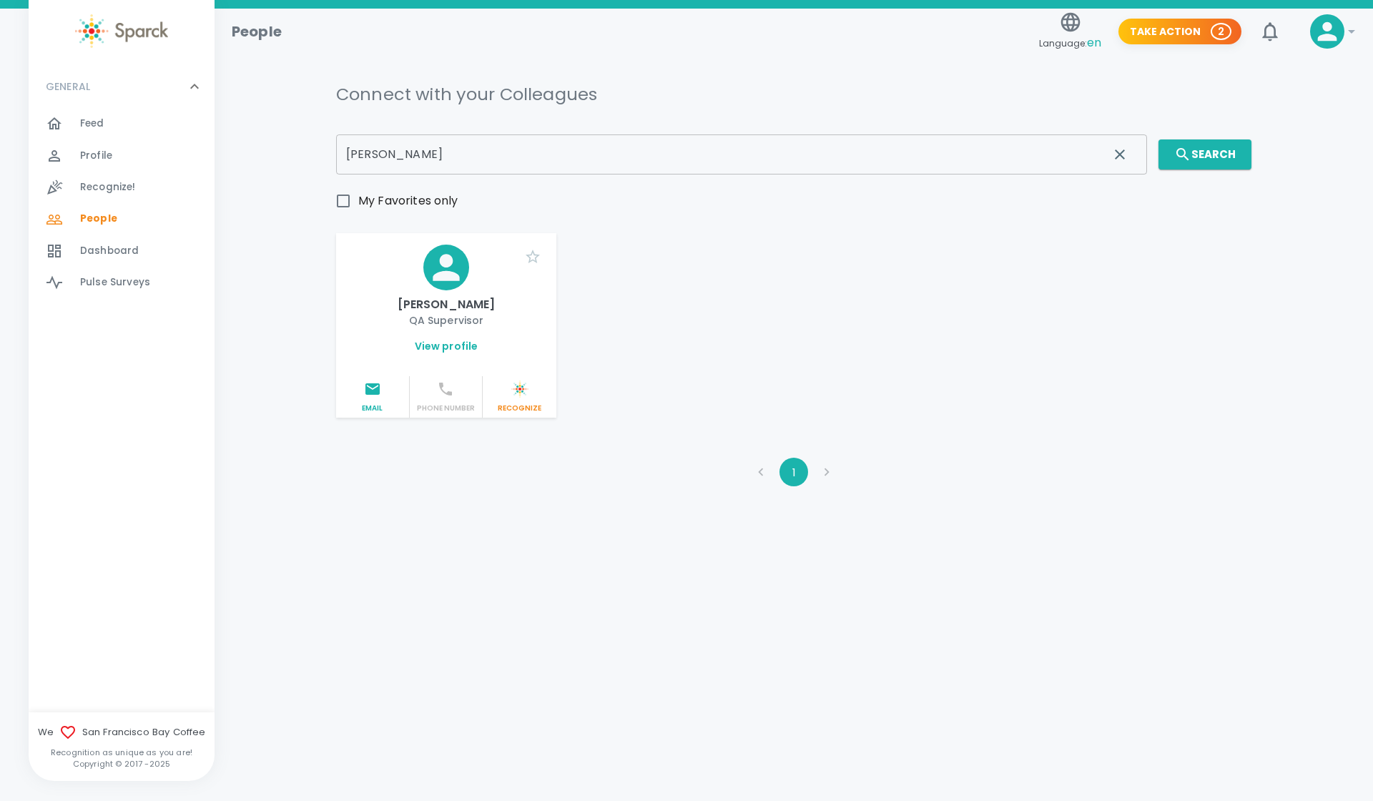
click at [448, 345] on link "View profile" at bounding box center [447, 346] width 64 height 14
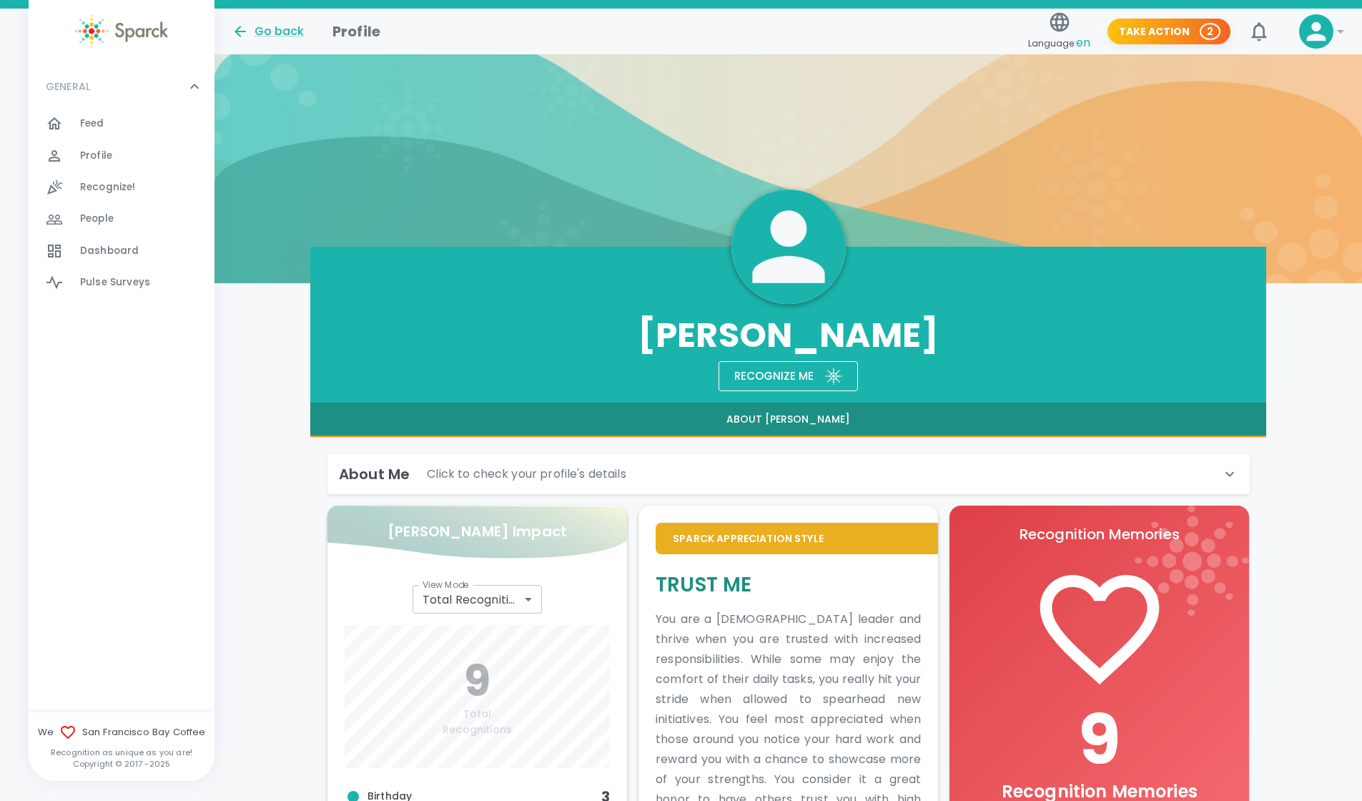
click at [999, 460] on div "About Me Click to check your profile's details" at bounding box center [788, 474] width 922 height 40
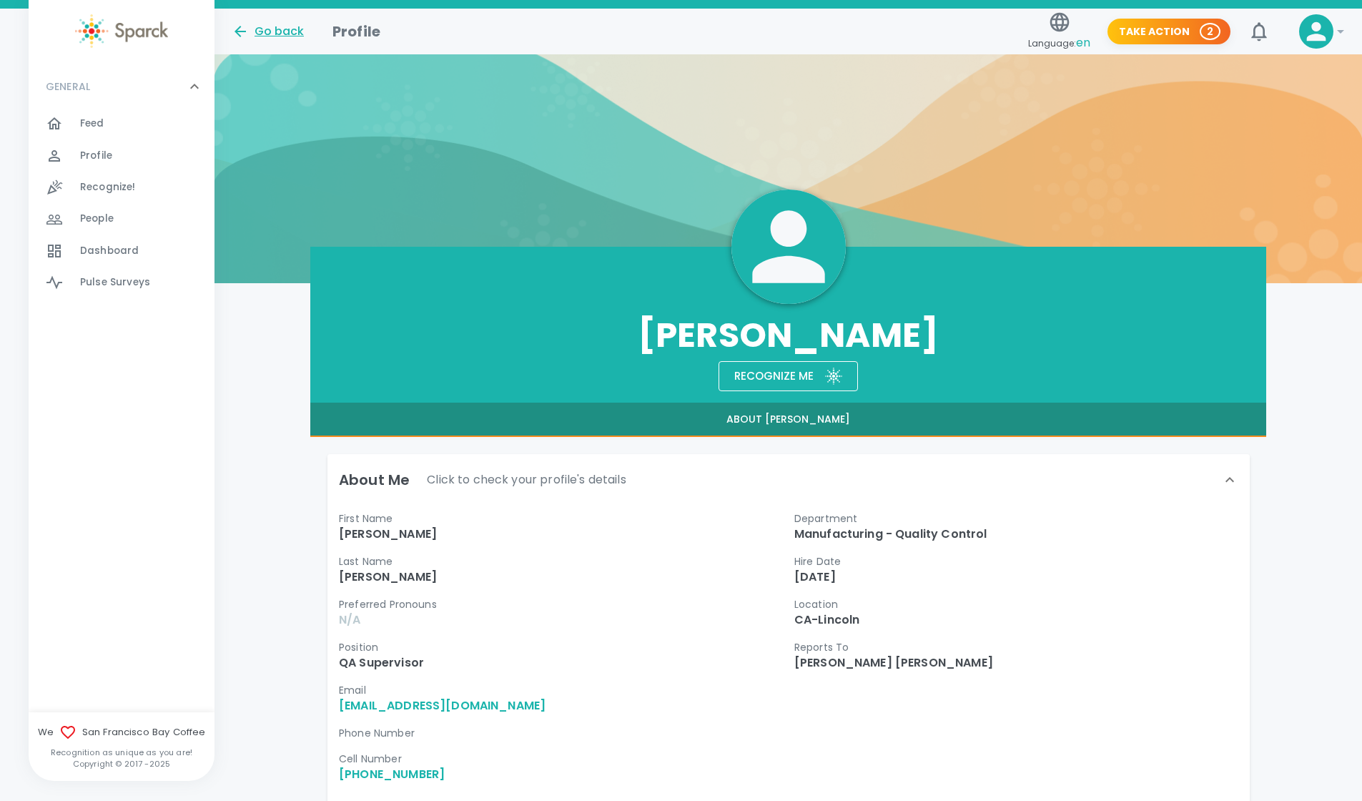
click at [272, 24] on div "Go back" at bounding box center [268, 31] width 72 height 17
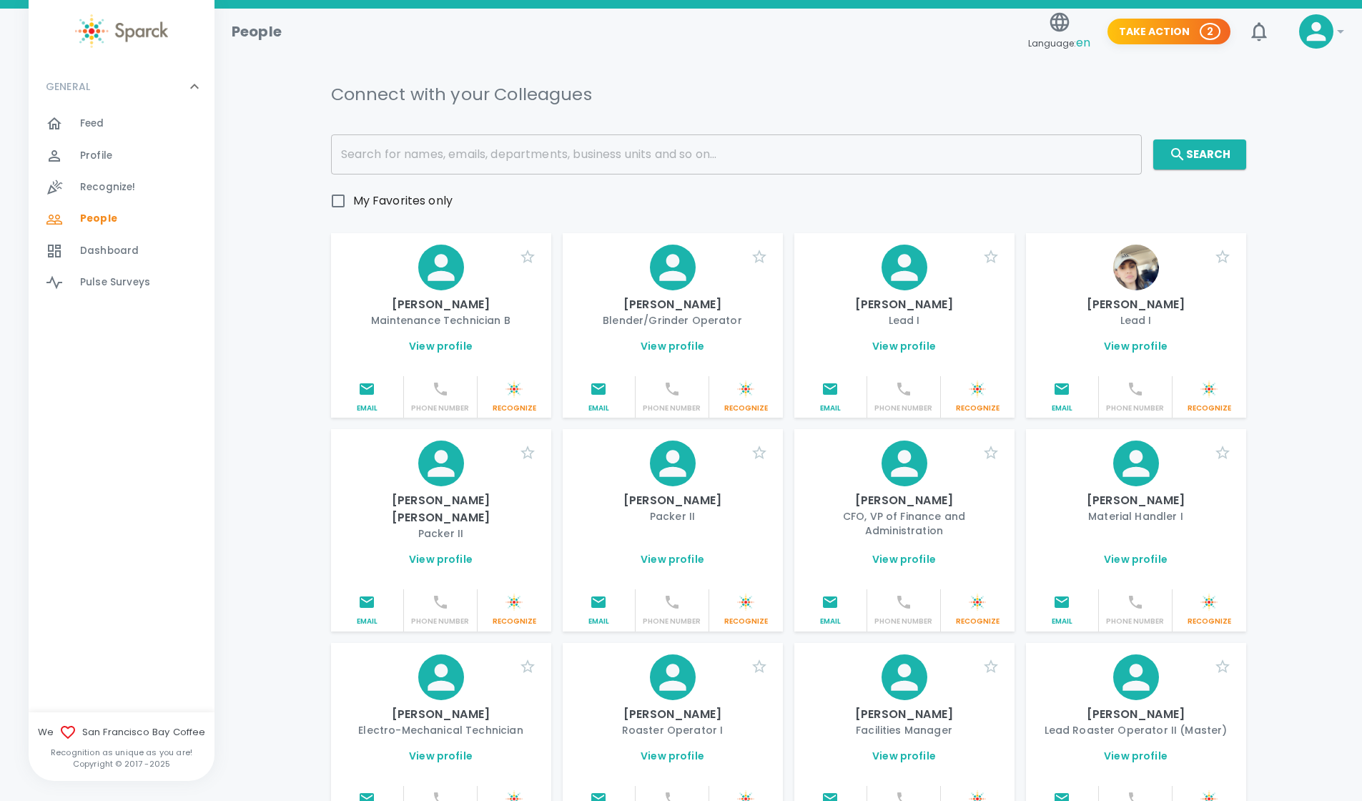
click at [710, 157] on input "text" at bounding box center [736, 154] width 811 height 40
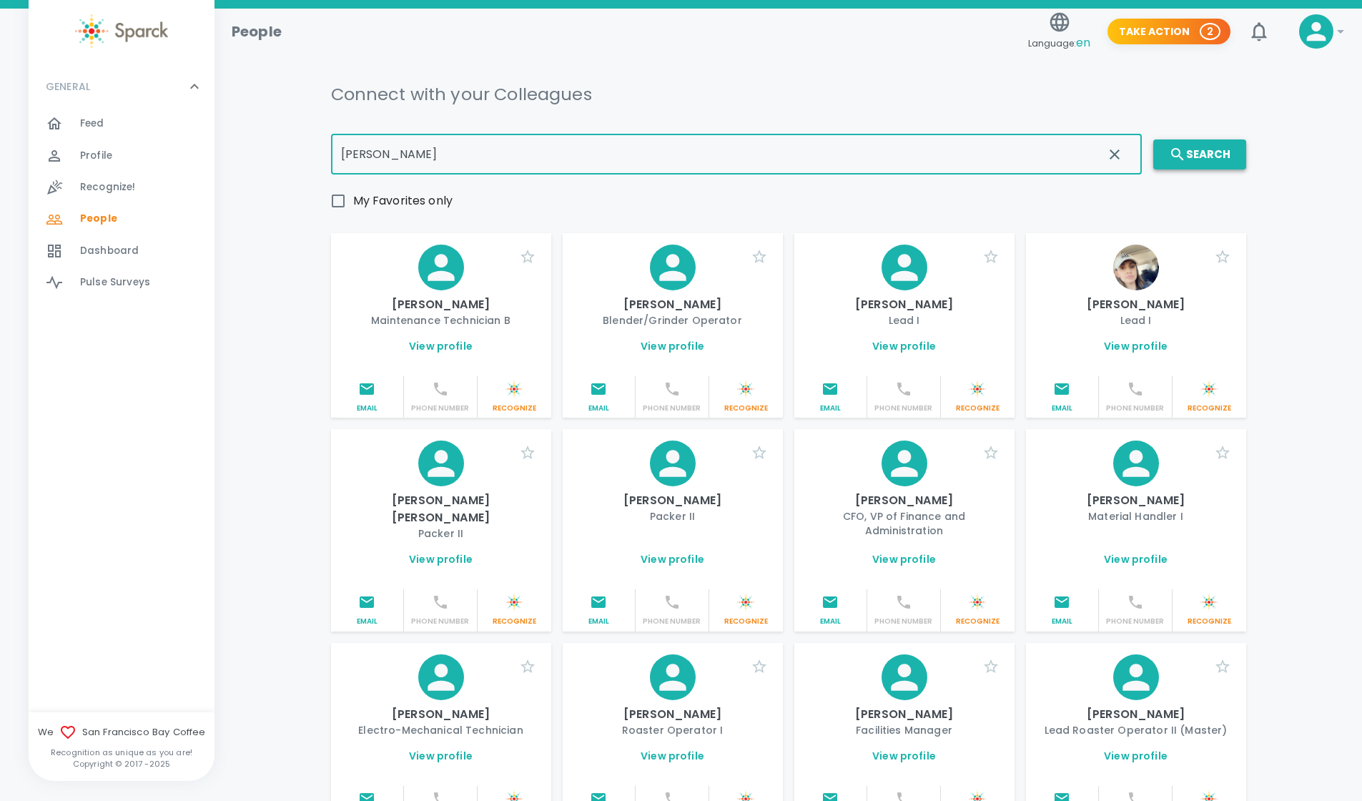
type input "suyapa"
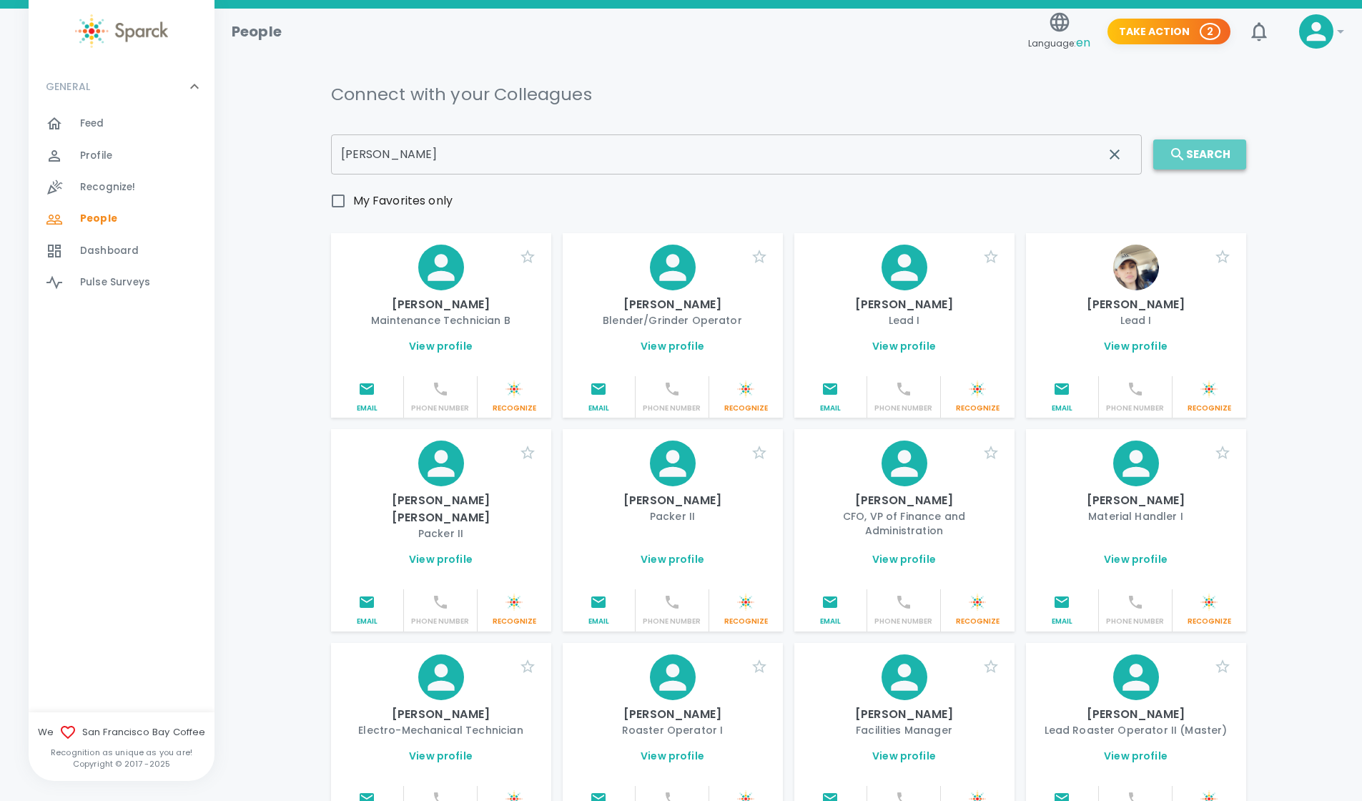
click at [1223, 144] on button "Search" at bounding box center [1199, 154] width 93 height 30
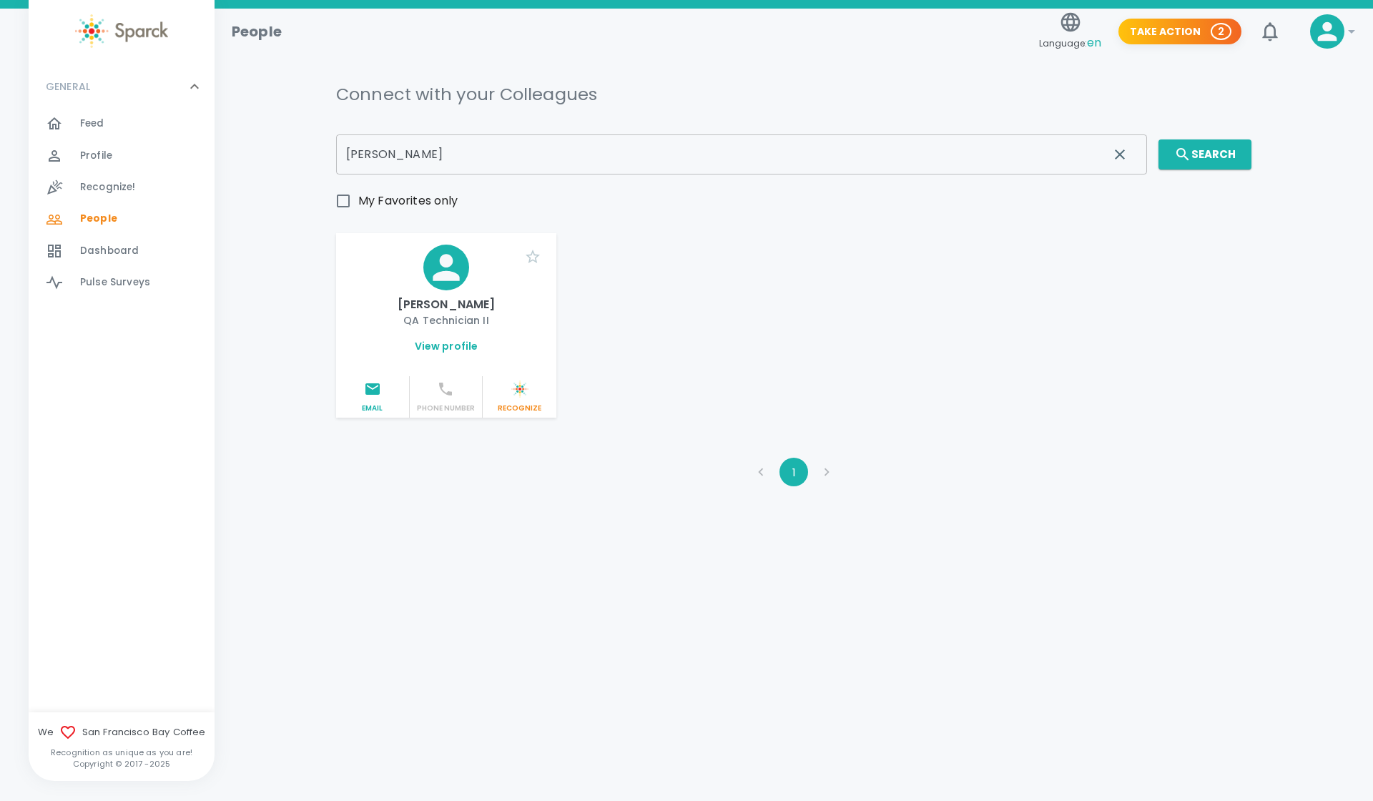
click at [455, 352] on link "View profile" at bounding box center [447, 346] width 64 height 14
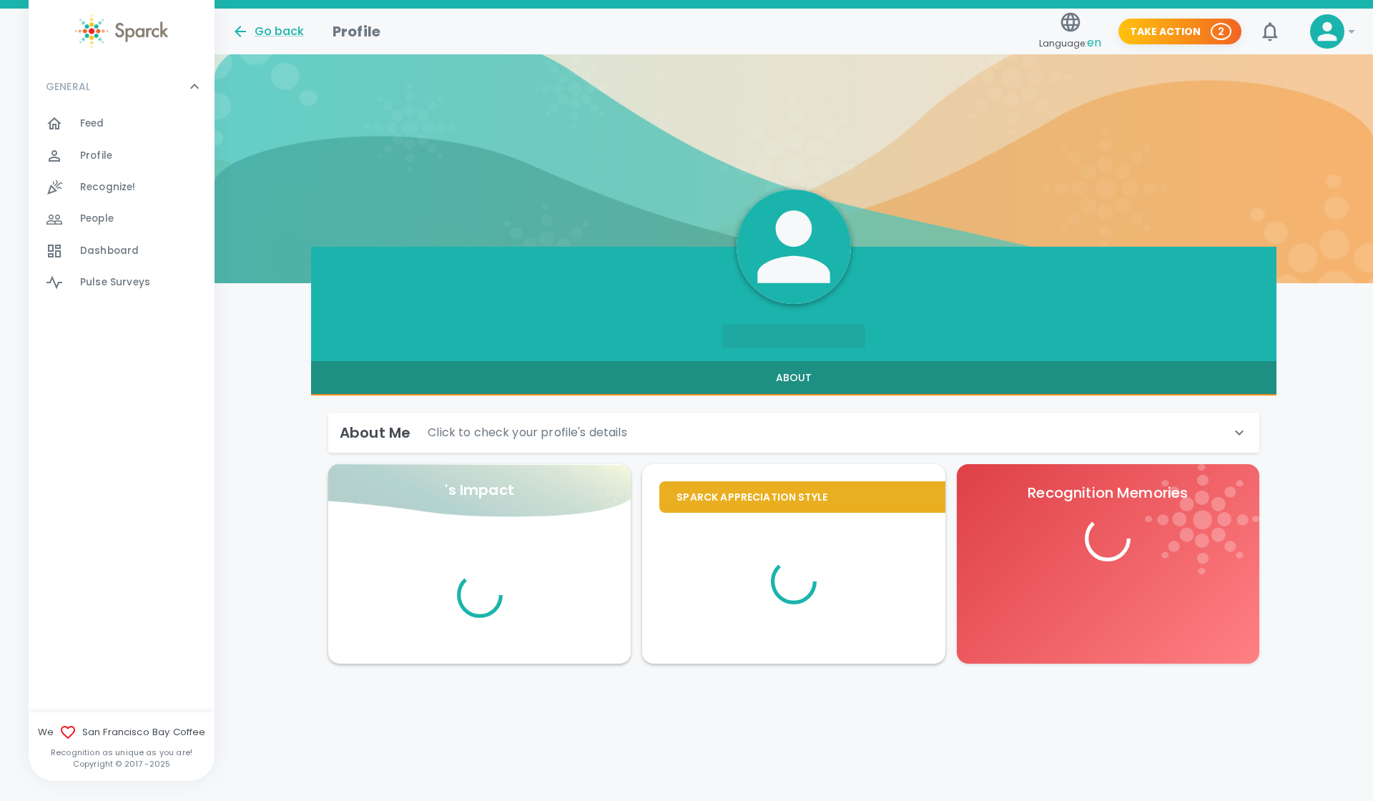
click at [1124, 430] on div "About Me Click to check your profile's details" at bounding box center [785, 432] width 891 height 23
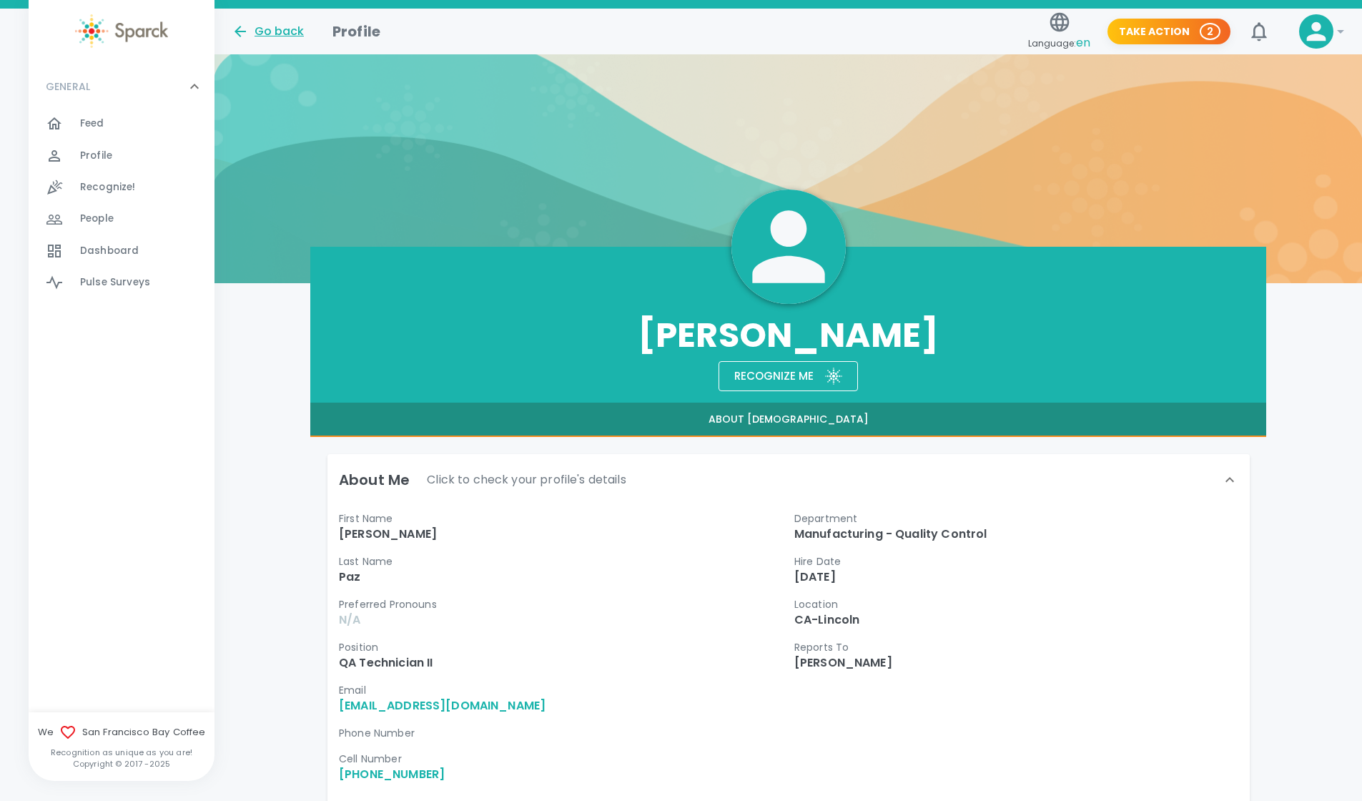
click at [292, 25] on div "Go back" at bounding box center [268, 31] width 72 height 17
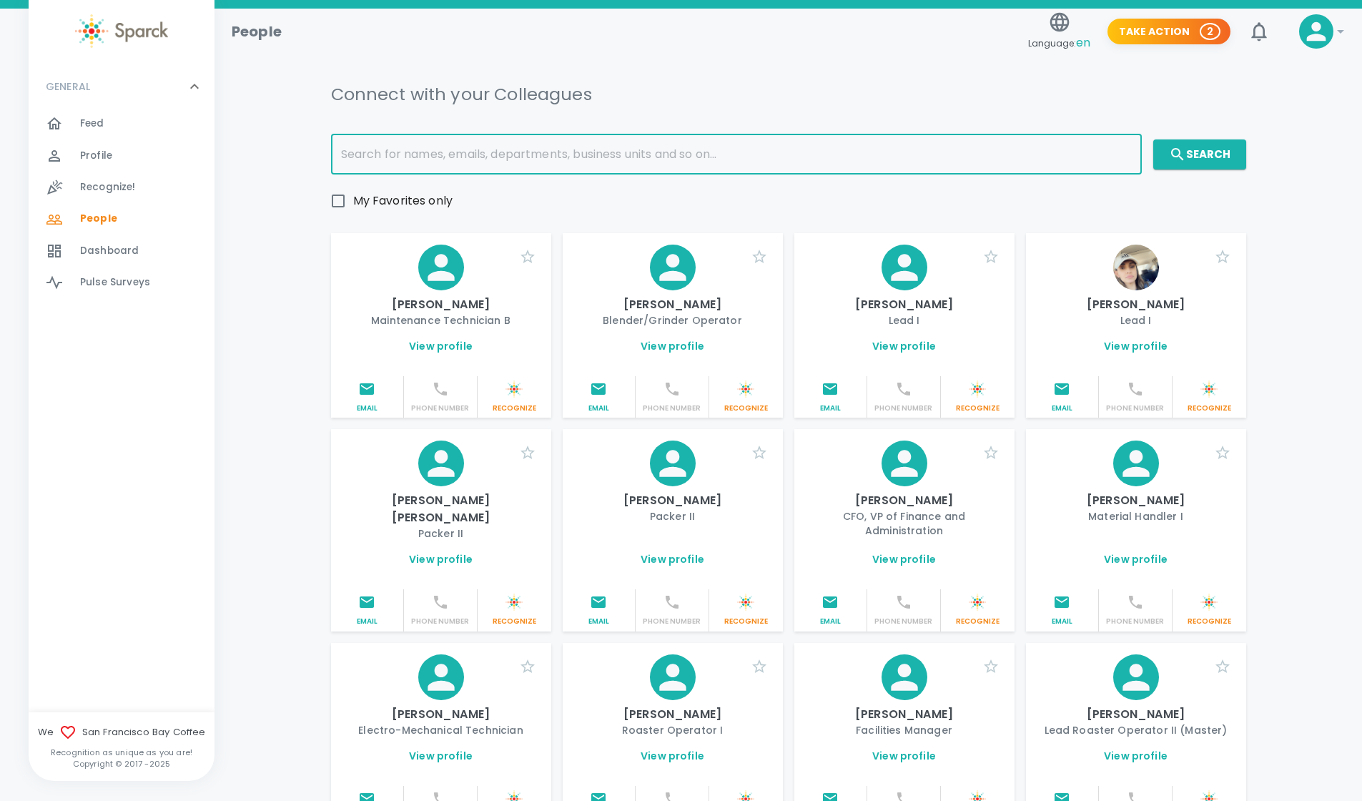
click at [613, 146] on input "text" at bounding box center [736, 154] width 811 height 40
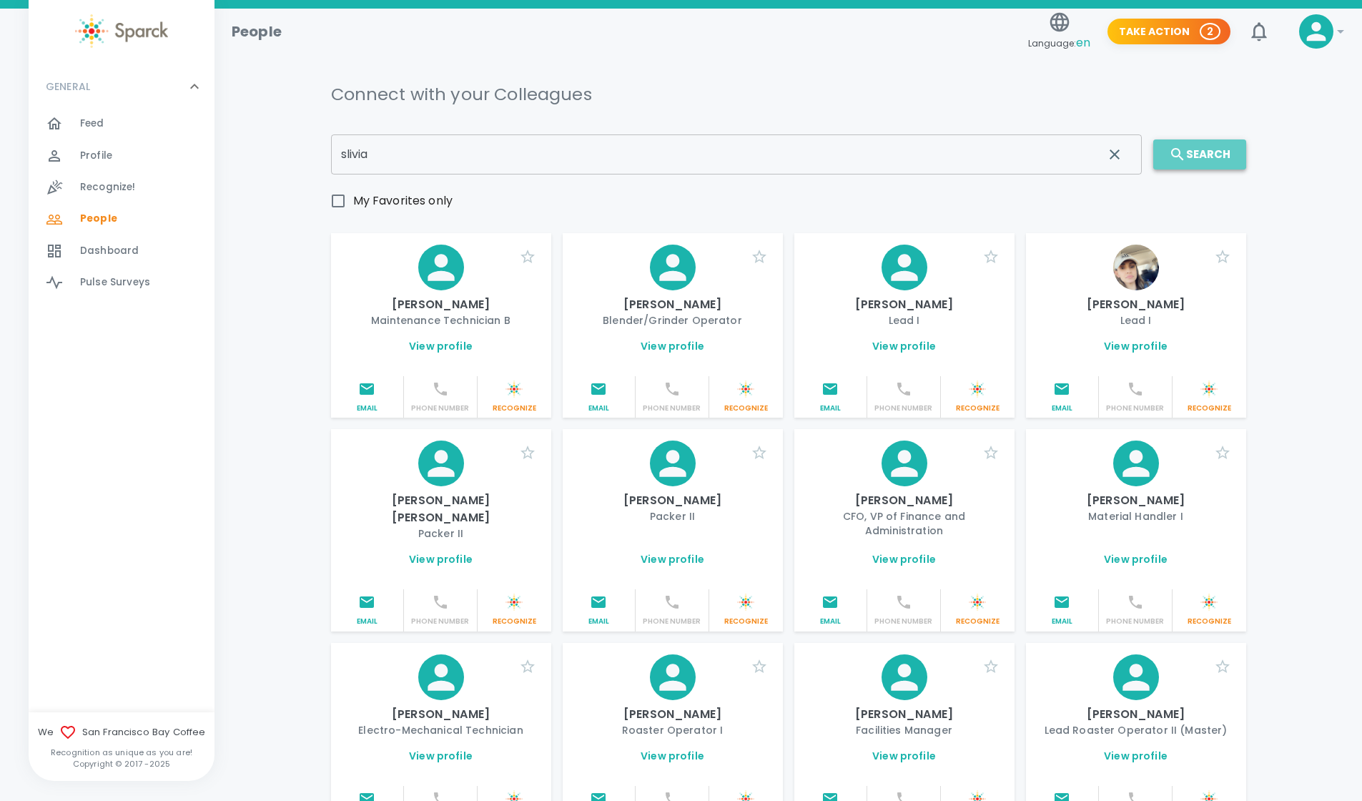
click at [1202, 157] on button "Search" at bounding box center [1199, 154] width 93 height 30
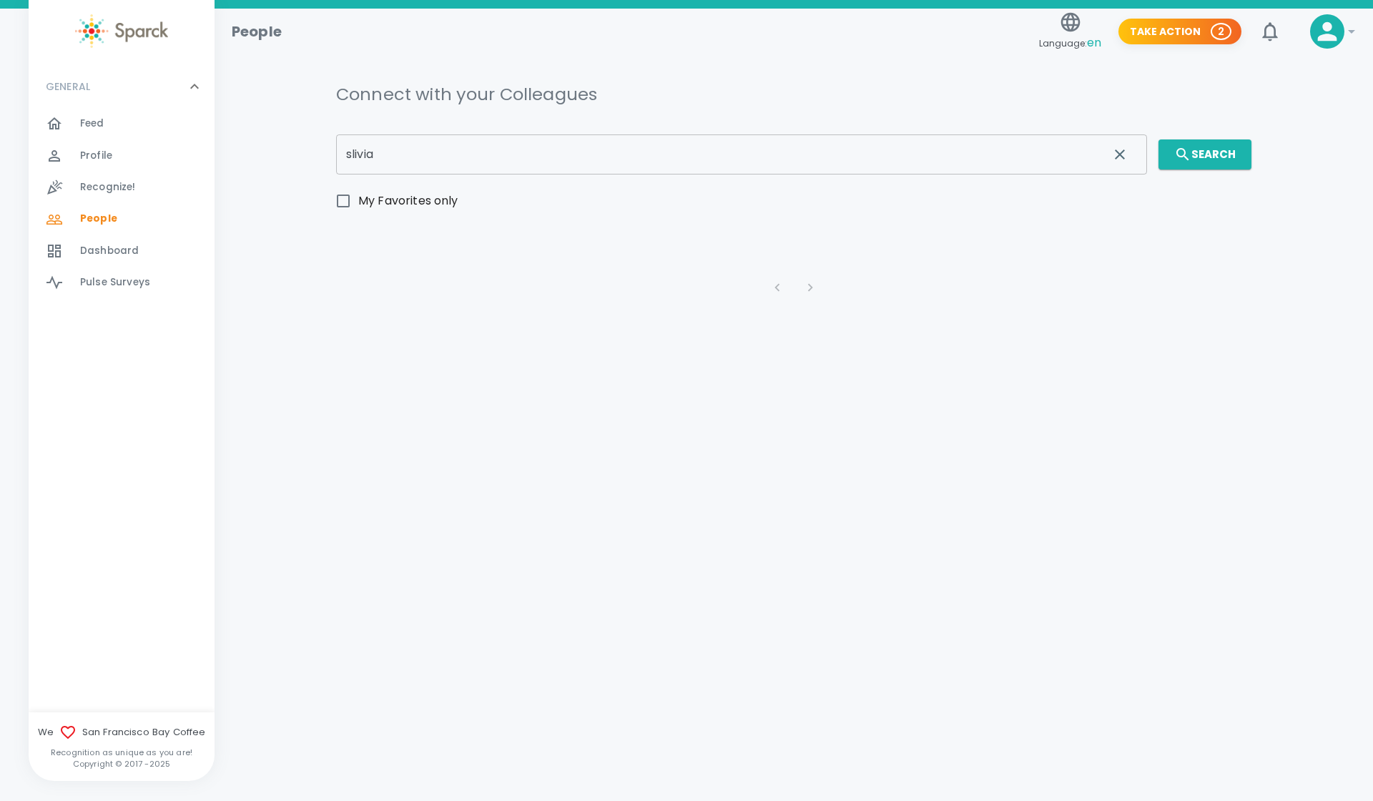
click at [665, 132] on div "slivia ​" at bounding box center [736, 148] width 822 height 51
click at [658, 142] on input "slivia" at bounding box center [716, 154] width 761 height 40
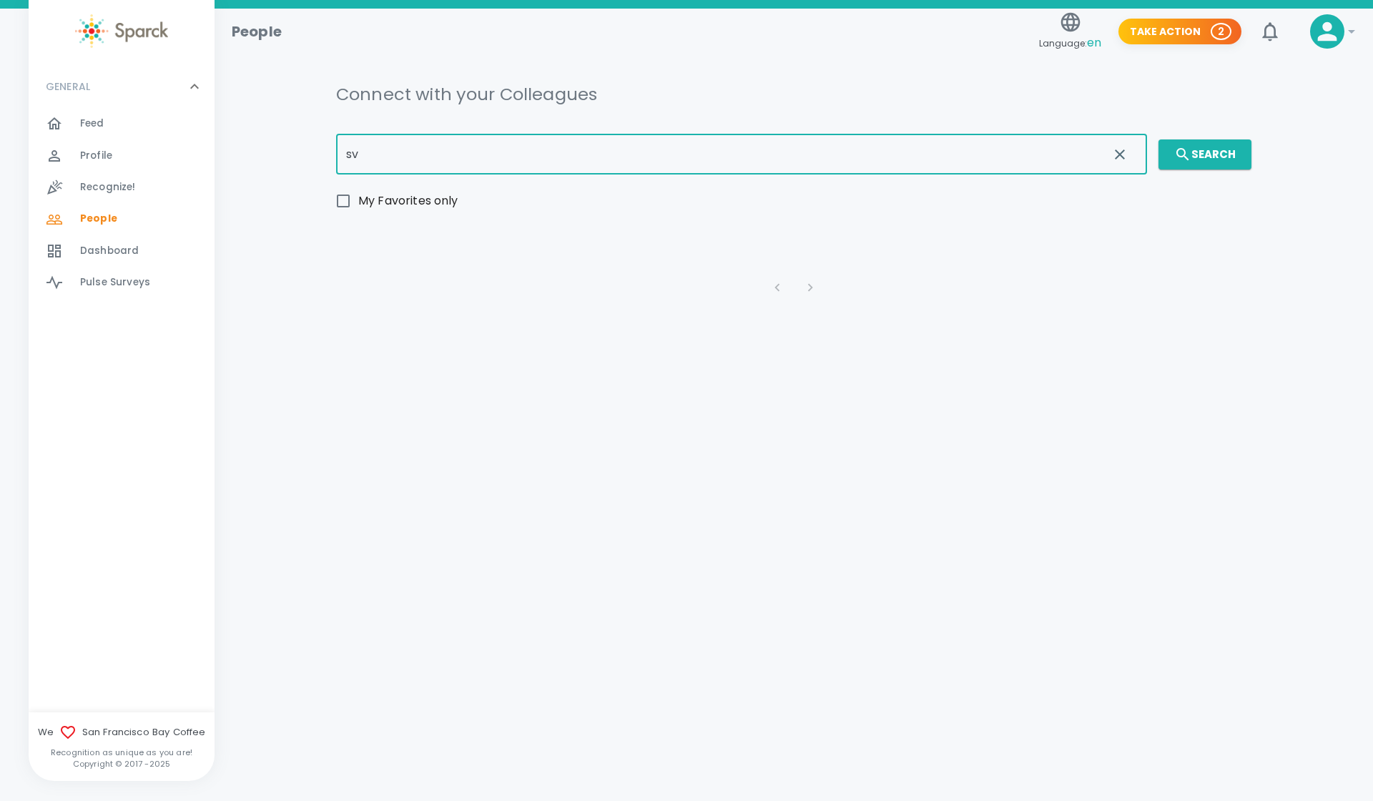
type input "s"
type input "tinco"
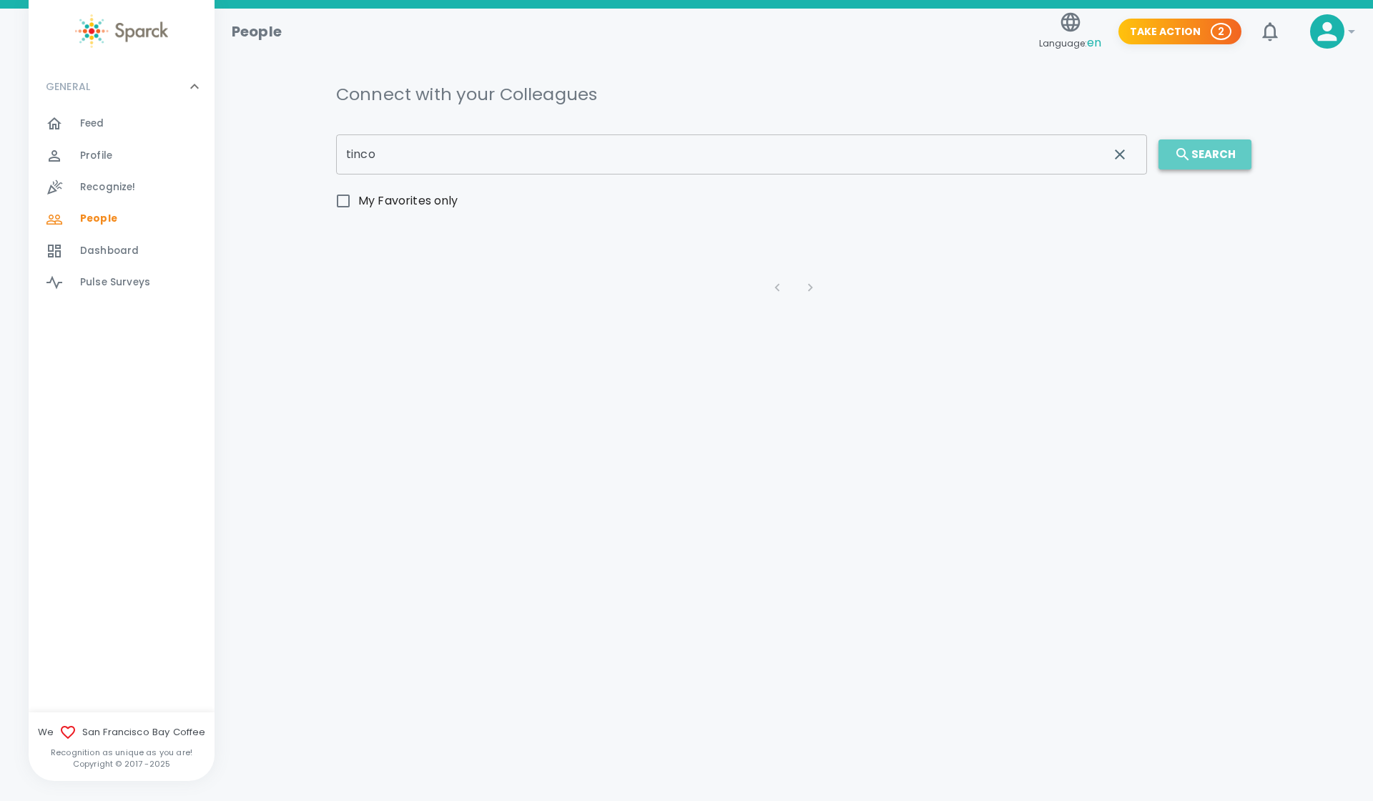
click at [1192, 142] on button "Search" at bounding box center [1204, 154] width 93 height 30
click at [69, 131] on div at bounding box center [63, 123] width 34 height 17
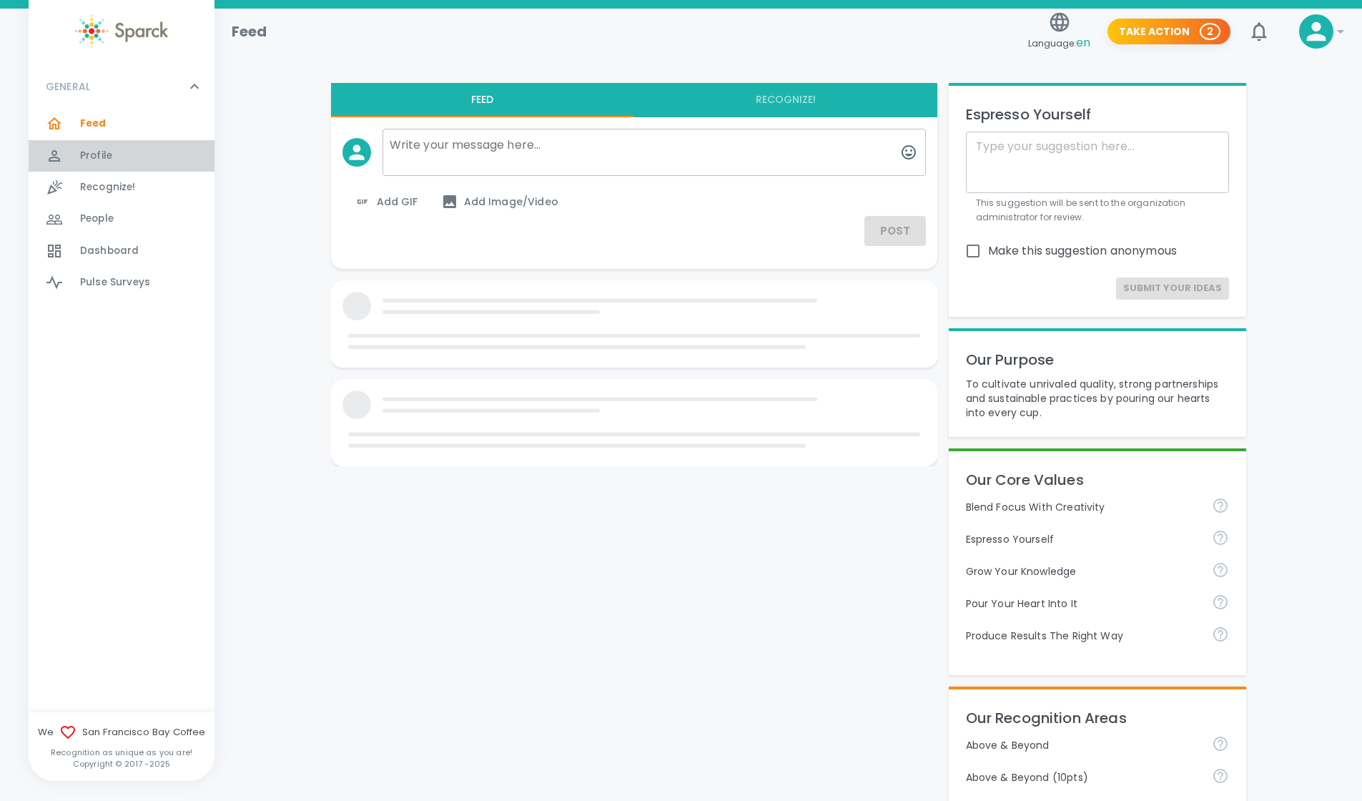
click at [74, 155] on div at bounding box center [63, 155] width 34 height 17
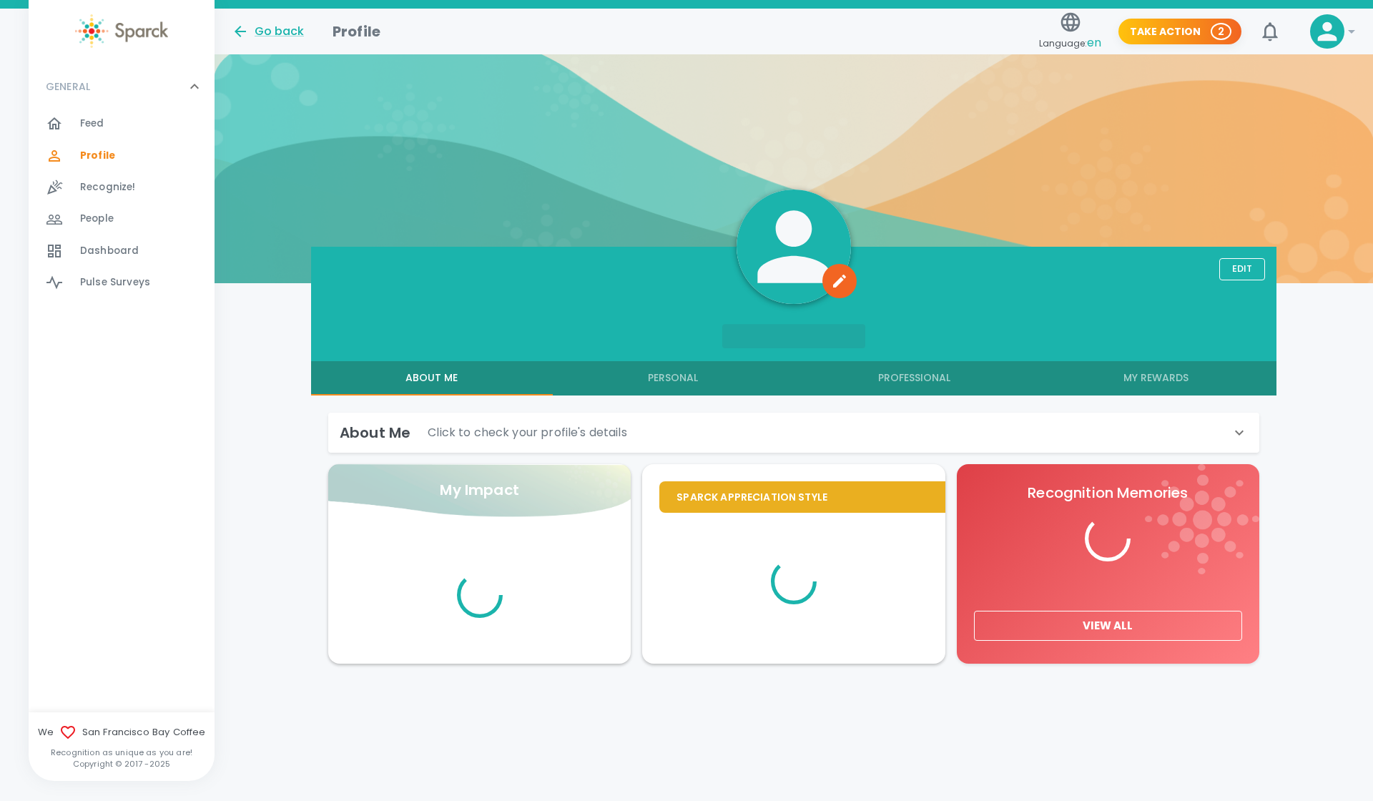
click at [100, 102] on div "GENERAL 0" at bounding box center [122, 86] width 186 height 43
click at [118, 123] on div "GENERAL 0 Feed 0 Profile 0 Recognize! 0 People 0 Dashboard 0 Pulse Surveys 0" at bounding box center [122, 388] width 186 height 647
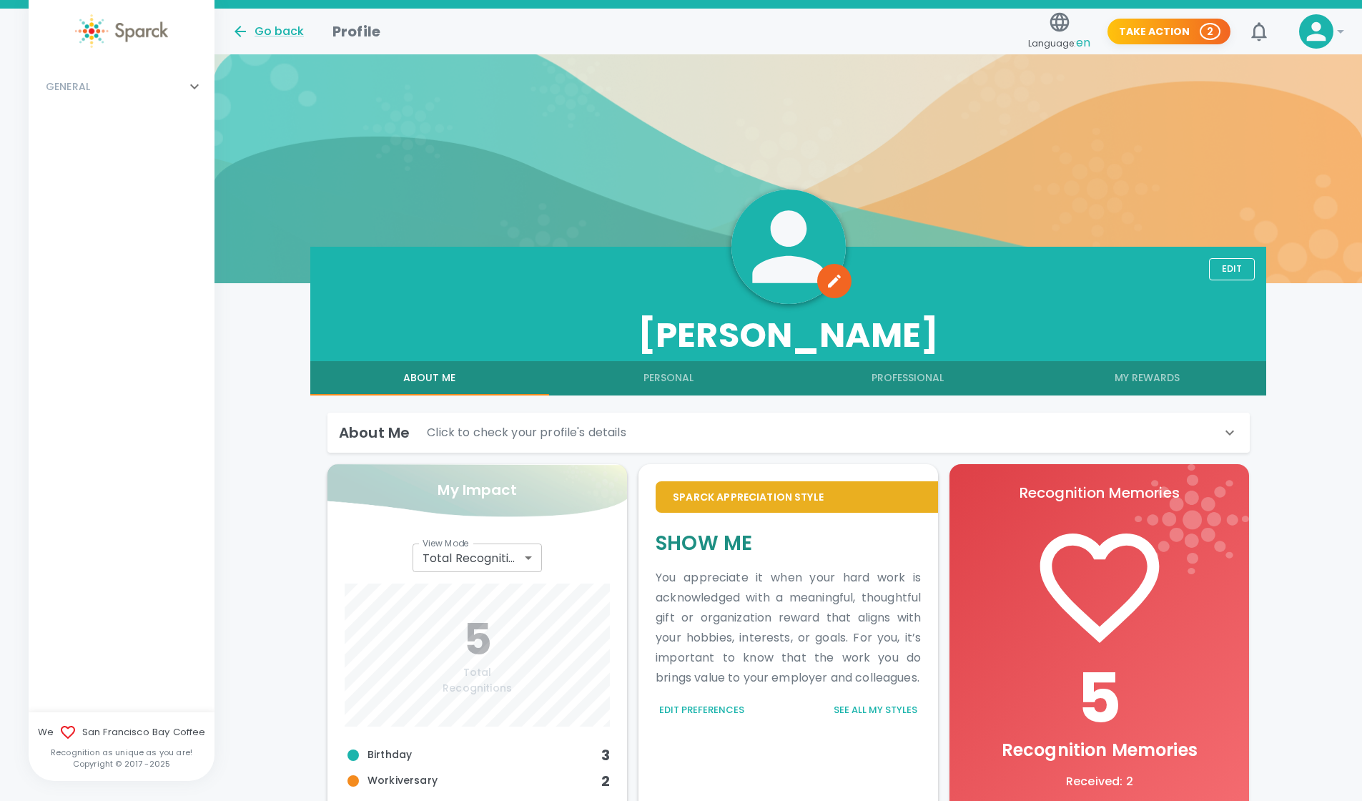
click at [161, 90] on div "GENERAL 0" at bounding box center [113, 87] width 146 height 26
click at [132, 146] on div "Profile 0" at bounding box center [147, 156] width 134 height 20
click at [243, 24] on icon at bounding box center [240, 31] width 17 height 17
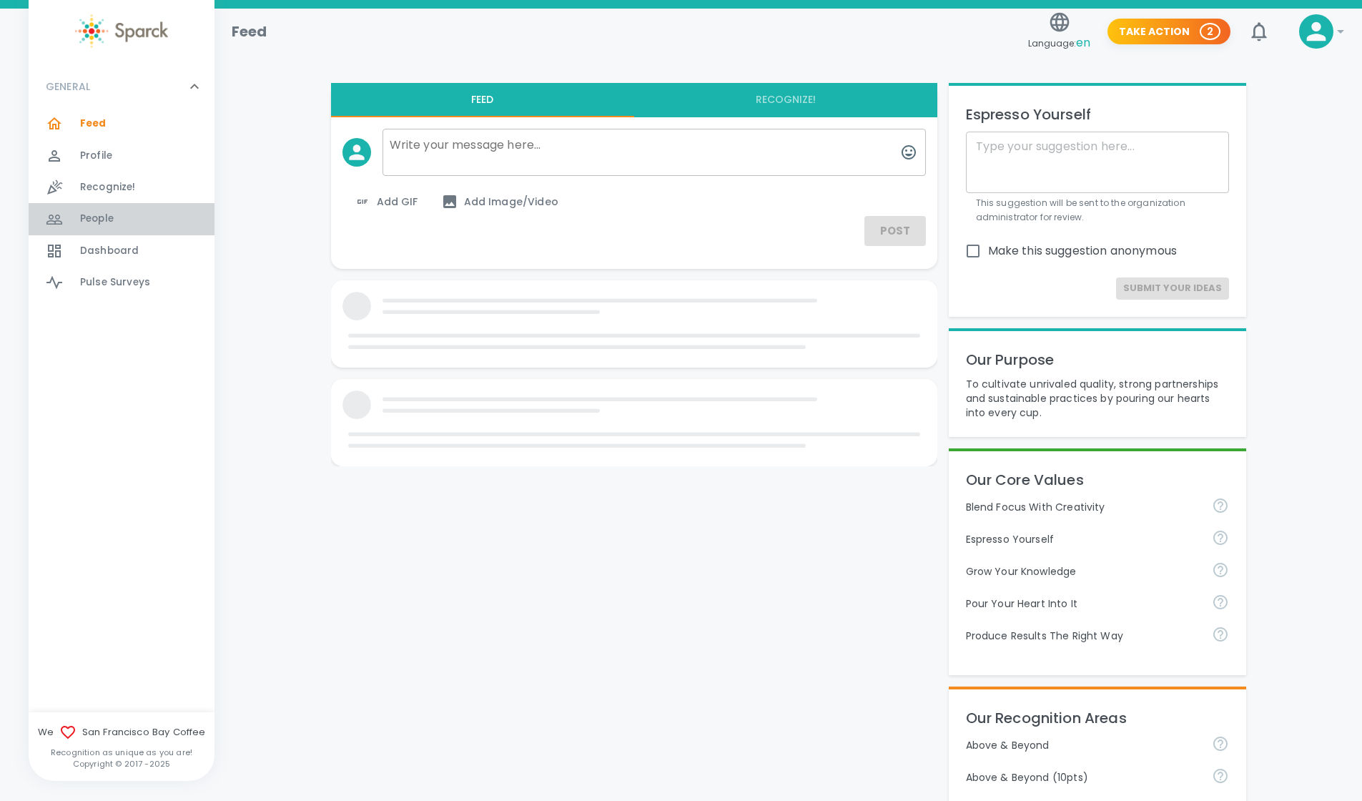
click at [133, 210] on div "People 0" at bounding box center [147, 219] width 134 height 20
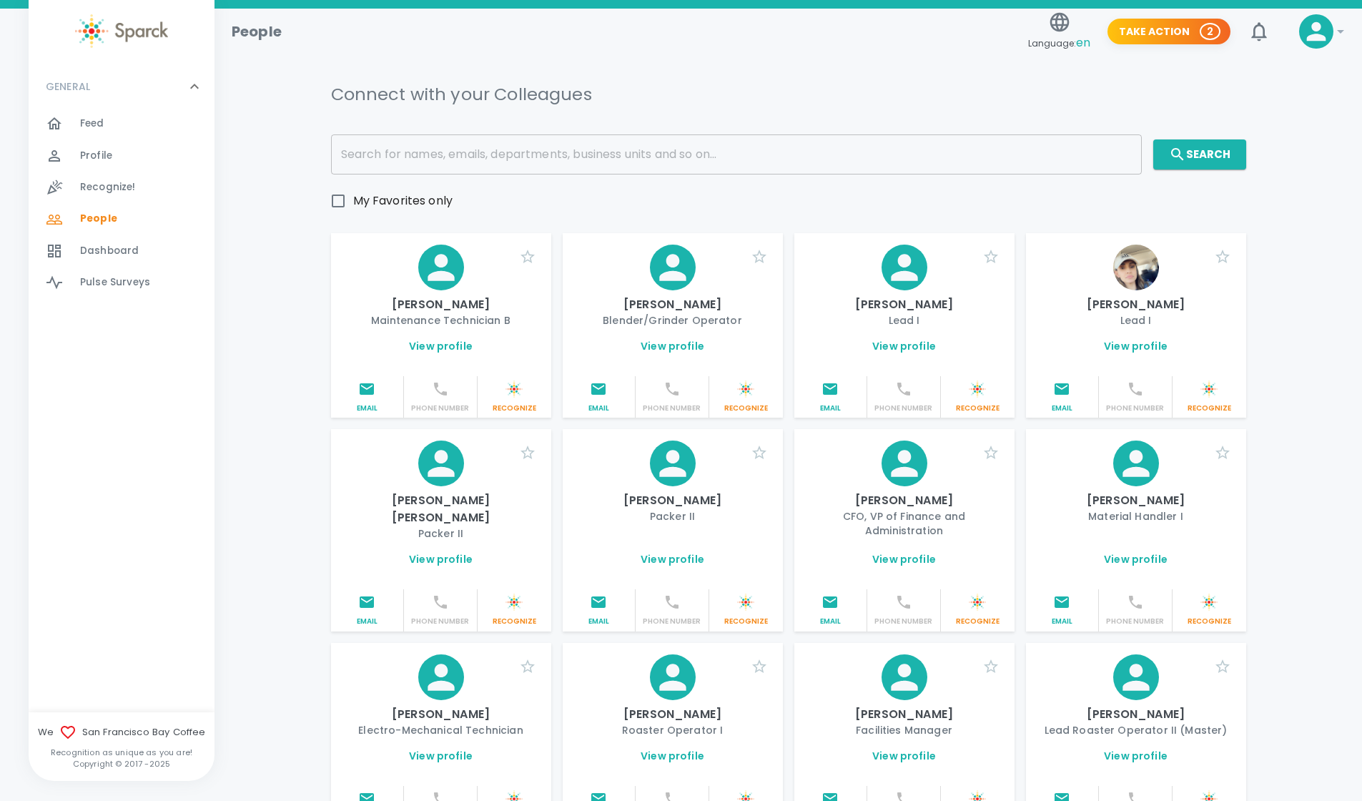
click at [448, 154] on input "text" at bounding box center [736, 154] width 811 height 40
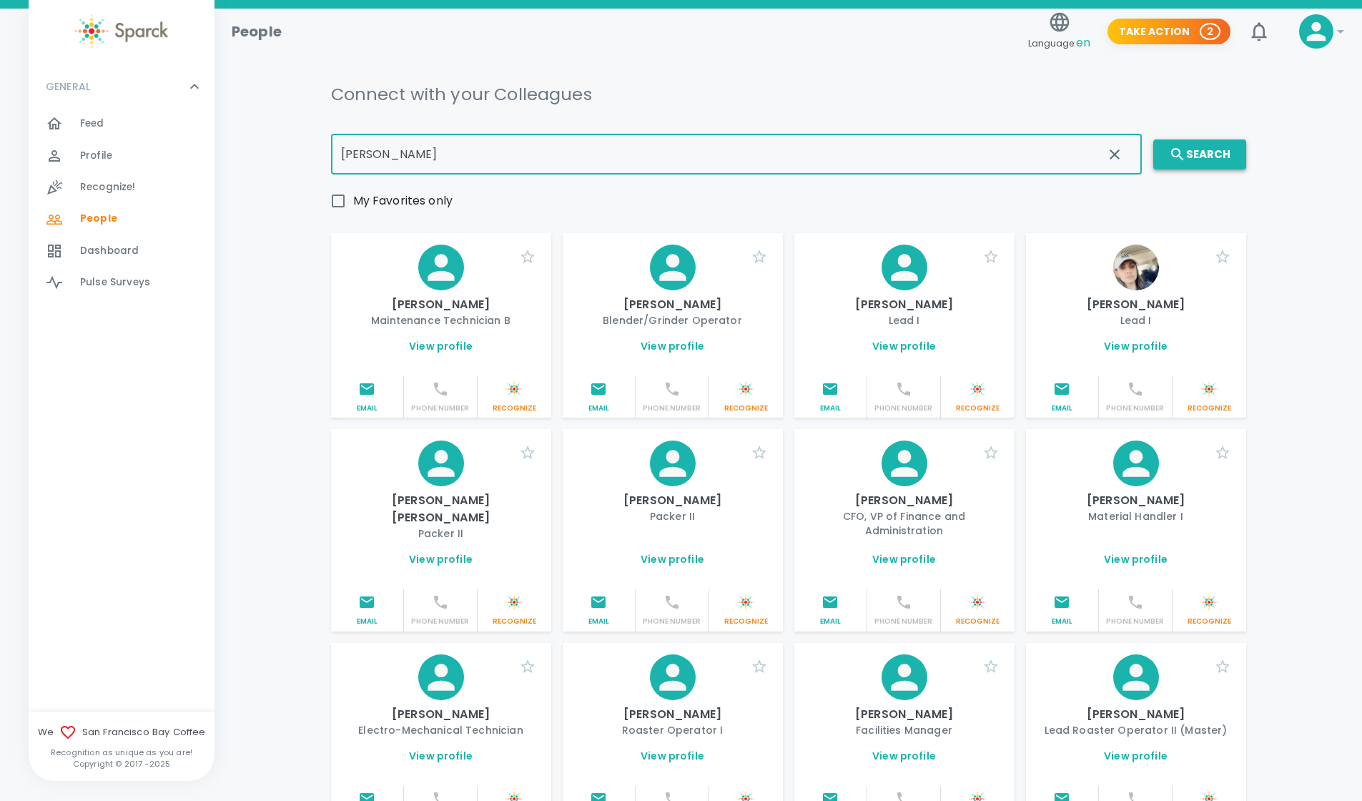
type input "maria"
click at [1168, 154] on button "Search" at bounding box center [1199, 154] width 93 height 30
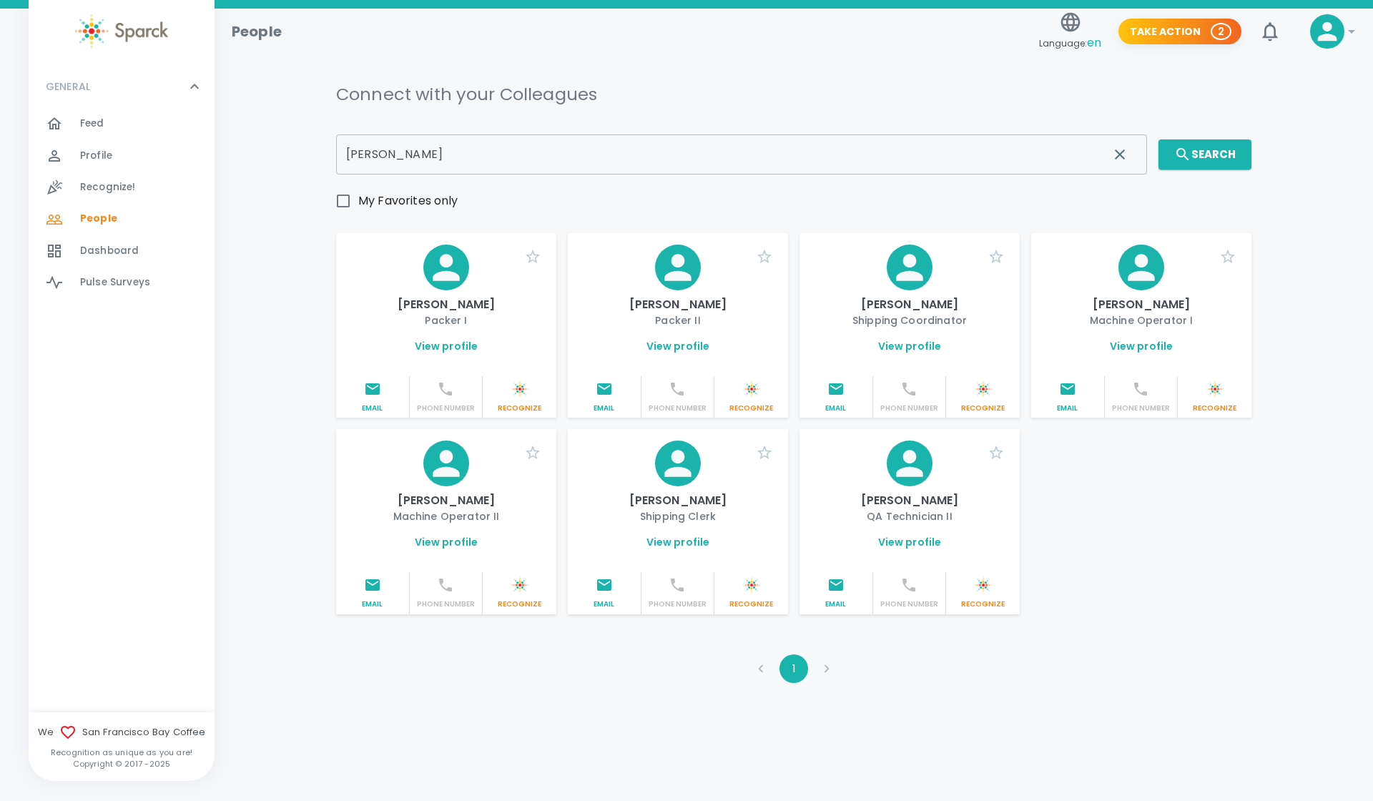
click at [894, 543] on link "View profile" at bounding box center [910, 542] width 64 height 14
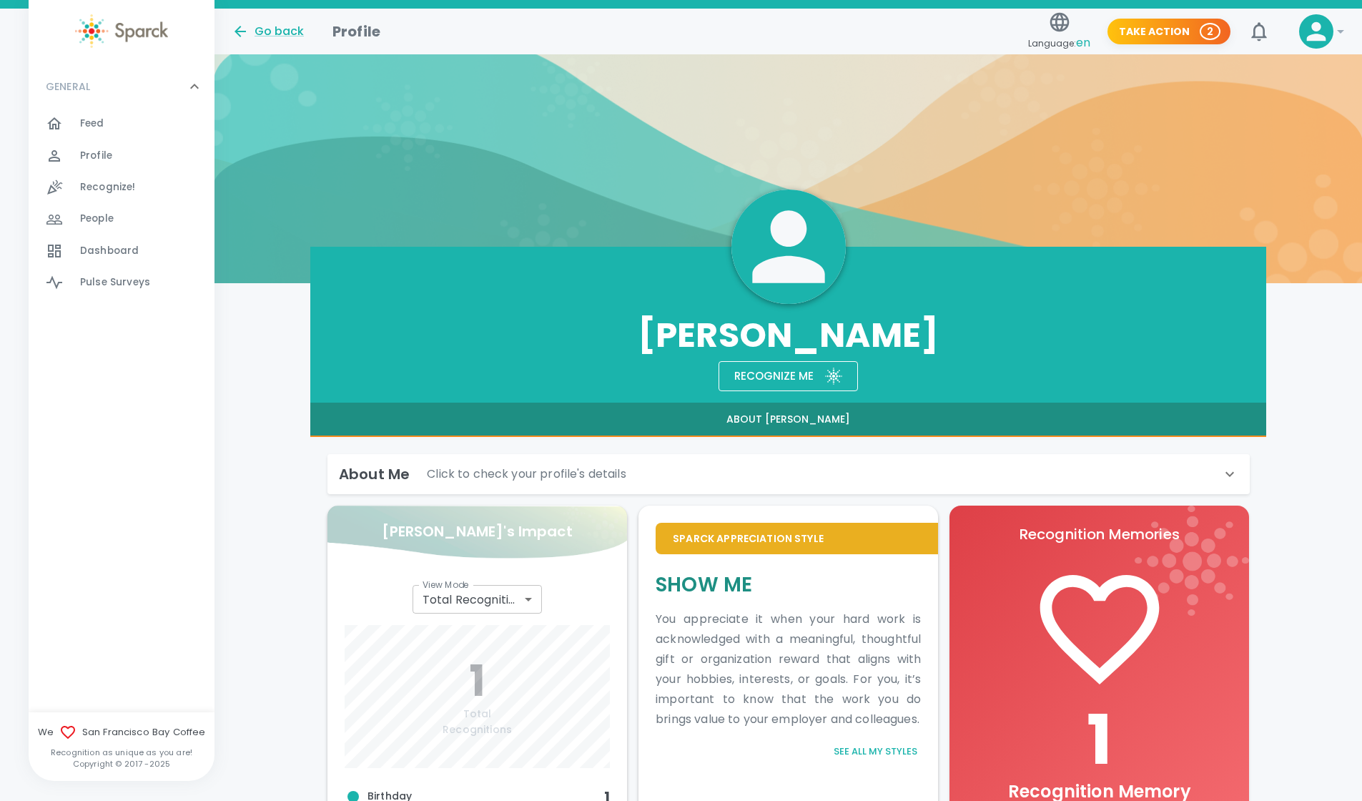
click at [1089, 485] on div "About Me Click to check your profile's details" at bounding box center [780, 474] width 882 height 23
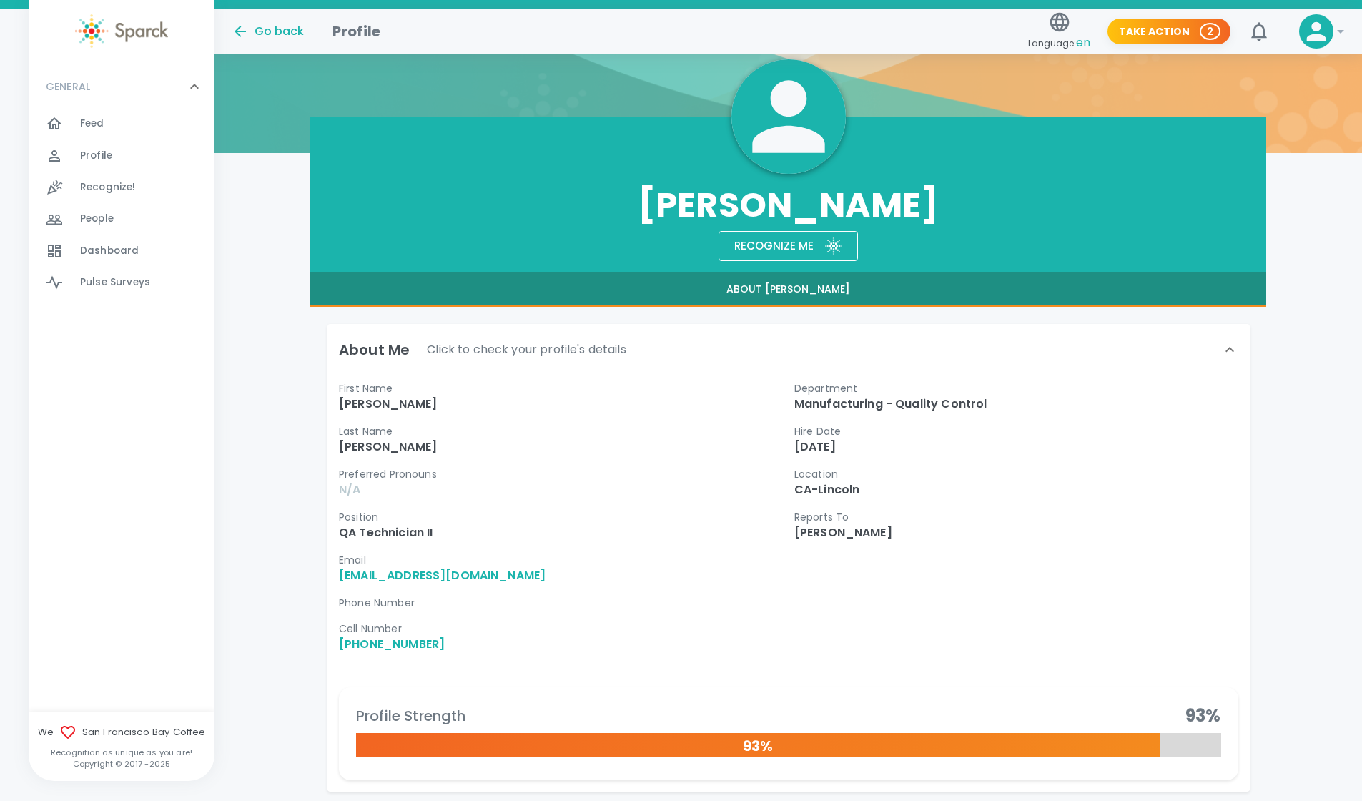
scroll to position [132, 0]
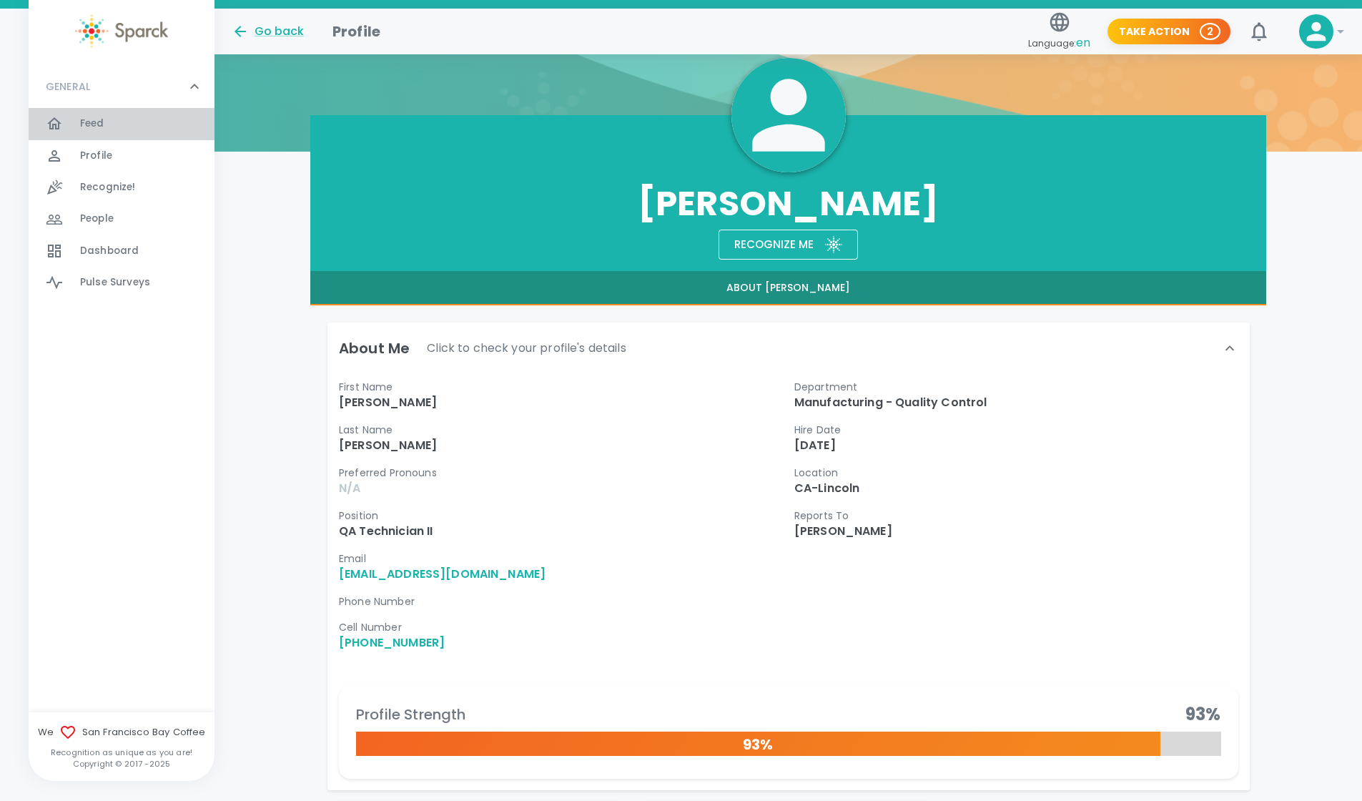
click at [94, 124] on span "Feed" at bounding box center [92, 124] width 24 height 14
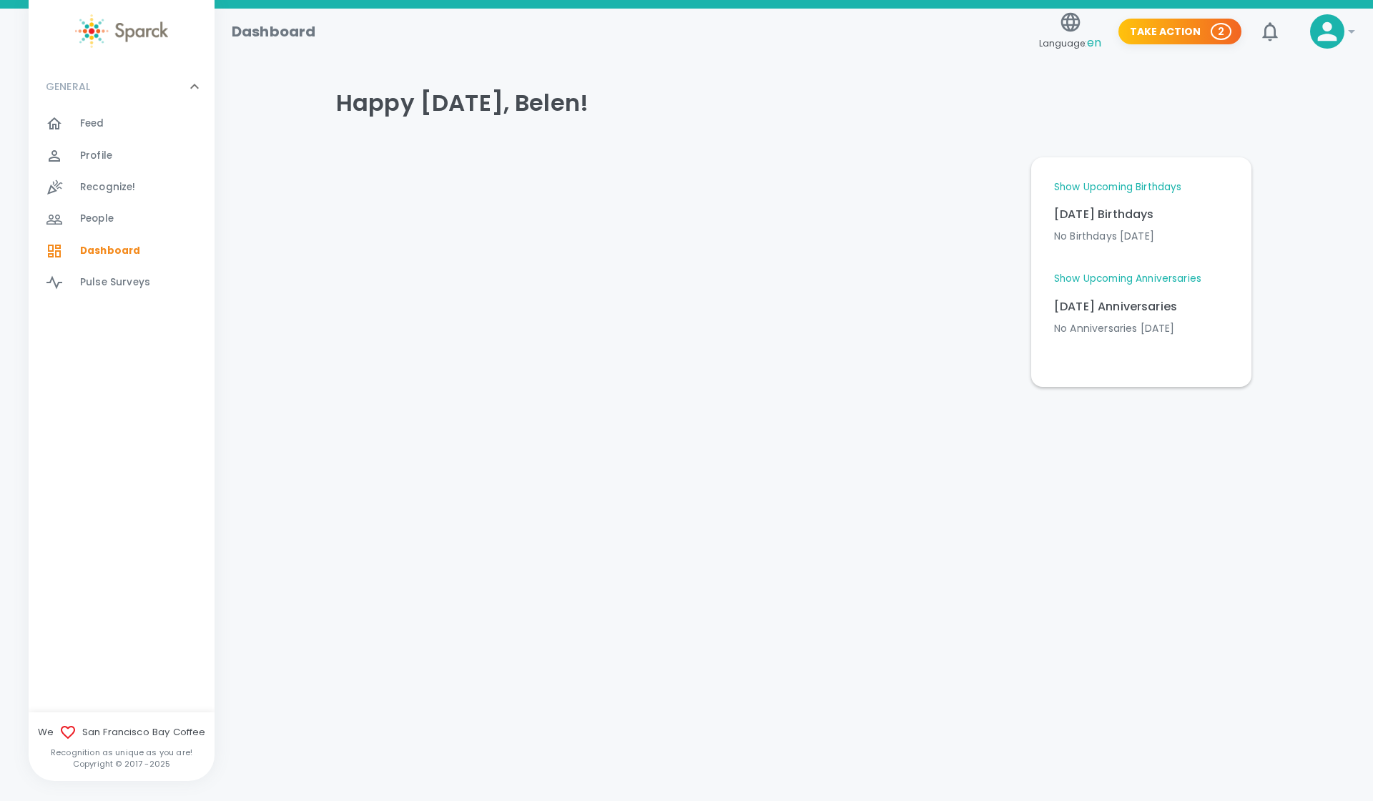
click at [112, 187] on span "Recognize!" at bounding box center [108, 187] width 56 height 14
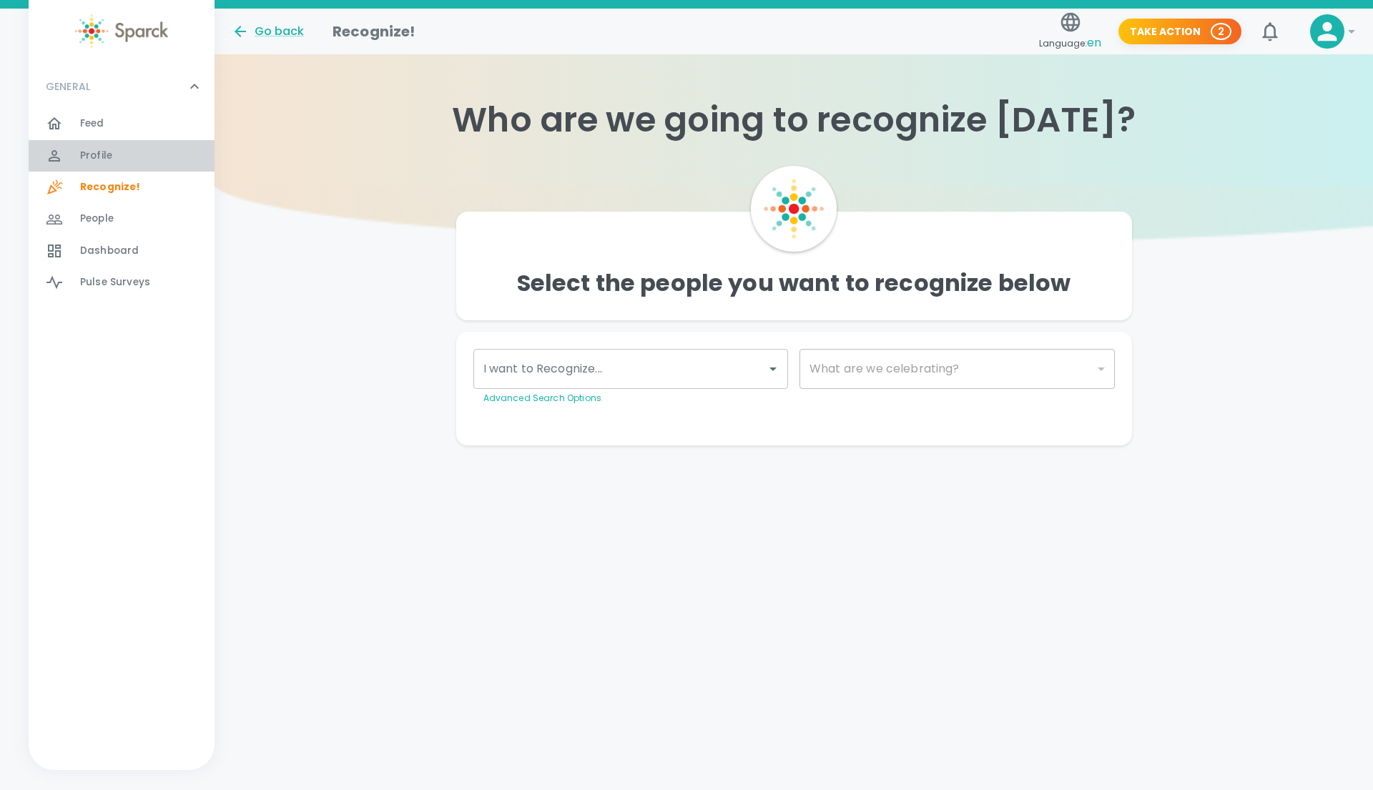
click at [94, 152] on span "Profile" at bounding box center [96, 156] width 32 height 14
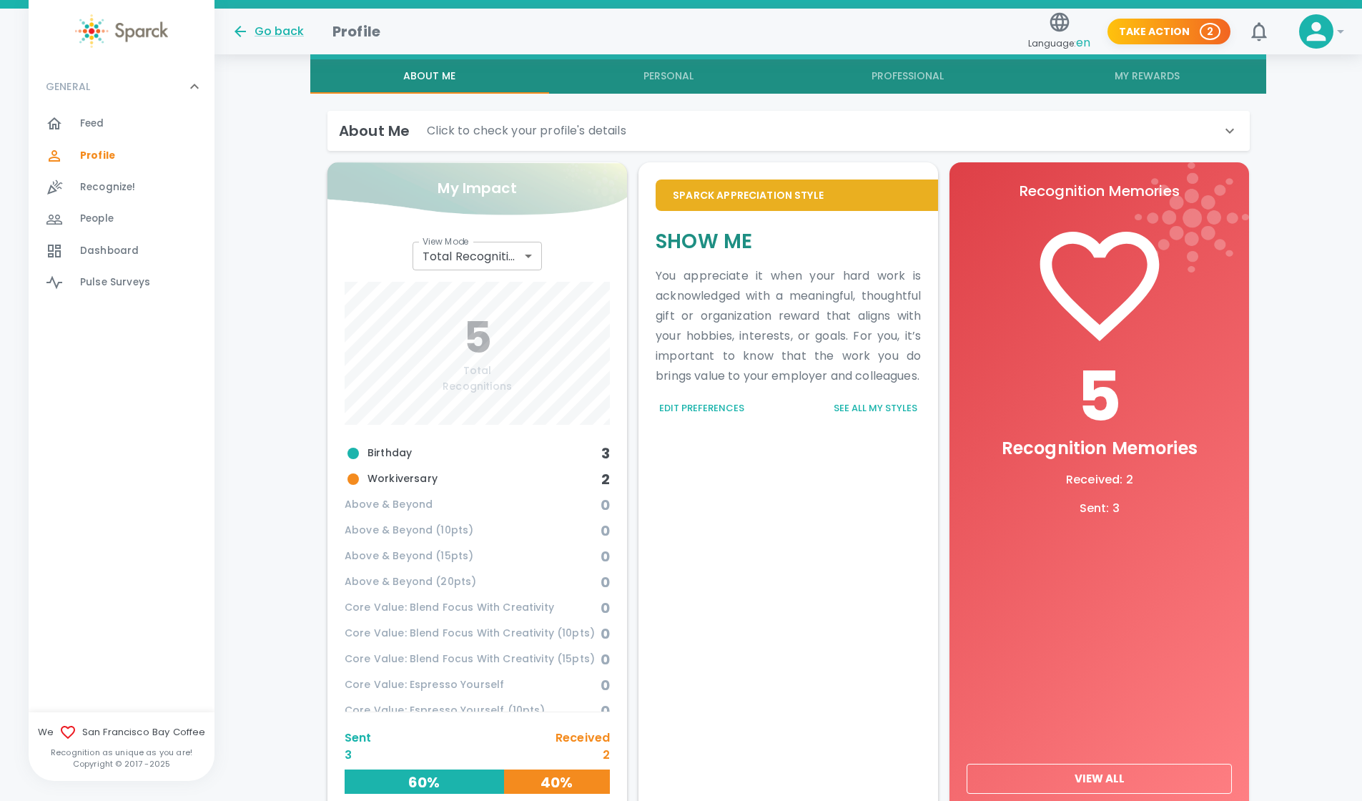
scroll to position [300, 0]
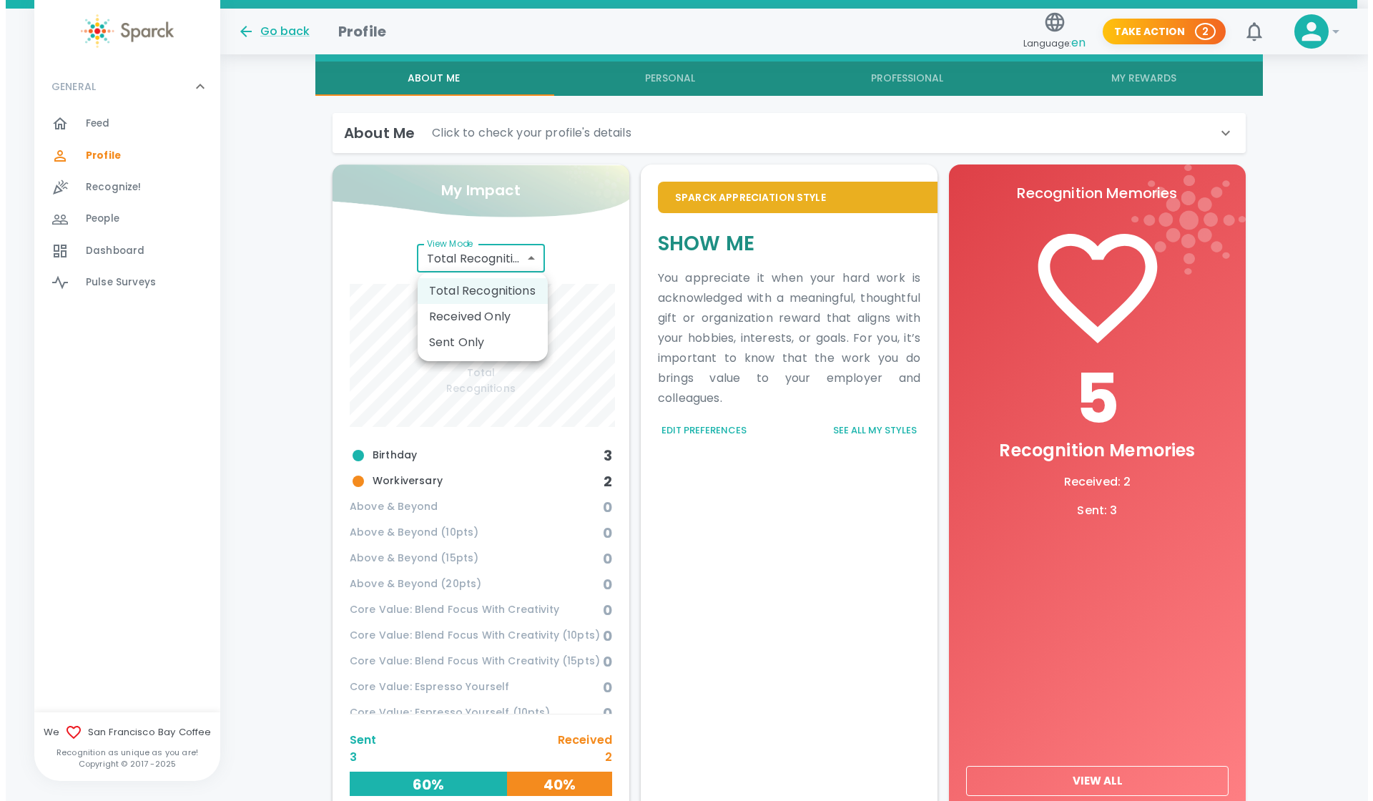
click at [445, 255] on body "Skip Navigation Go back Profile Language: en Take Action 2 0 ! GENERAL 0 Feed 0…" at bounding box center [681, 296] width 1362 height 1192
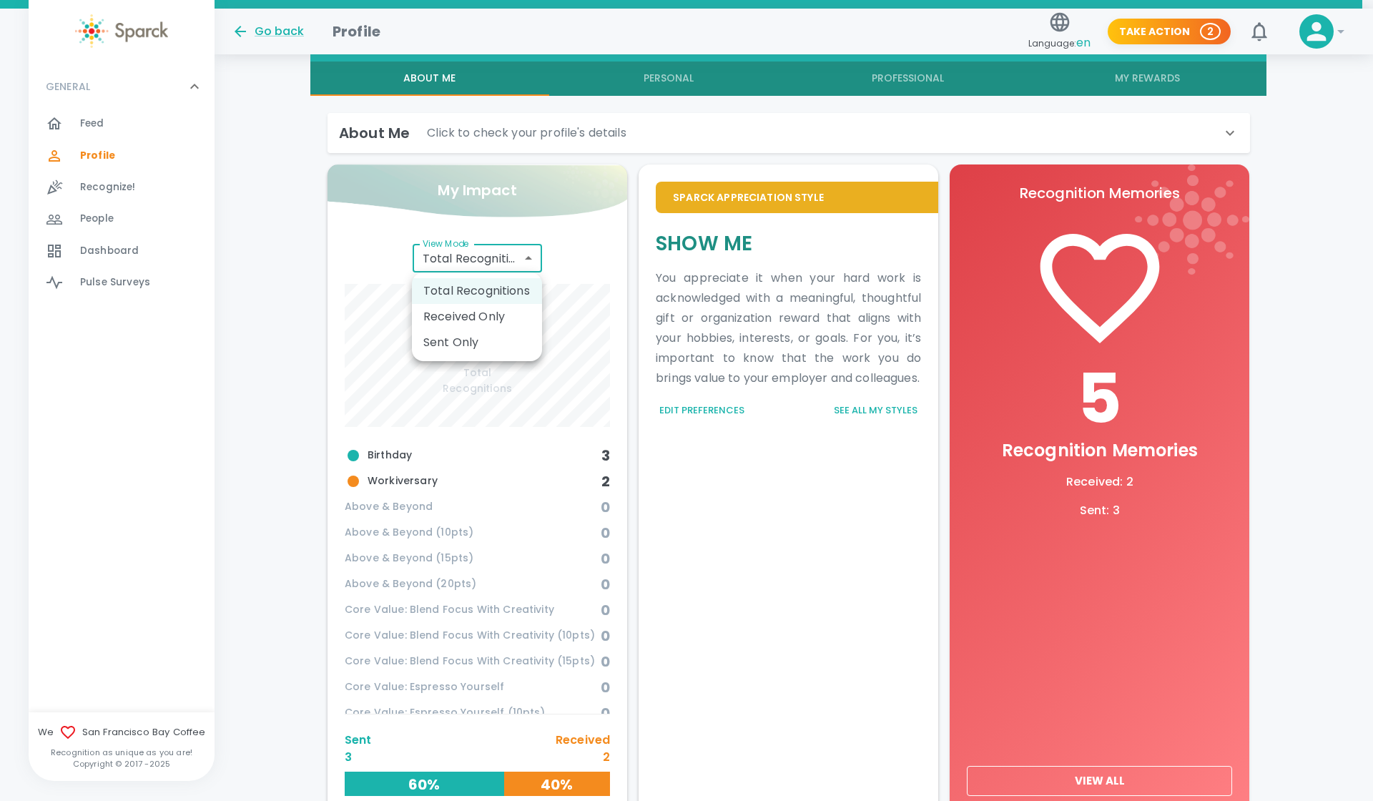
click at [468, 317] on li "Received Only" at bounding box center [477, 317] width 130 height 26
click at [495, 264] on body "Skip Navigation Go back Profile Language: en Take Action 2 0 ! GENERAL 0 Feed 0…" at bounding box center [686, 296] width 1373 height 1192
click at [489, 333] on li "Sent Only" at bounding box center [477, 343] width 130 height 26
type input "total_sent"
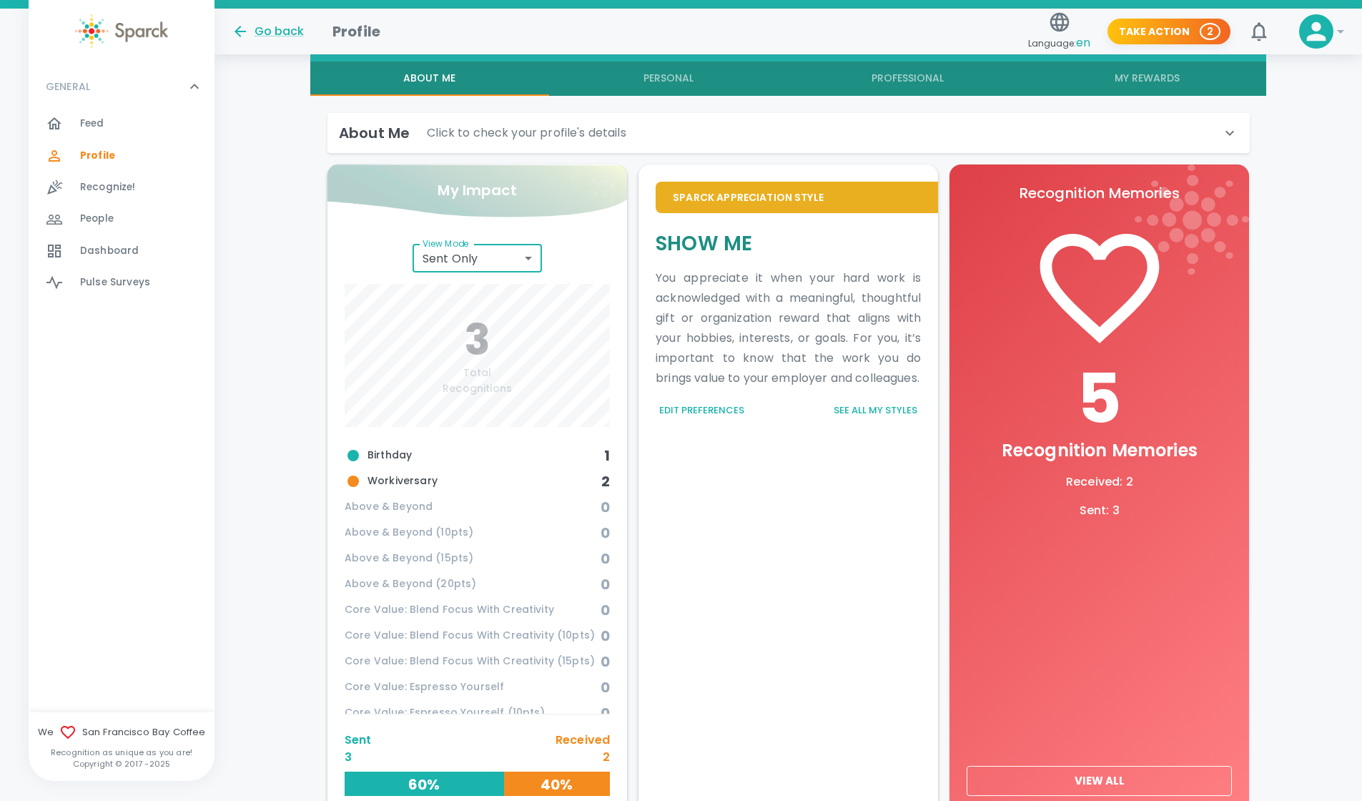
click at [94, 128] on span "Feed" at bounding box center [92, 124] width 24 height 14
